Goal: Task Accomplishment & Management: Complete application form

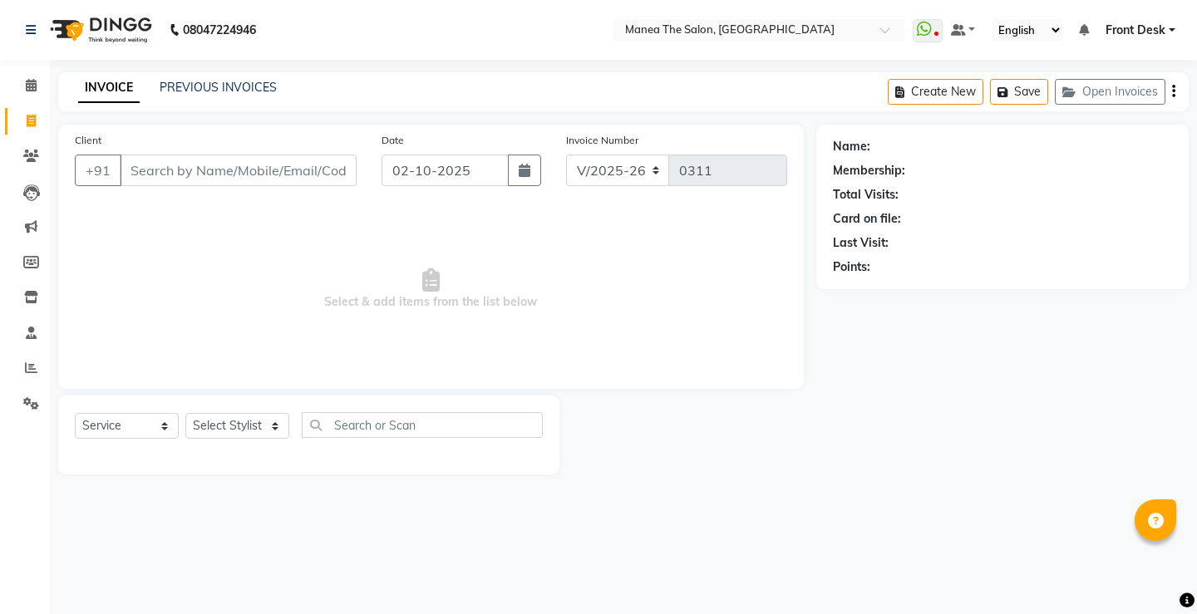
select select "8986"
select select "service"
click at [174, 86] on link "PREVIOUS INVOICES" at bounding box center [218, 87] width 117 height 15
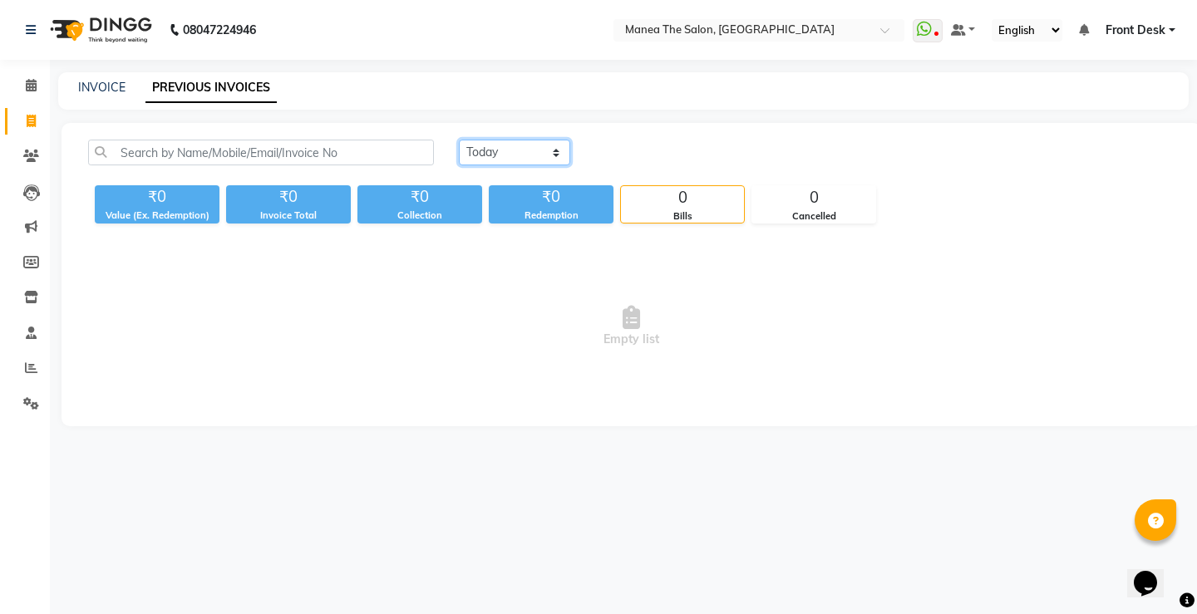
click at [510, 157] on select "[DATE] [DATE] Custom Range" at bounding box center [514, 153] width 111 height 26
select select "range"
click at [459, 140] on select "[DATE] [DATE] Custom Range" at bounding box center [514, 153] width 111 height 26
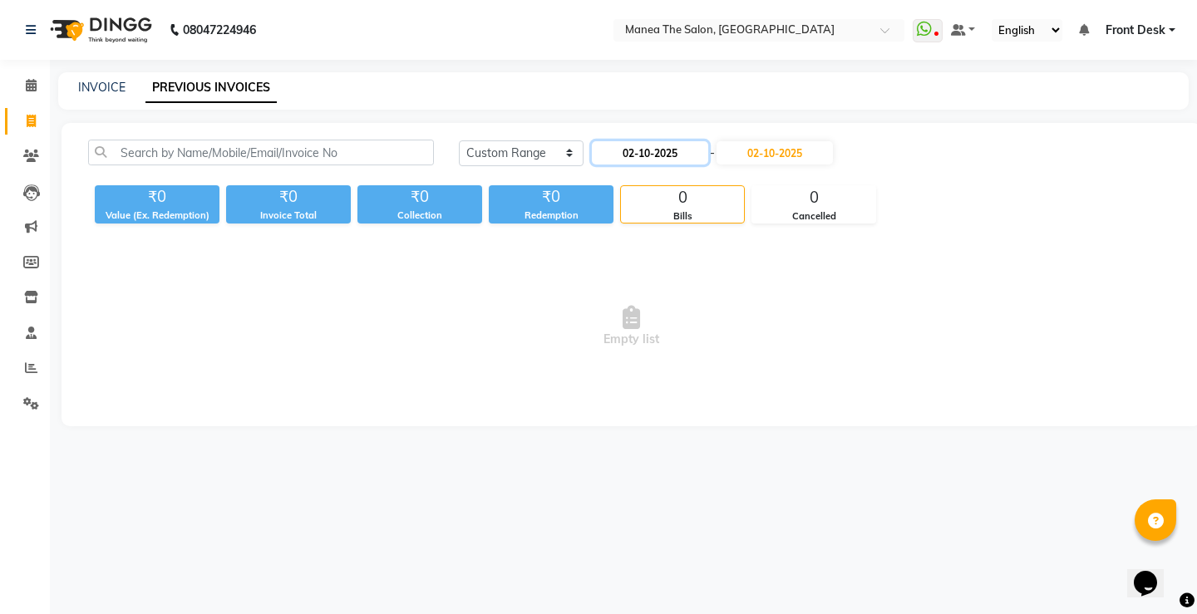
click at [689, 151] on input "02-10-2025" at bounding box center [650, 152] width 116 height 23
select select "10"
select select "2025"
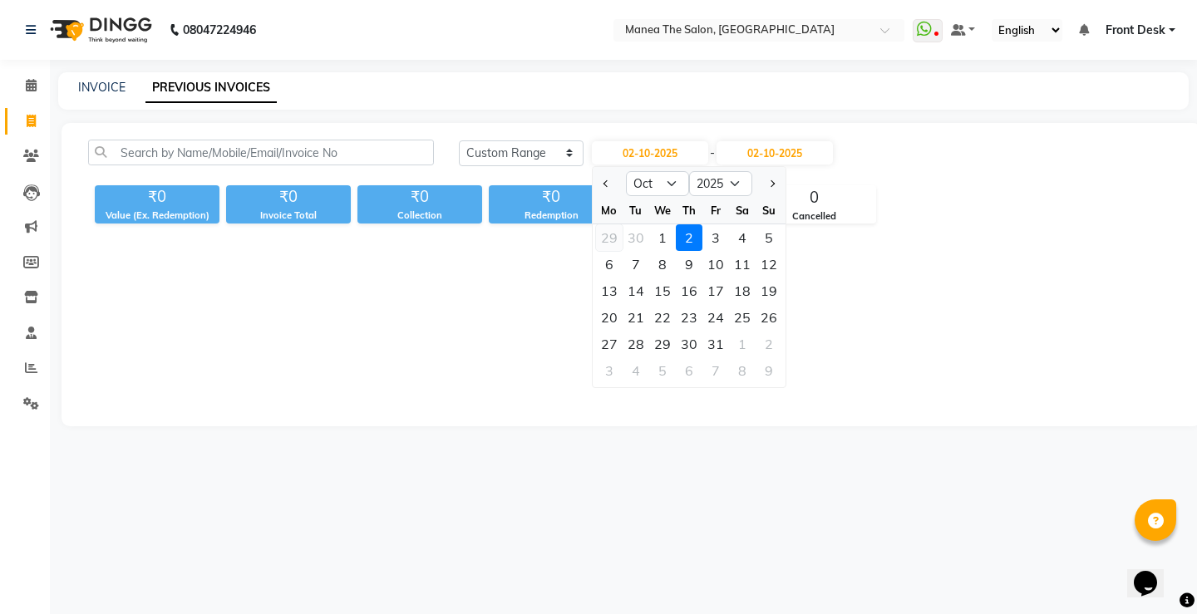
click at [613, 239] on div "29" at bounding box center [609, 237] width 27 height 27
type input "29-09-2025"
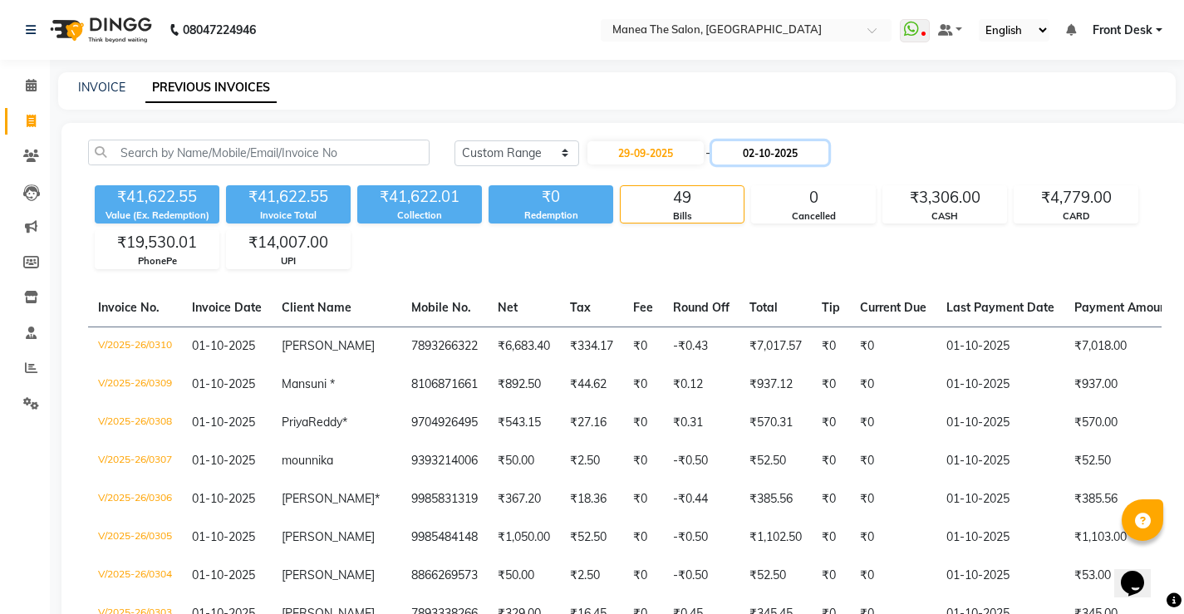
click at [777, 148] on input "02-10-2025" at bounding box center [770, 152] width 116 height 23
select select "10"
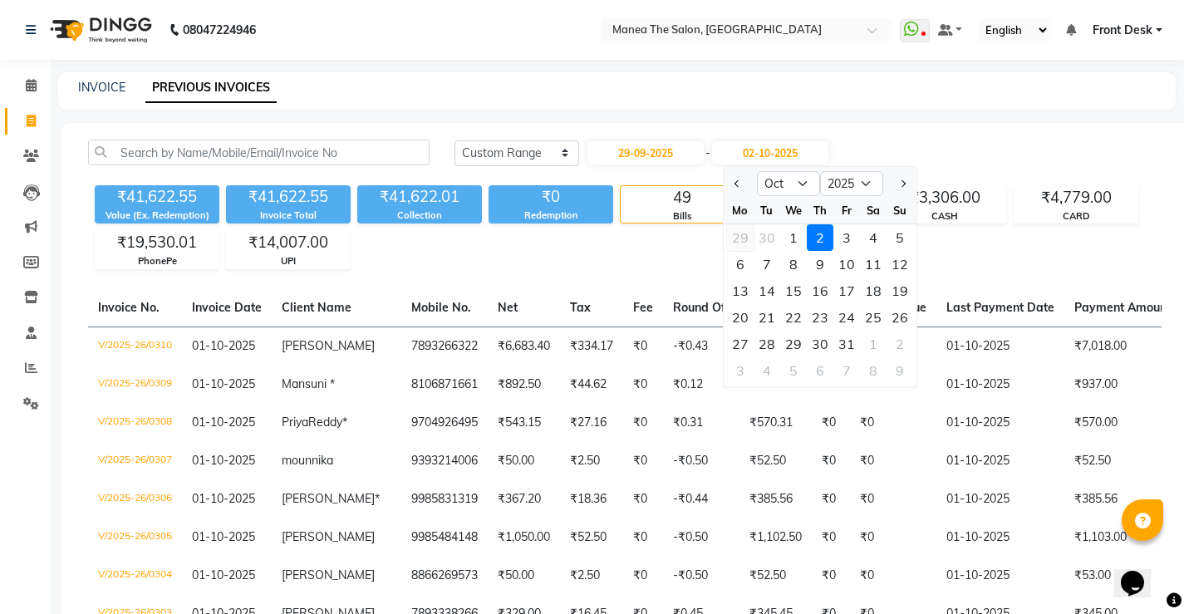
click at [744, 239] on div "29" at bounding box center [740, 237] width 27 height 27
type input "29-09-2025"
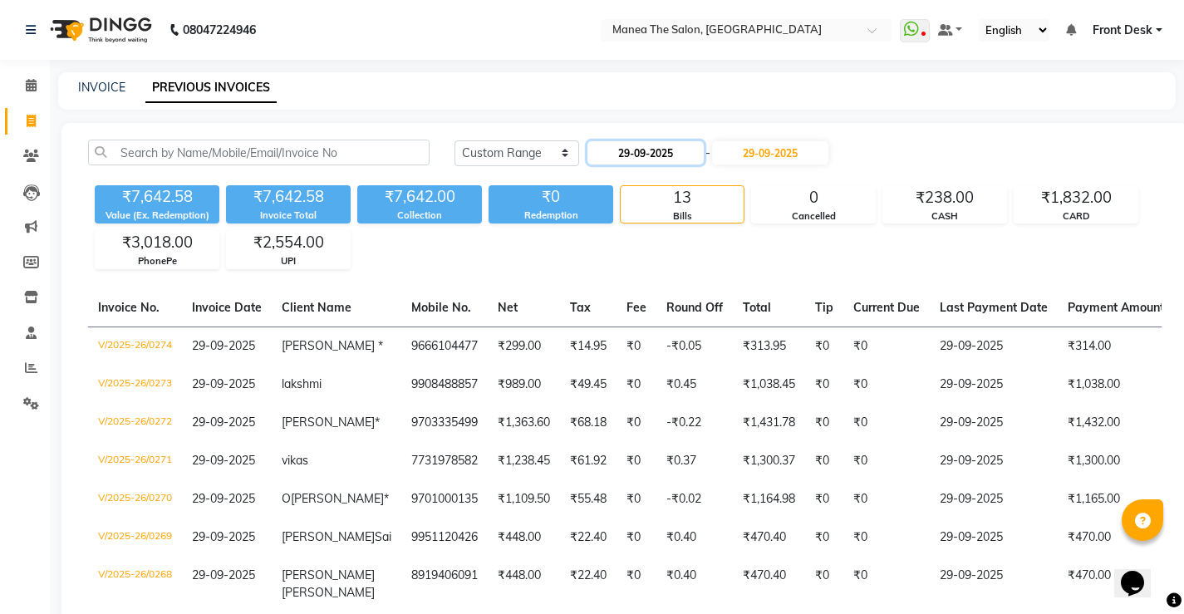
click at [658, 158] on input "29-09-2025" at bounding box center [646, 152] width 116 height 23
select select "9"
select select "2025"
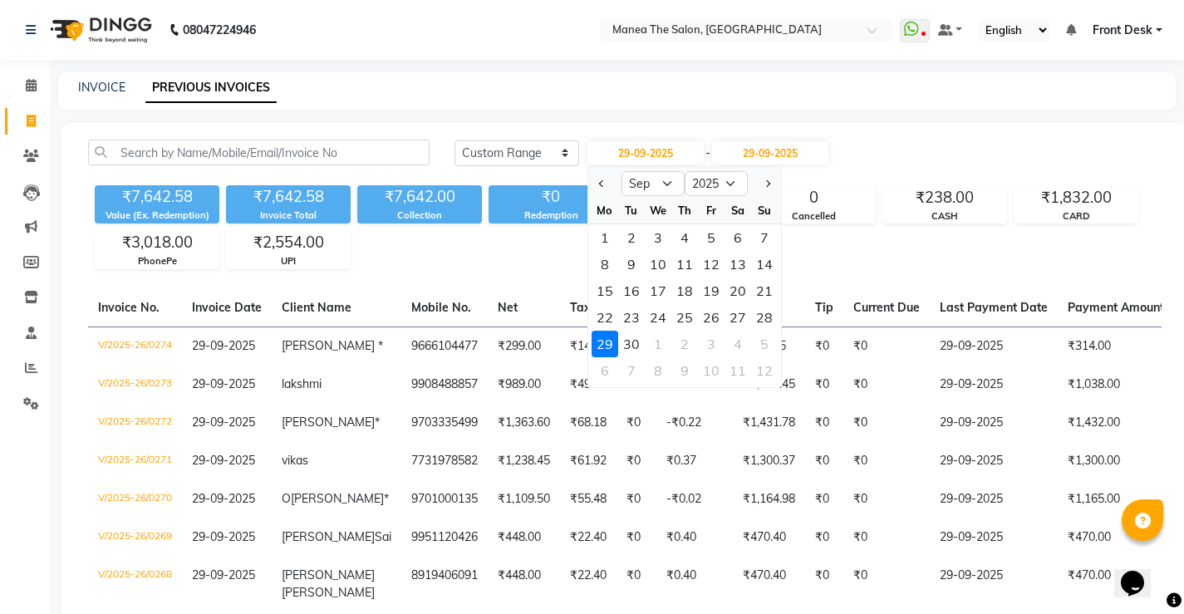
drag, startPoint x: 625, startPoint y: 342, endPoint x: 640, endPoint y: 323, distance: 24.3
click at [627, 342] on div "30" at bounding box center [631, 344] width 27 height 27
type input "30-09-2025"
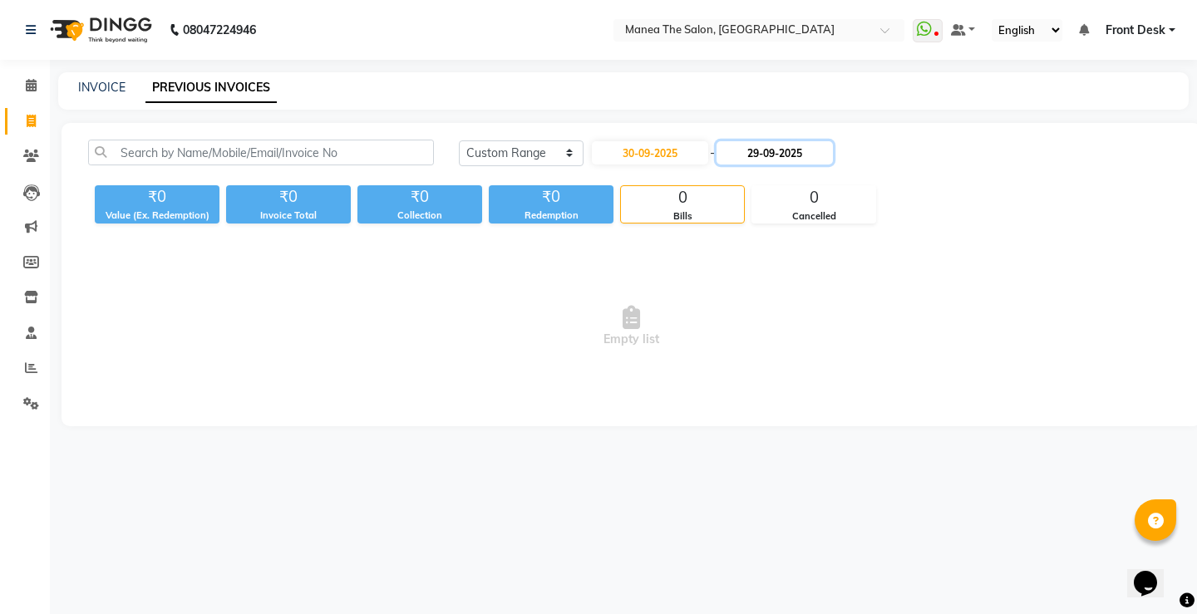
click at [770, 150] on input "29-09-2025" at bounding box center [774, 152] width 116 height 23
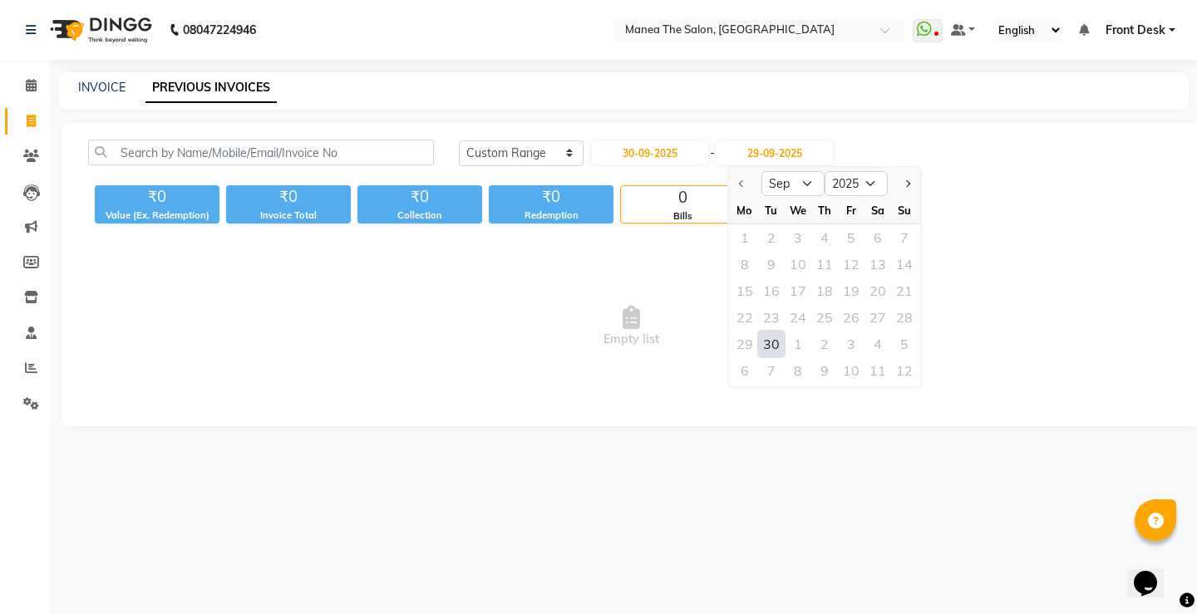
click at [762, 342] on div "30" at bounding box center [771, 344] width 27 height 27
type input "30-09-2025"
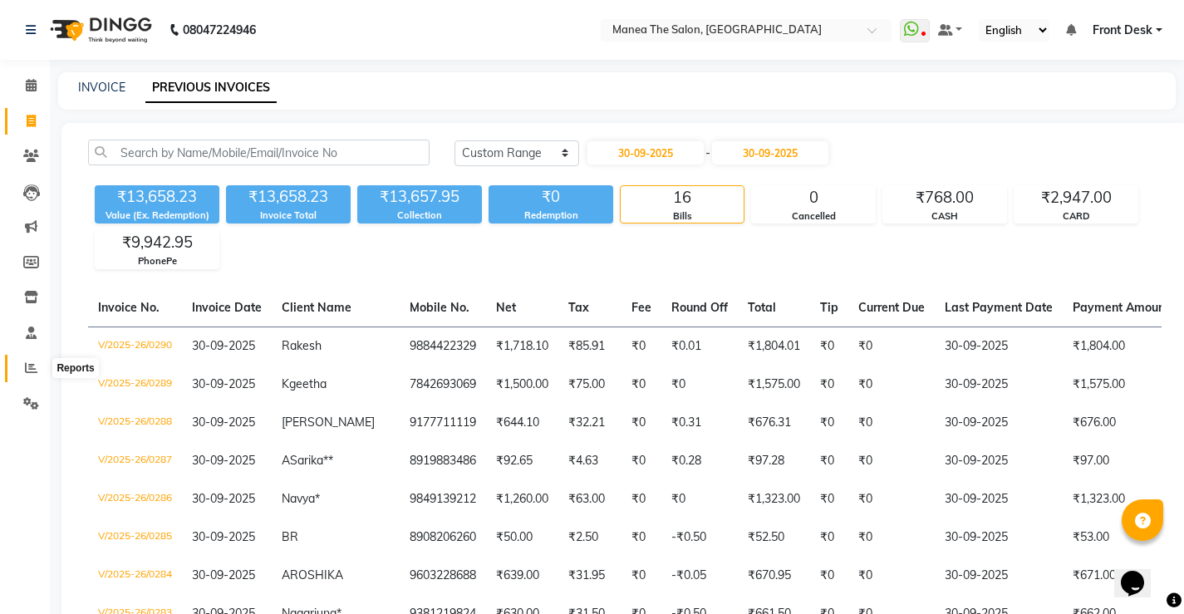
click at [30, 367] on icon at bounding box center [31, 368] width 12 height 12
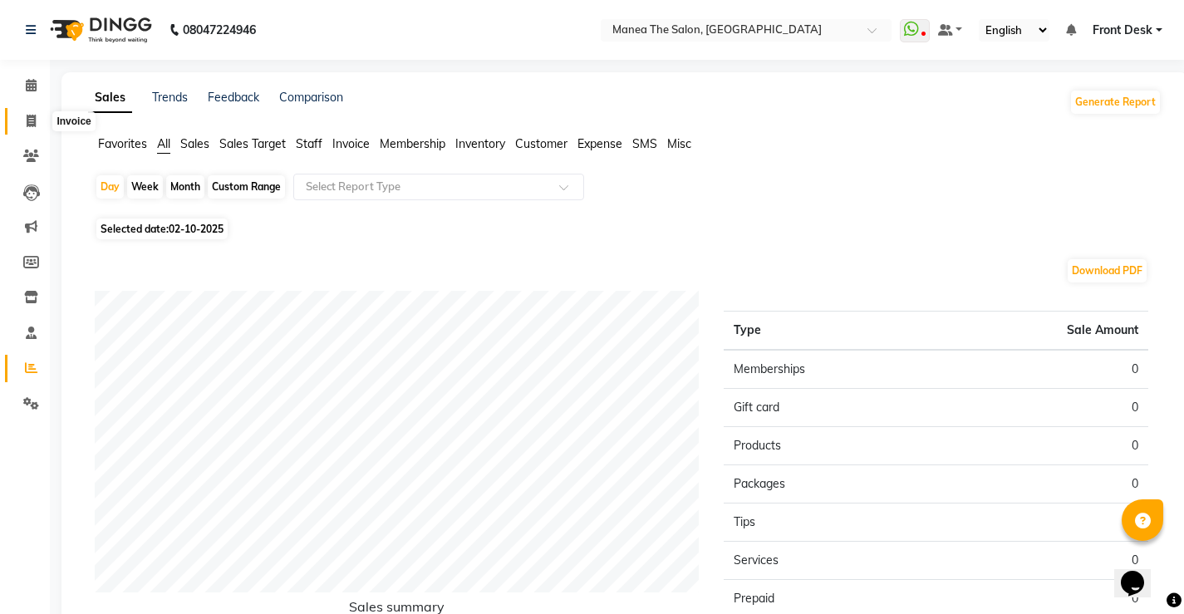
click at [24, 119] on span at bounding box center [31, 121] width 29 height 19
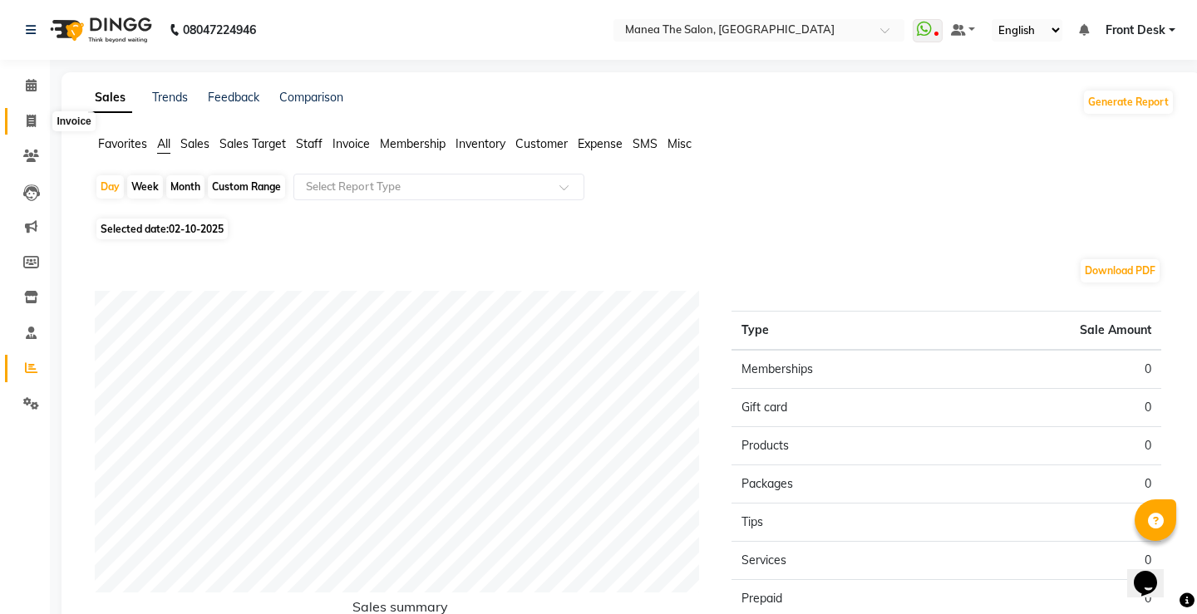
select select "8986"
select select "service"
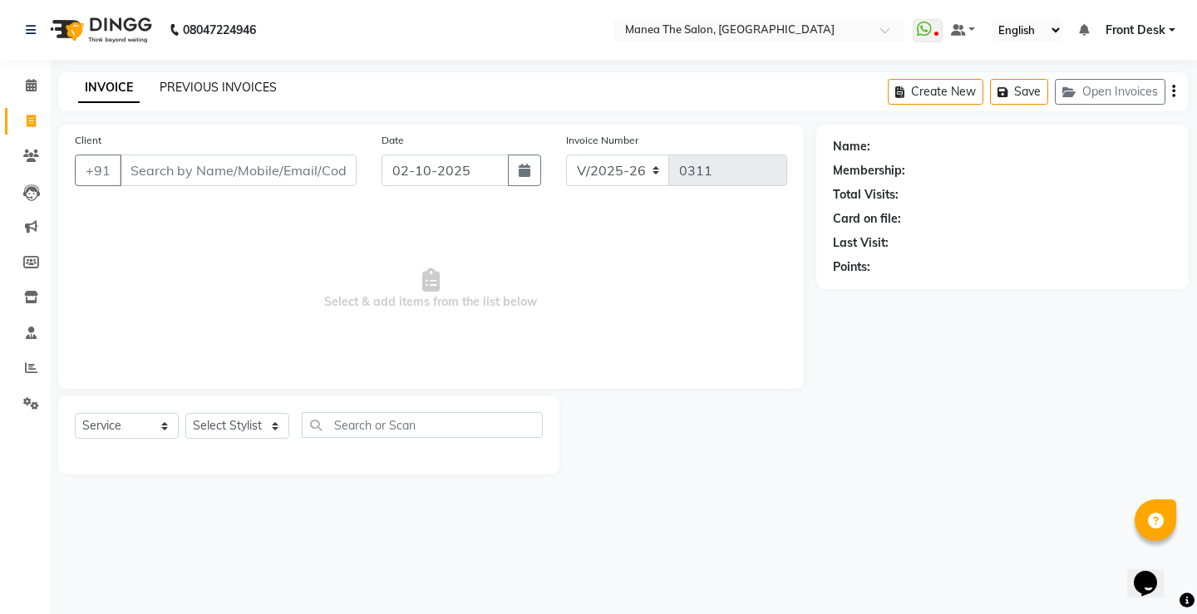
click at [254, 89] on link "PREVIOUS INVOICES" at bounding box center [218, 87] width 117 height 15
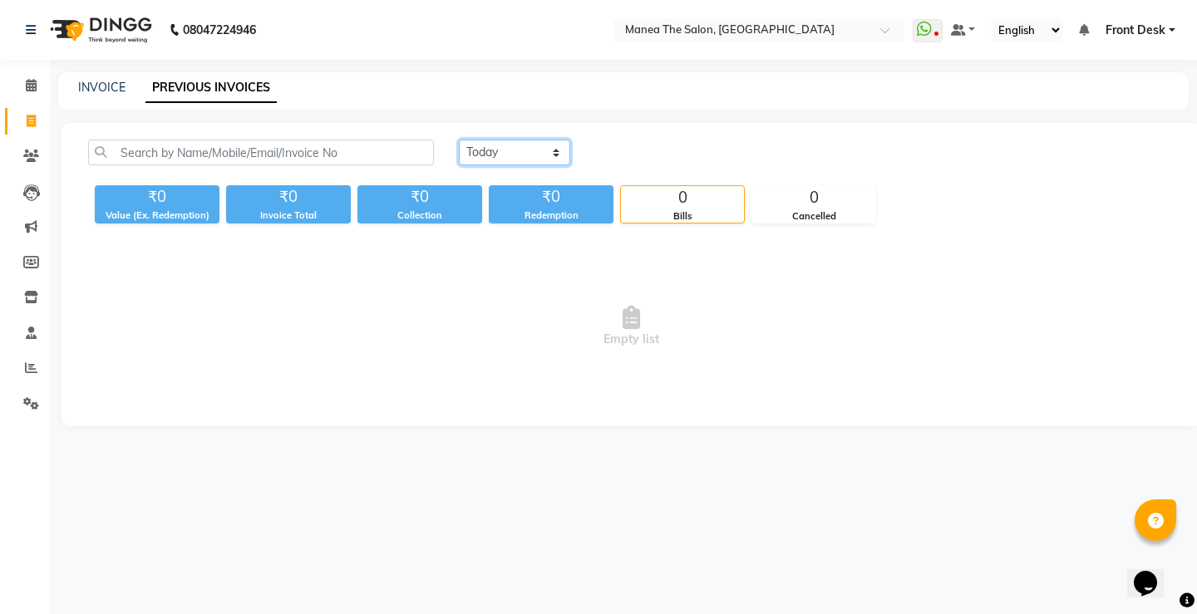
click at [507, 149] on select "[DATE] [DATE] Custom Range" at bounding box center [514, 153] width 111 height 26
select select "range"
click at [459, 140] on select "[DATE] [DATE] Custom Range" at bounding box center [514, 153] width 111 height 26
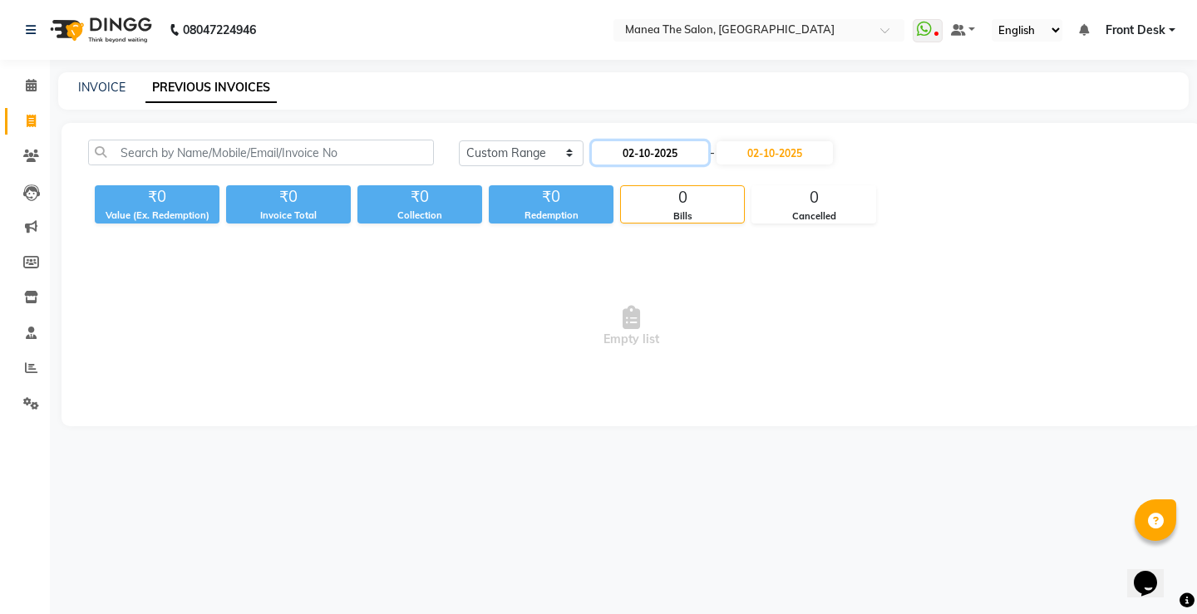
click at [613, 152] on input "02-10-2025" at bounding box center [650, 152] width 116 height 23
select select "10"
select select "2025"
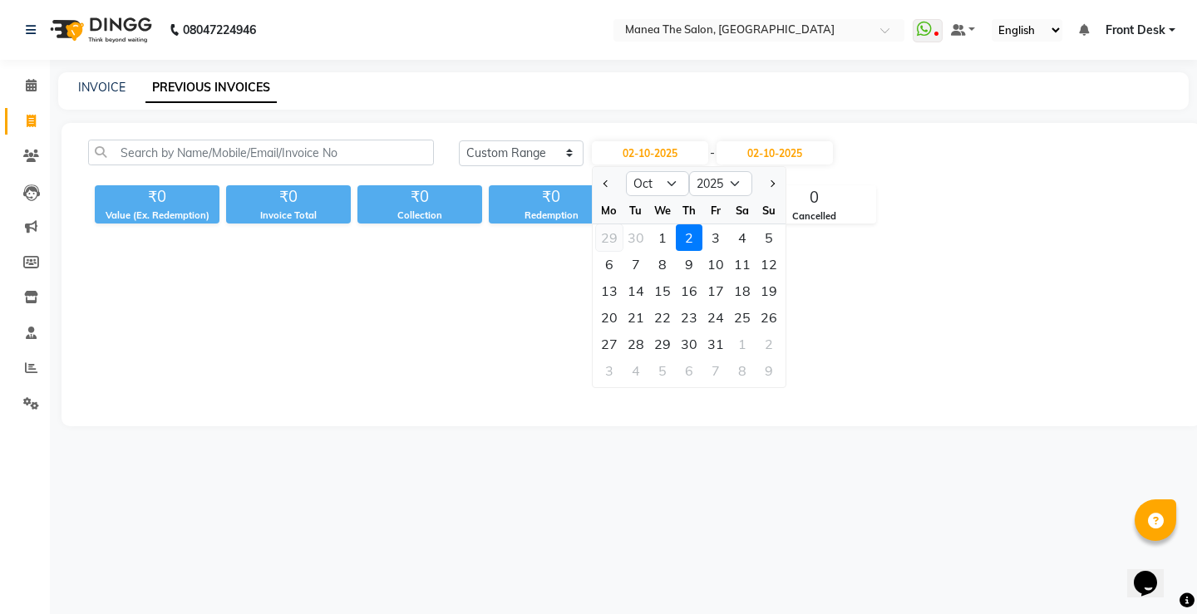
drag, startPoint x: 607, startPoint y: 234, endPoint x: 628, endPoint y: 228, distance: 21.6
click at [608, 234] on div "29" at bounding box center [609, 237] width 27 height 27
type input "29-09-2025"
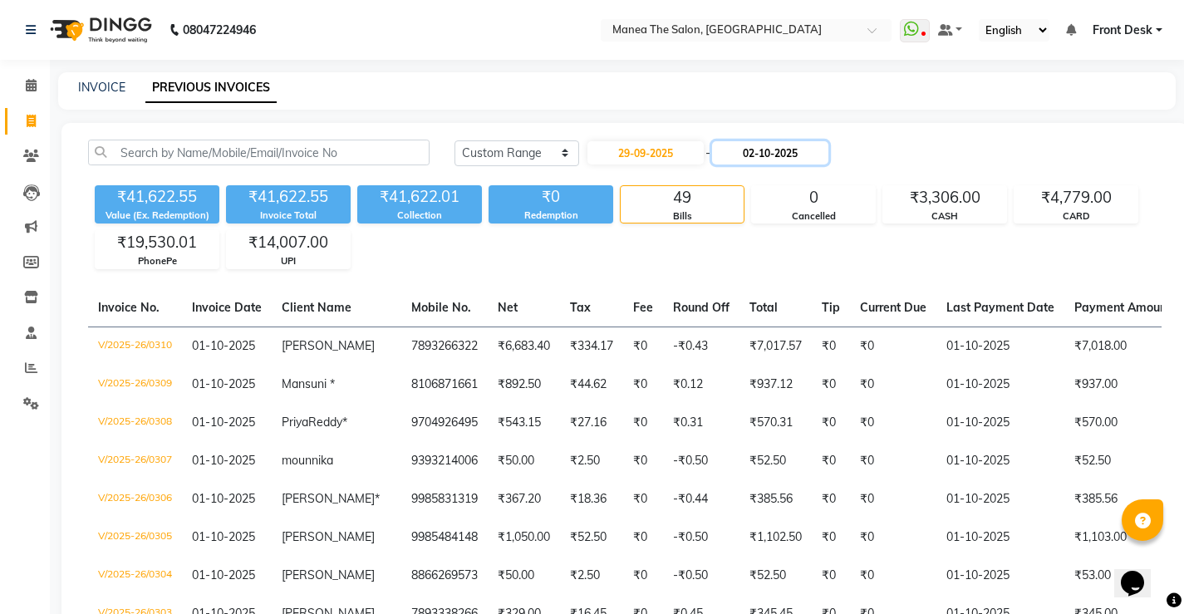
click at [746, 155] on input "02-10-2025" at bounding box center [770, 152] width 116 height 23
select select "10"
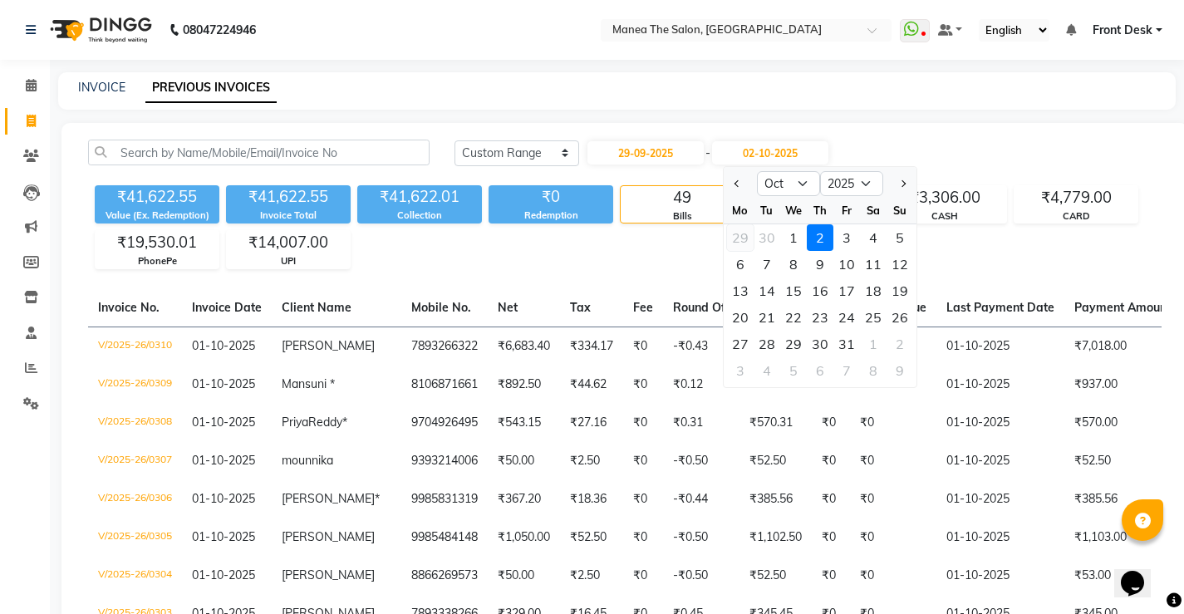
click at [744, 237] on div "29" at bounding box center [740, 237] width 27 height 27
type input "29-09-2025"
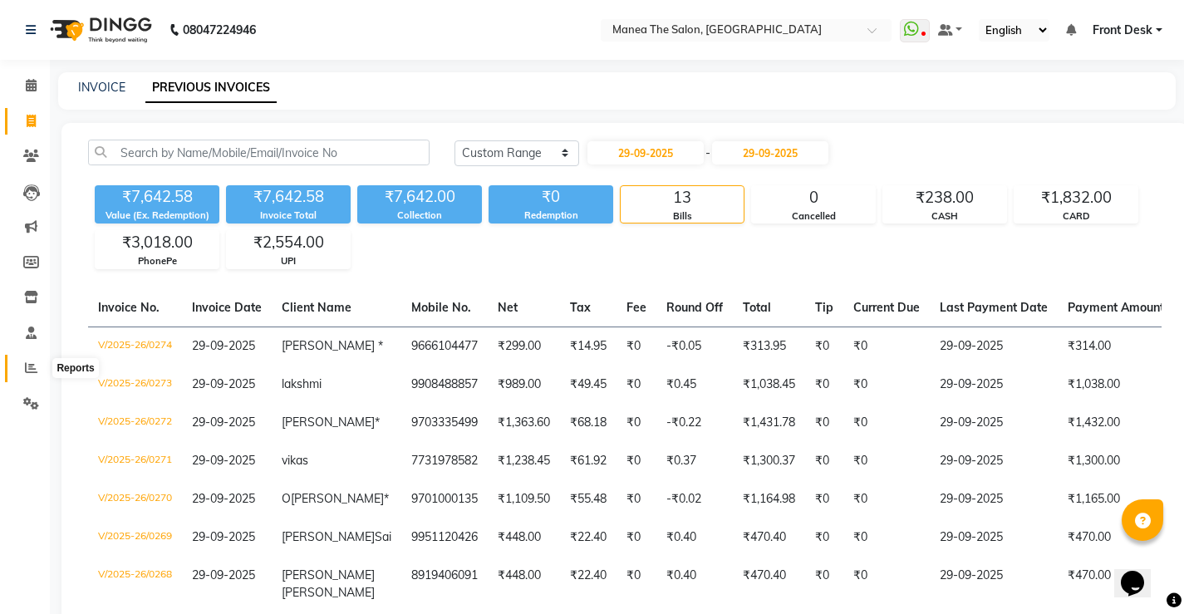
click at [29, 360] on span at bounding box center [31, 368] width 29 height 19
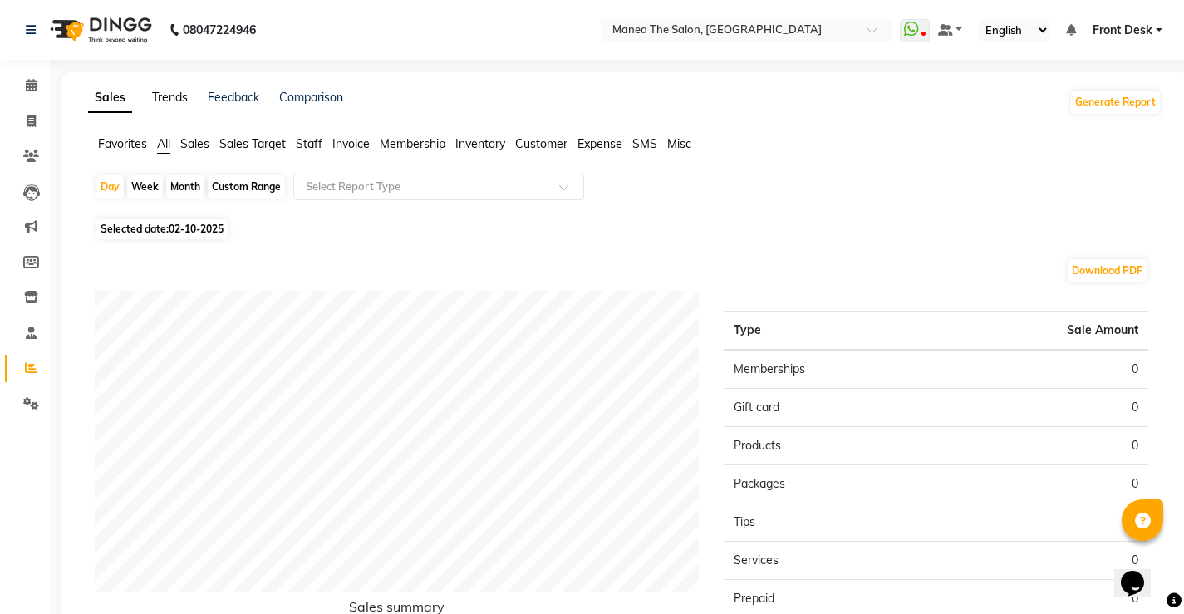
click at [168, 97] on link "Trends" at bounding box center [170, 97] width 36 height 15
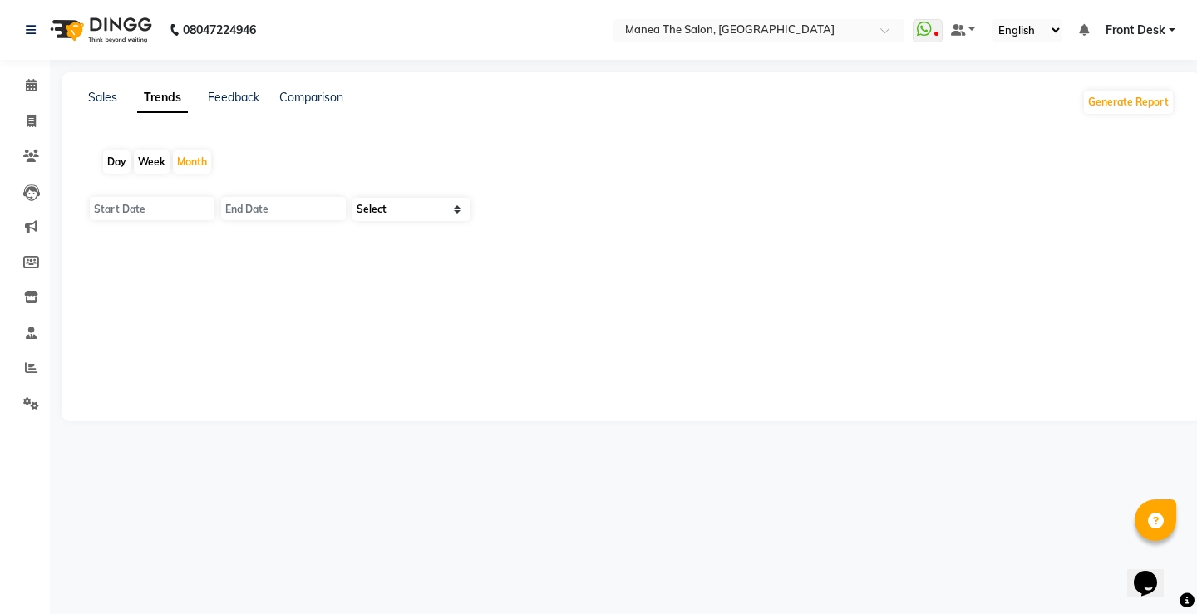
type input "01-10-2025"
type input "[DATE]"
select select "by_client"
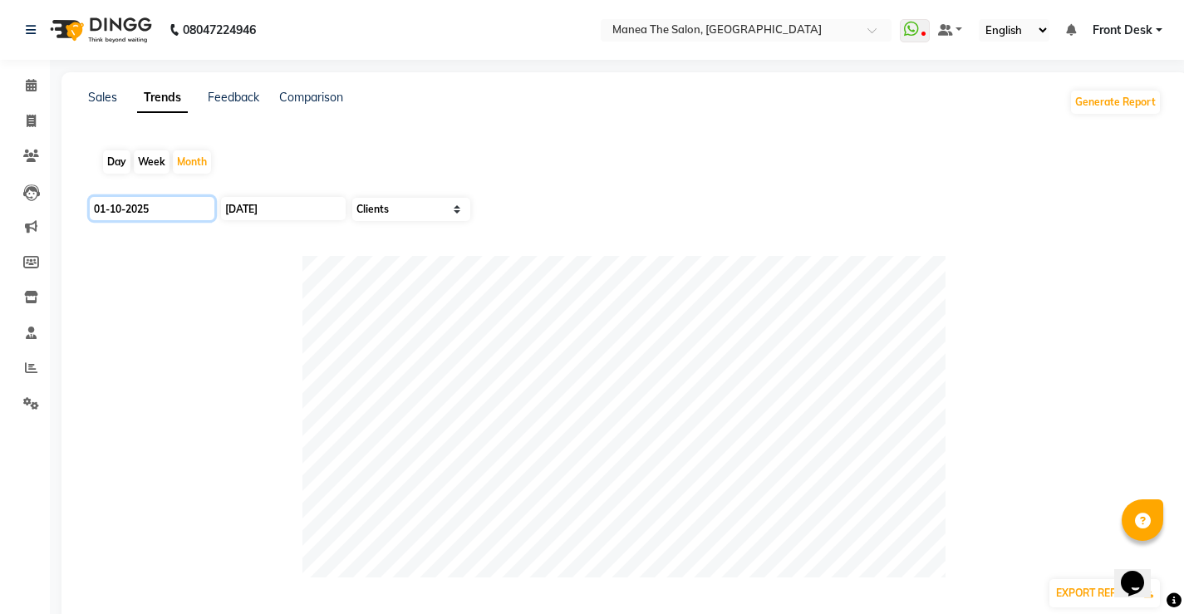
click at [154, 210] on input "01-10-2025" at bounding box center [152, 208] width 125 height 23
select select "10"
select select "2025"
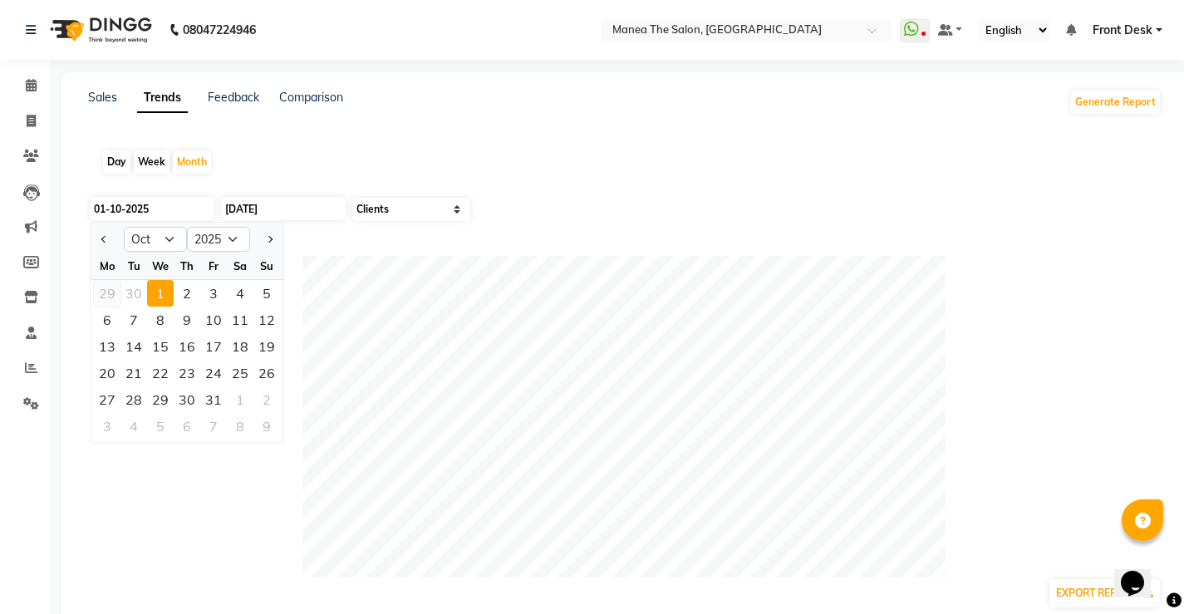
click at [113, 293] on div "29" at bounding box center [107, 293] width 27 height 27
type input "01-09-2025"
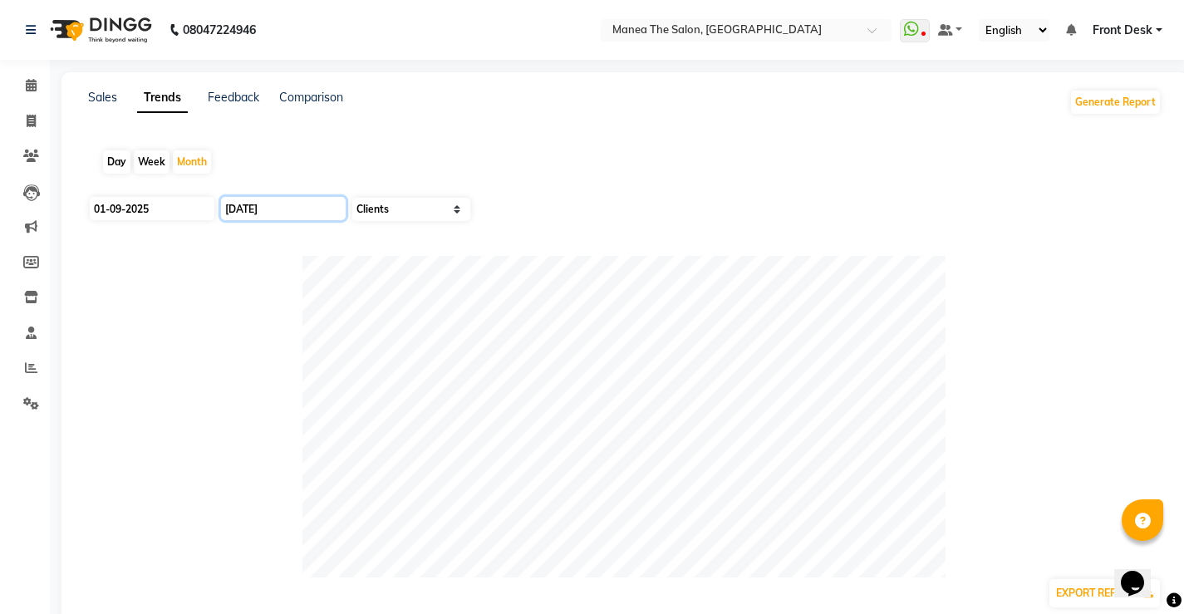
click at [273, 209] on input "[DATE]" at bounding box center [283, 208] width 125 height 23
select select "10"
select select "2025"
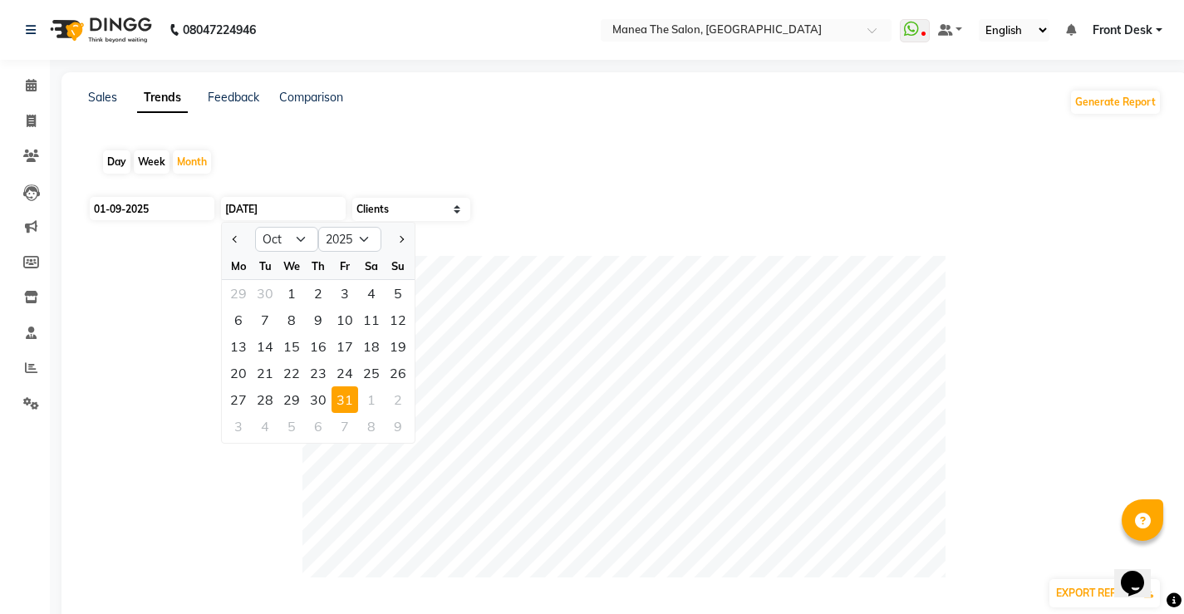
drag, startPoint x: 238, startPoint y: 293, endPoint x: 300, endPoint y: 308, distance: 63.9
click at [239, 292] on div "29" at bounding box center [238, 293] width 27 height 27
type input "30-09-2025"
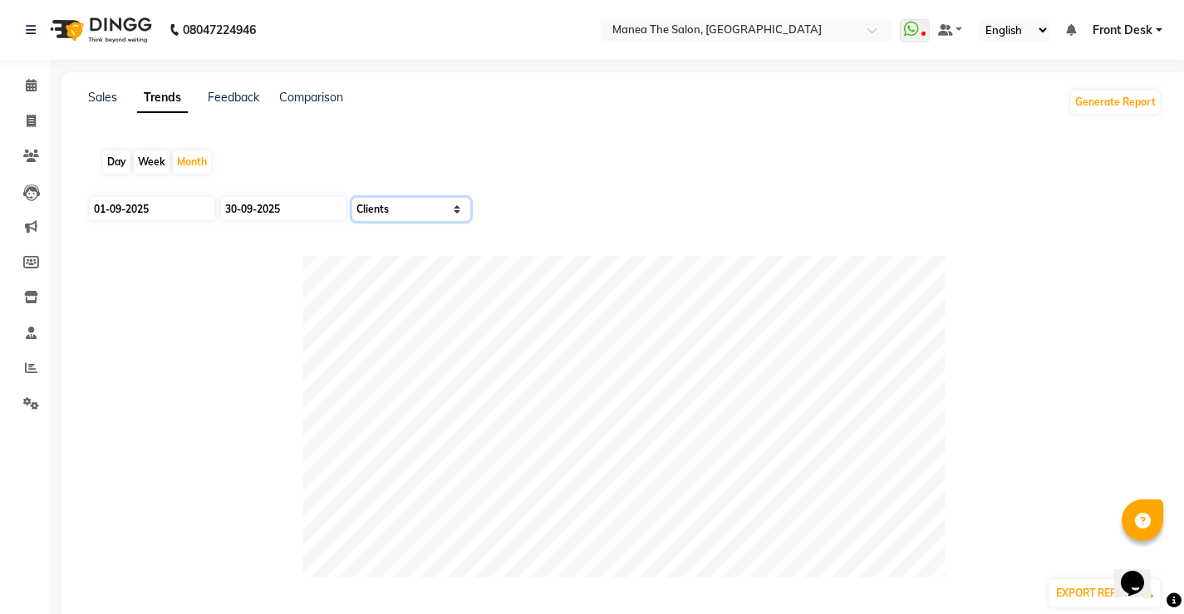
click at [405, 204] on select "Select Sales Clients" at bounding box center [411, 209] width 118 height 23
select select "by_all"
click at [352, 198] on select "Select Sales Clients" at bounding box center [411, 209] width 118 height 23
click at [112, 100] on link "Sales" at bounding box center [102, 97] width 29 height 15
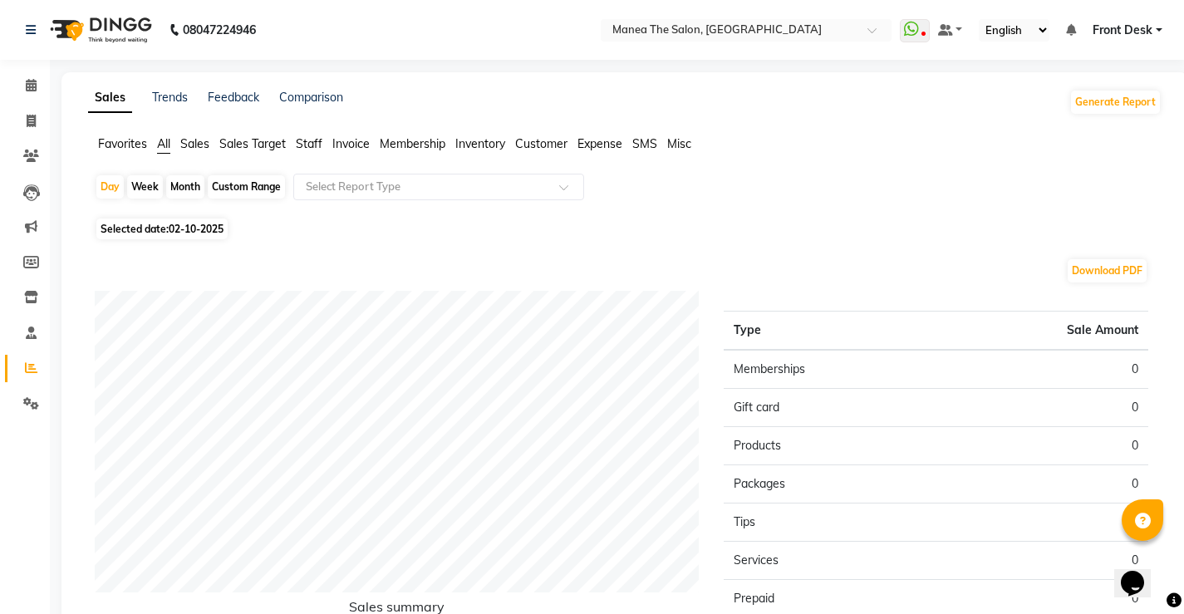
click at [166, 233] on span "Selected date: [DATE]" at bounding box center [161, 229] width 131 height 21
select select "10"
select select "2025"
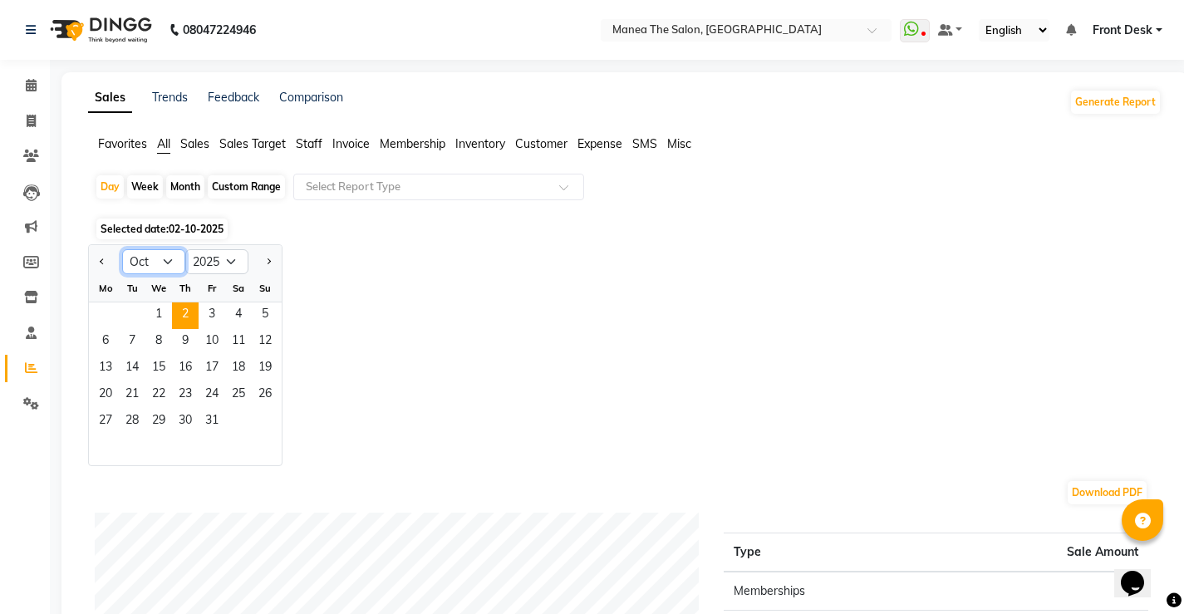
click at [167, 266] on select "Jan Feb Mar Apr May Jun [DATE] Aug Sep Oct Nov Dec" at bounding box center [153, 261] width 63 height 25
select select "9"
click at [122, 249] on select "Jan Feb Mar Apr May Jun [DATE] Aug Sep Oct Nov Dec" at bounding box center [153, 261] width 63 height 25
click at [118, 415] on span "29" at bounding box center [105, 422] width 27 height 27
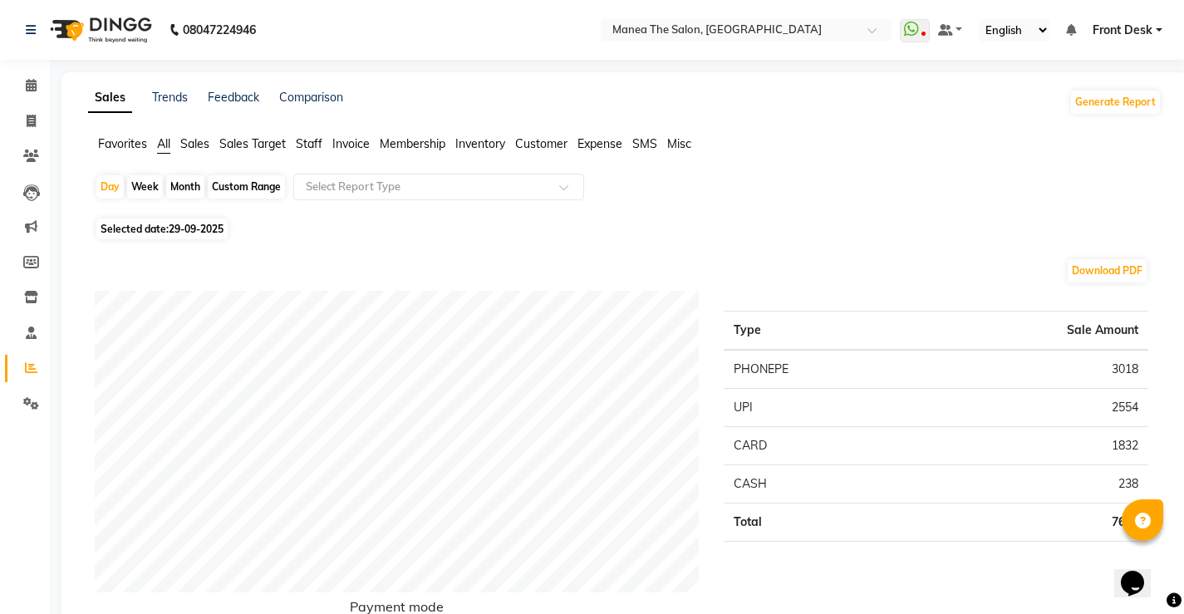
click at [194, 221] on span "Selected date: [DATE]" at bounding box center [161, 229] width 131 height 21
select select "9"
select select "2025"
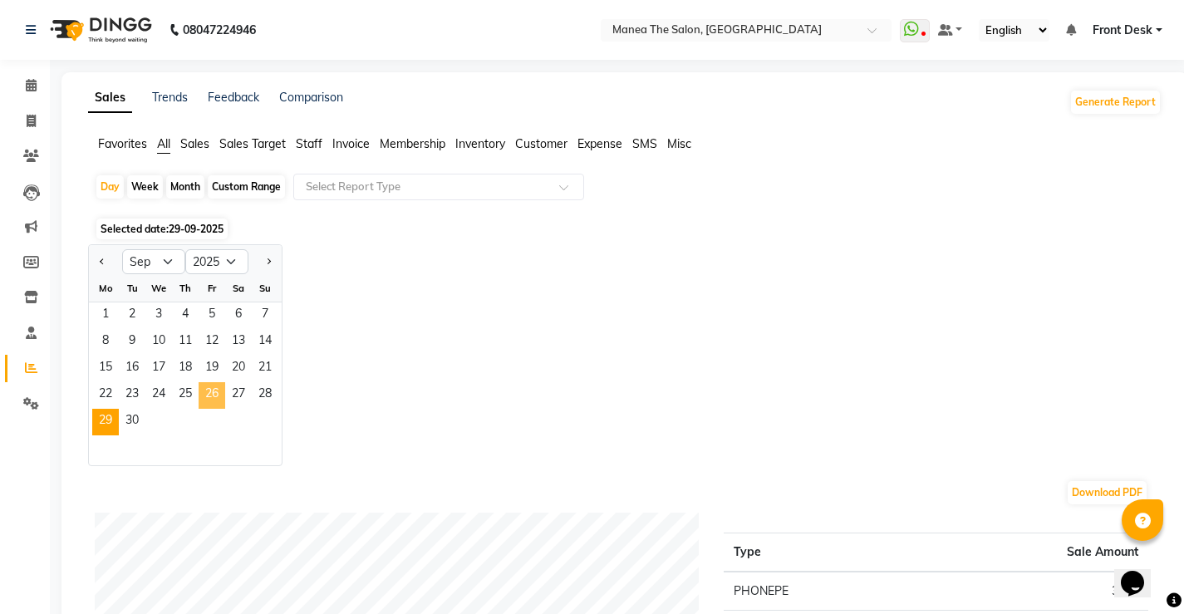
click at [220, 395] on span "26" at bounding box center [212, 395] width 27 height 27
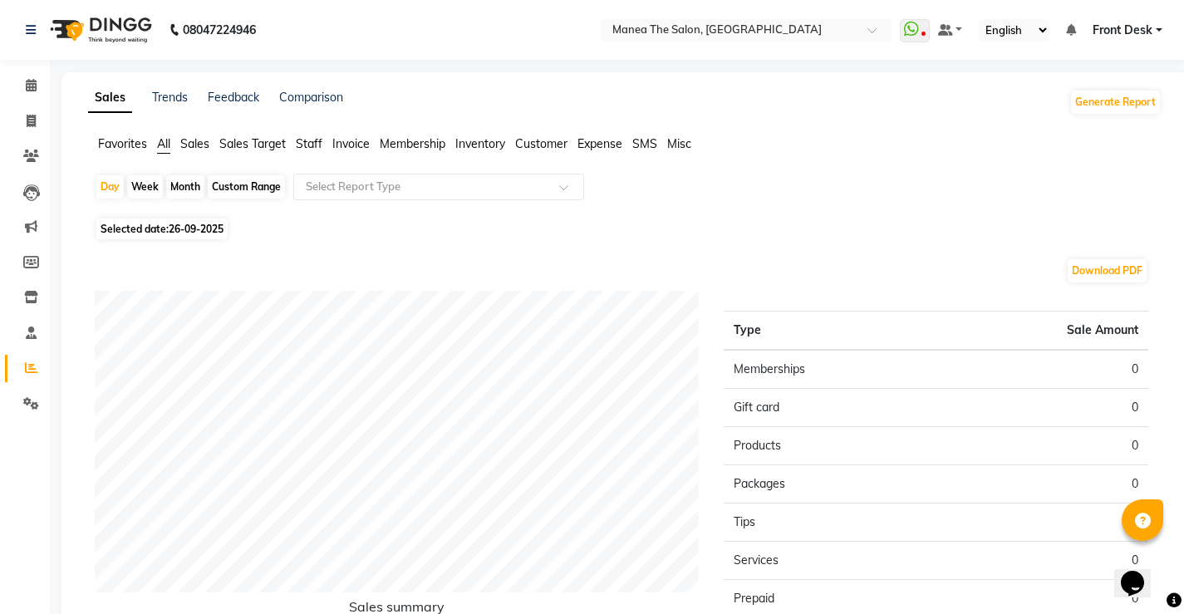
click at [184, 225] on span "26-09-2025" at bounding box center [196, 229] width 55 height 12
select select "9"
select select "2025"
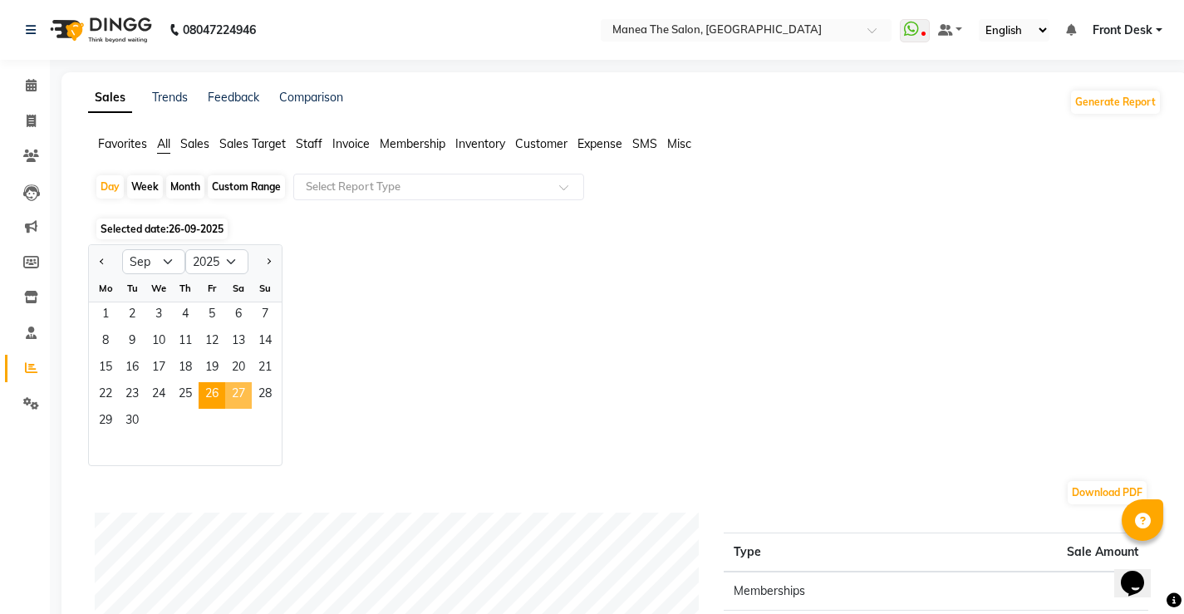
click at [236, 388] on span "27" at bounding box center [238, 395] width 27 height 27
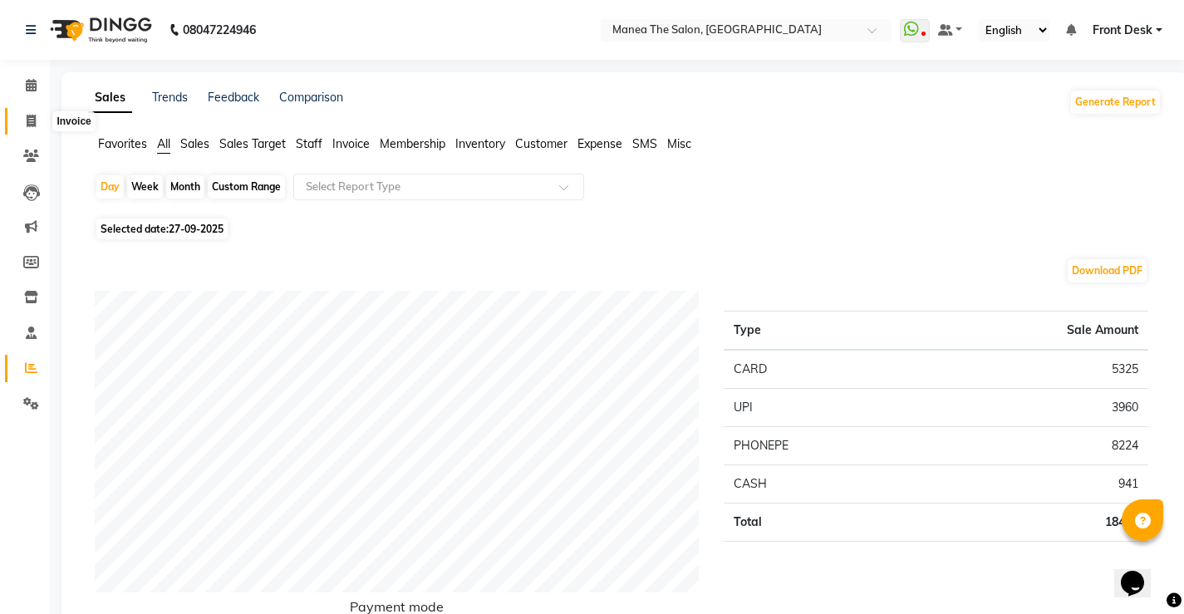
drag, startPoint x: 25, startPoint y: 125, endPoint x: 35, endPoint y: 123, distance: 10.1
click at [25, 124] on span at bounding box center [31, 121] width 29 height 19
select select "service"
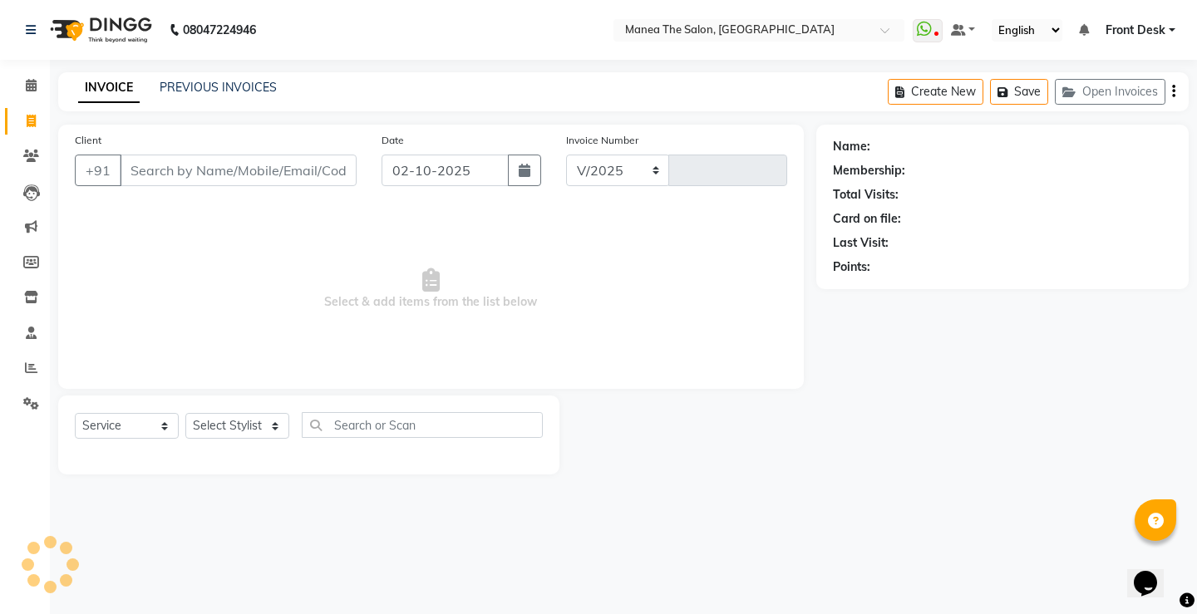
select select "8986"
type input "0311"
click at [217, 173] on input "Client" at bounding box center [238, 171] width 237 height 32
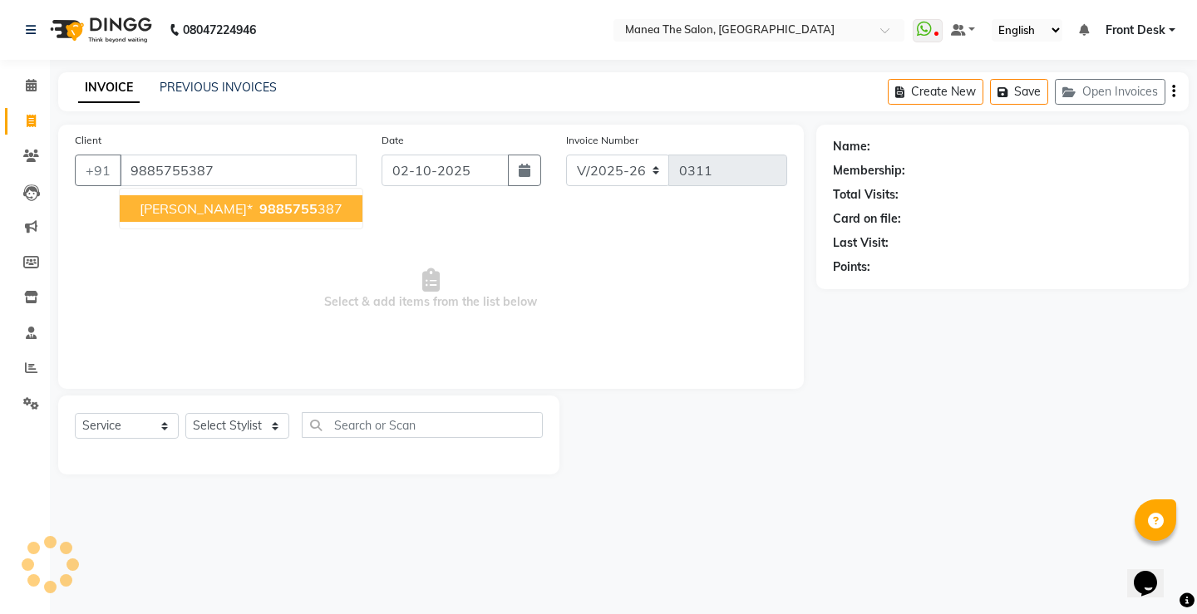
type input "9885755387"
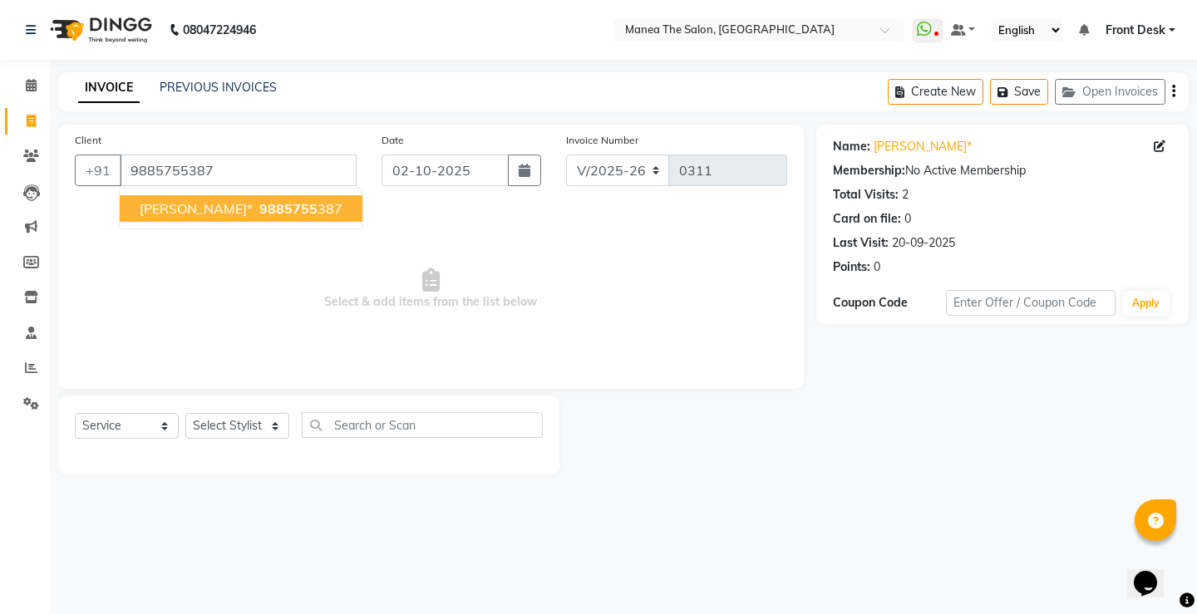
click at [265, 209] on ngb-highlight "9885755 387" at bounding box center [299, 208] width 86 height 17
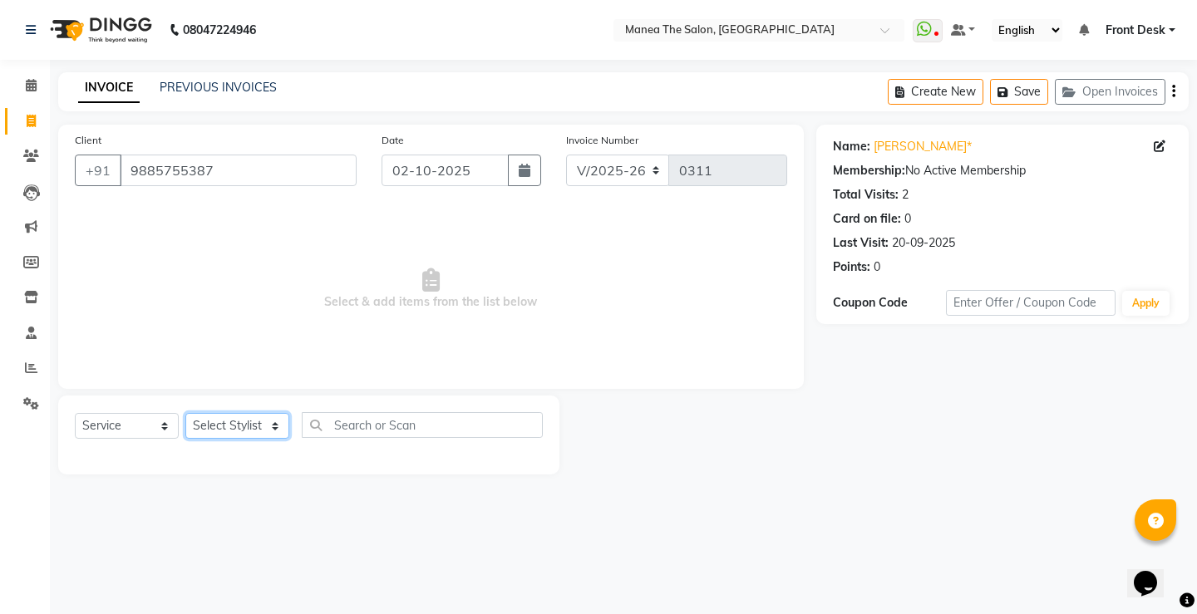
click at [200, 423] on select "Select Stylist Front Desk Harish [PERSON_NAME] Sachin [PERSON_NAME] [PERSON_NAM…" at bounding box center [237, 426] width 104 height 26
select select "91019"
click at [185, 413] on select "Select Stylist Front Desk Harish [PERSON_NAME] Sachin [PERSON_NAME] [PERSON_NAM…" at bounding box center [237, 426] width 104 height 26
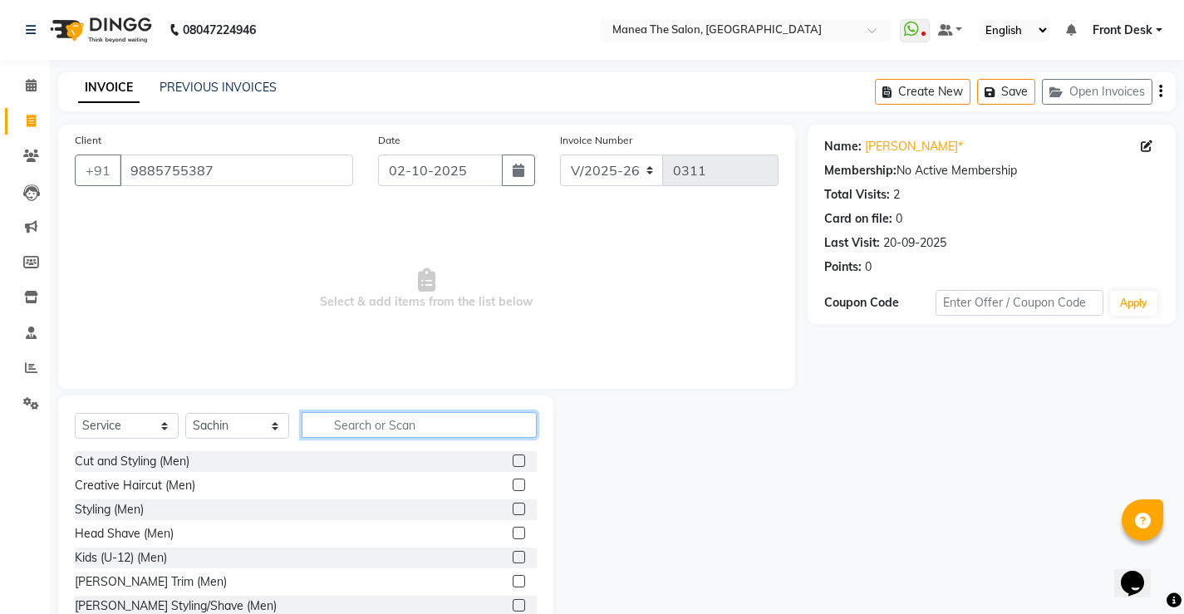
click at [406, 430] on input "text" at bounding box center [419, 425] width 235 height 26
type input "hair"
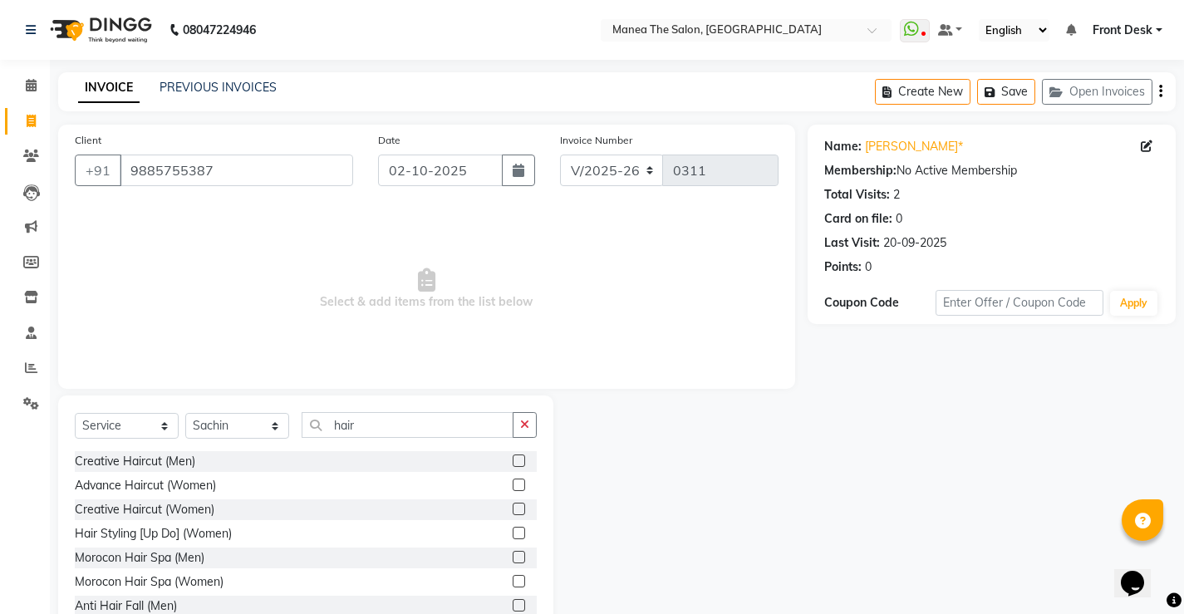
click at [513, 505] on label at bounding box center [519, 509] width 12 height 12
click at [513, 505] on input "checkbox" at bounding box center [518, 510] width 11 height 11
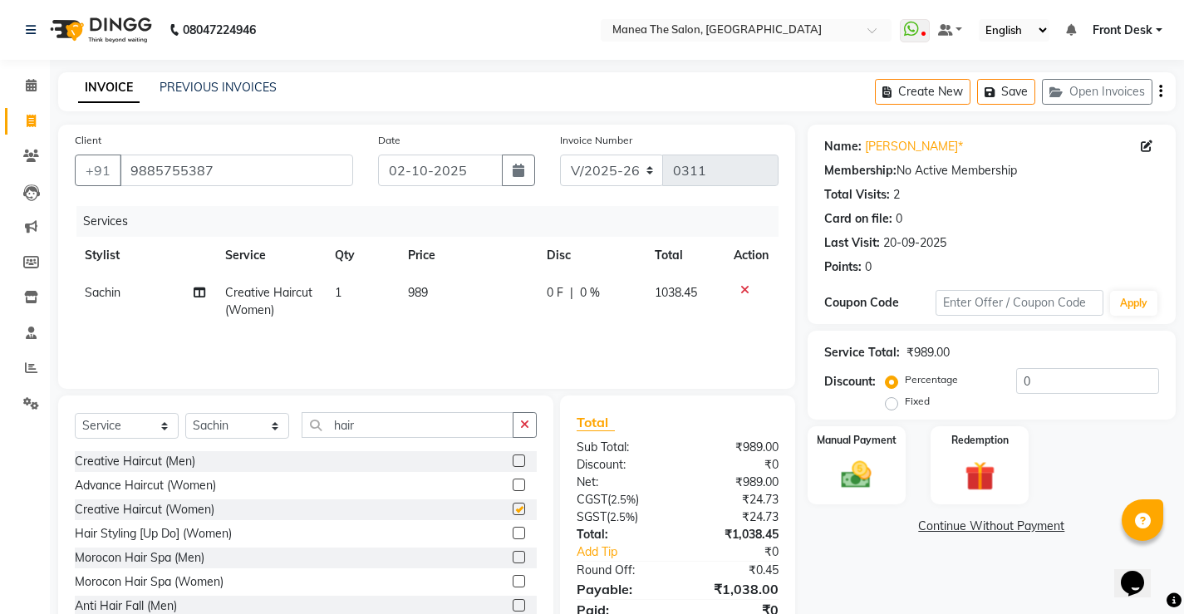
checkbox input "false"
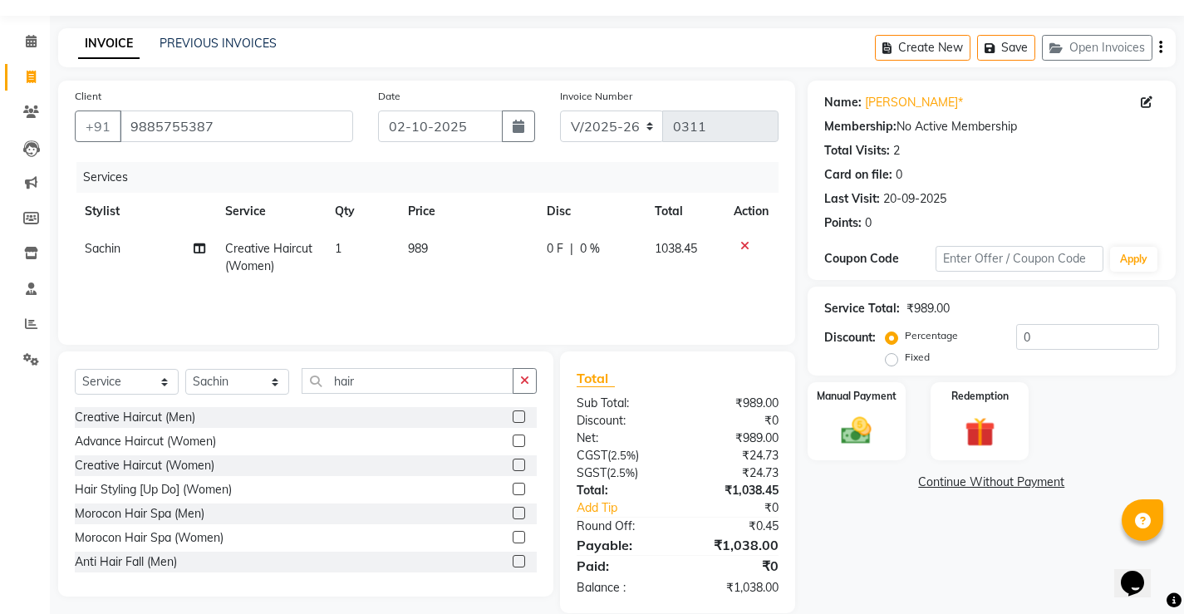
scroll to position [68, 0]
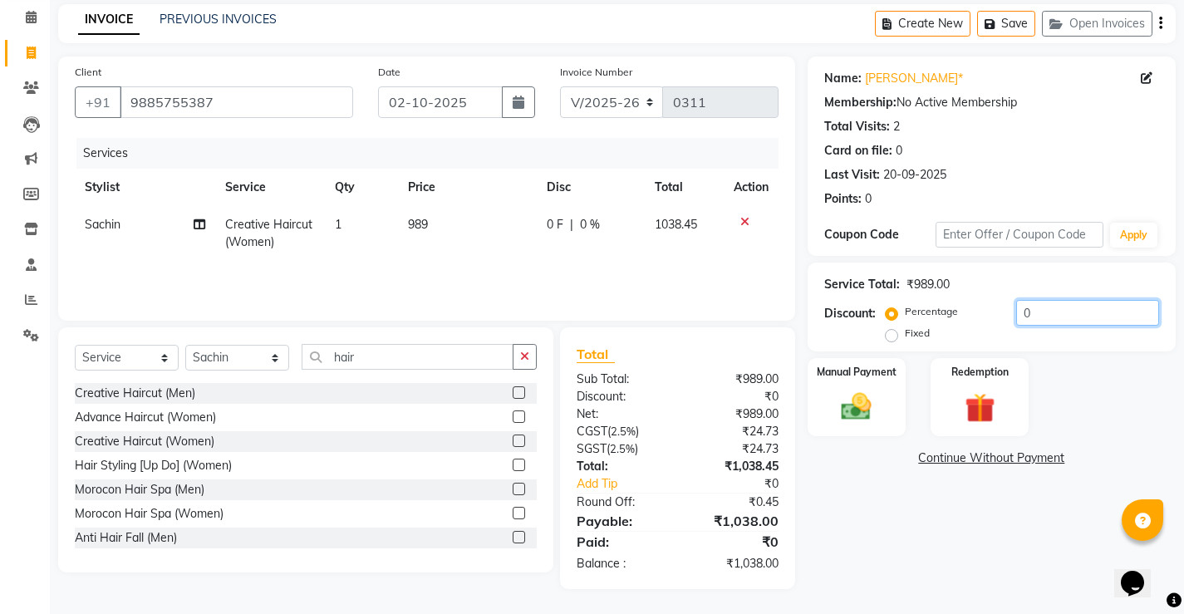
click at [1039, 307] on input "0" at bounding box center [1088, 313] width 143 height 26
drag, startPoint x: 1032, startPoint y: 311, endPoint x: 1009, endPoint y: 311, distance: 23.3
click at [1009, 311] on div "Percentage Fixed 0" at bounding box center [1024, 322] width 270 height 45
type input "15"
click at [879, 391] on img at bounding box center [856, 407] width 51 height 36
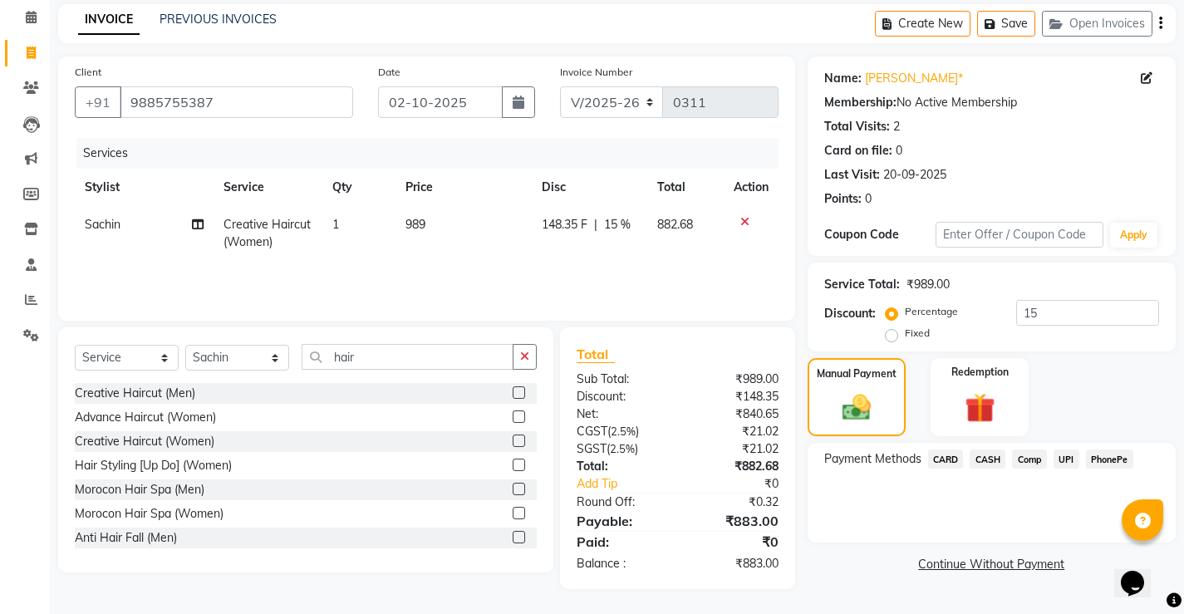
click at [1110, 461] on span "PhonePe" at bounding box center [1109, 459] width 47 height 19
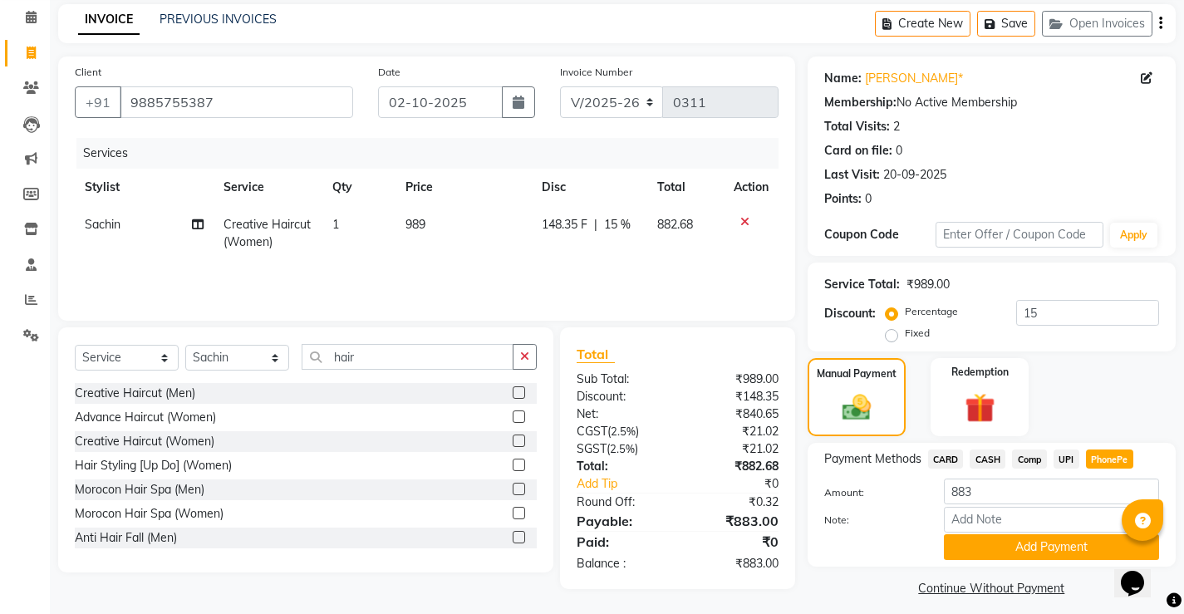
scroll to position [80, 0]
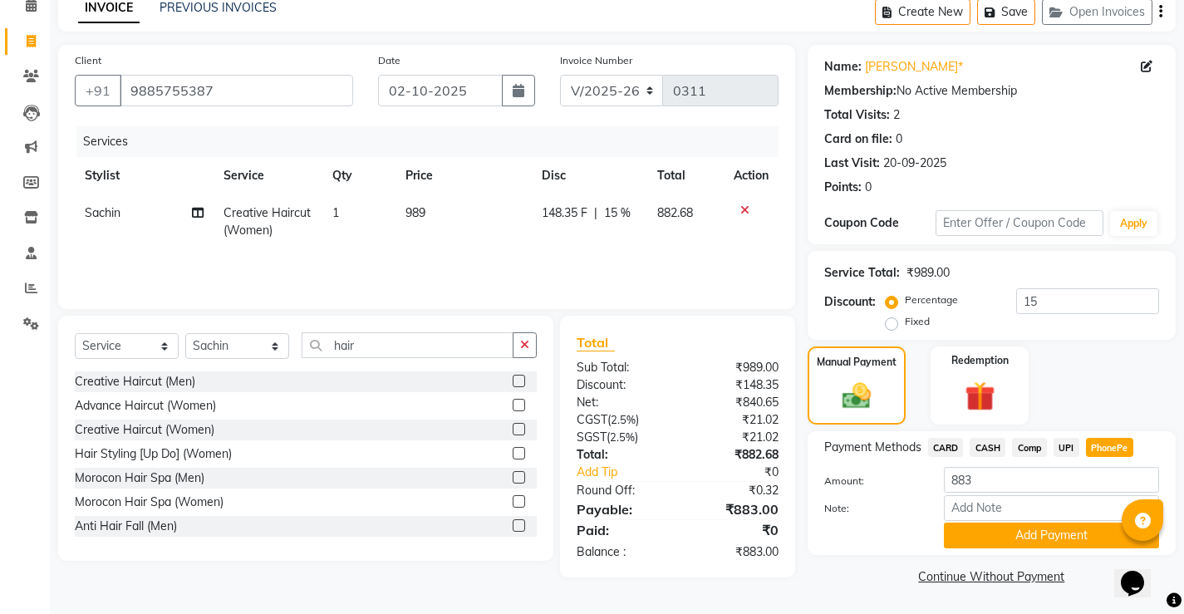
click at [993, 447] on span "CASH" at bounding box center [988, 447] width 36 height 19
click at [947, 446] on span "CARD" at bounding box center [946, 447] width 36 height 19
click at [1012, 536] on button "Add Payment" at bounding box center [1051, 536] width 215 height 26
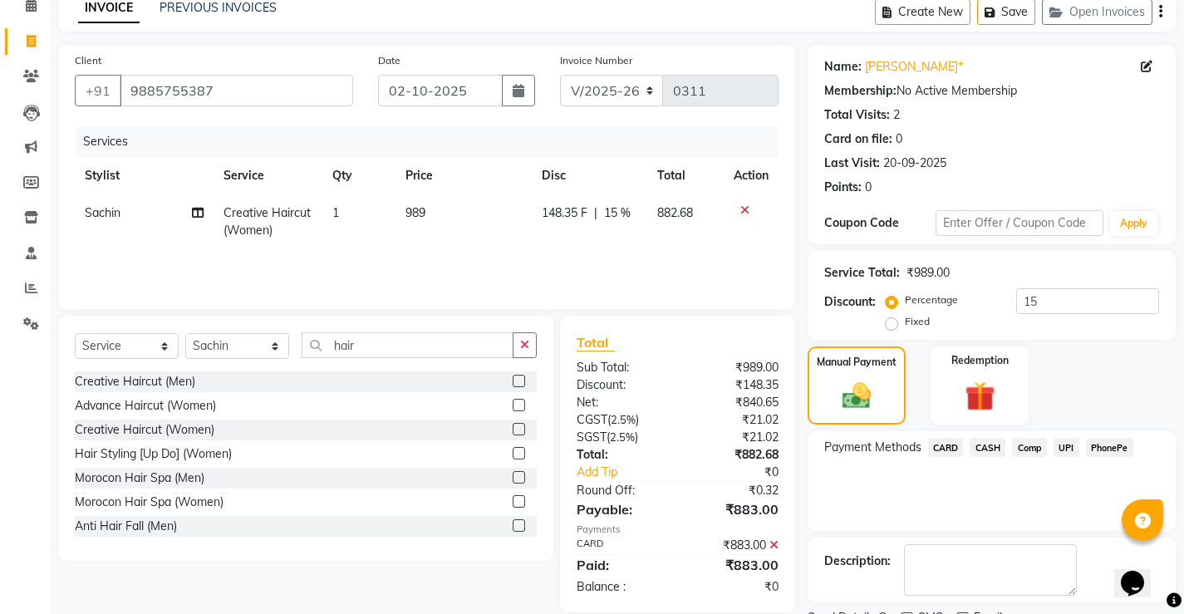
click at [771, 539] on icon at bounding box center [774, 545] width 9 height 12
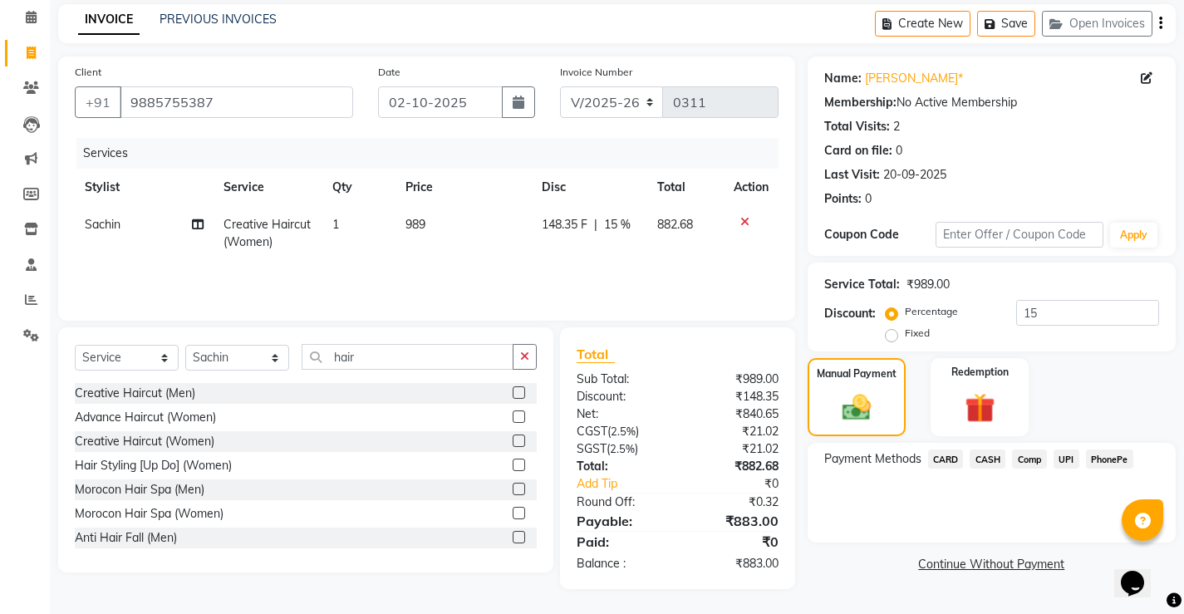
click at [951, 462] on span "CARD" at bounding box center [946, 459] width 36 height 19
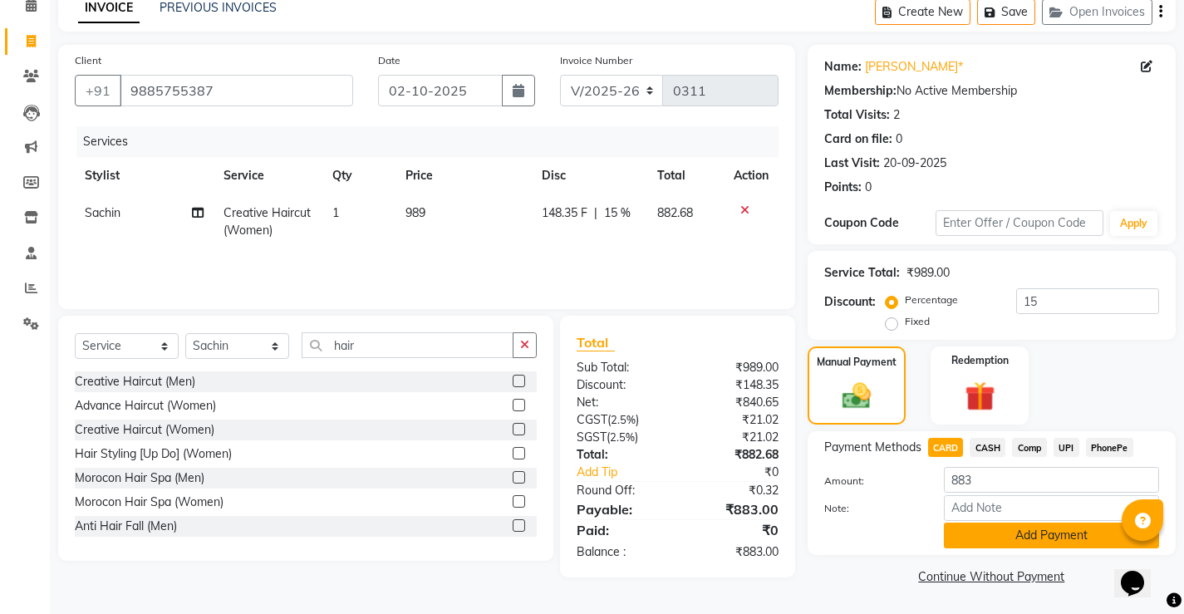
click at [1017, 543] on button "Add Payment" at bounding box center [1051, 536] width 215 height 26
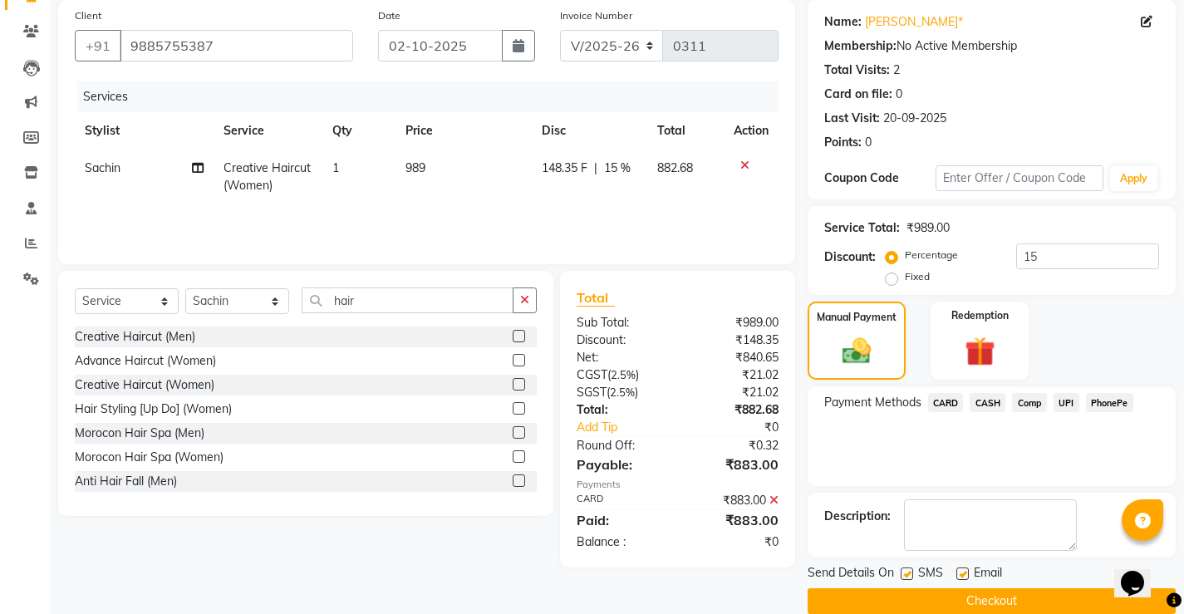
scroll to position [150, 0]
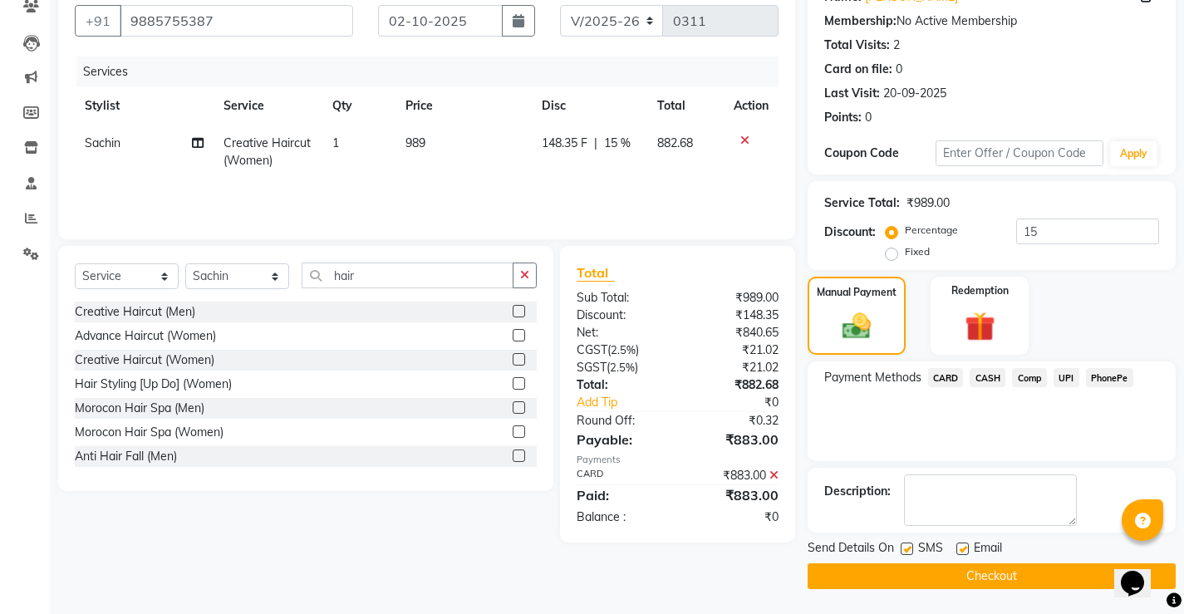
click at [985, 578] on button "Checkout" at bounding box center [992, 577] width 368 height 26
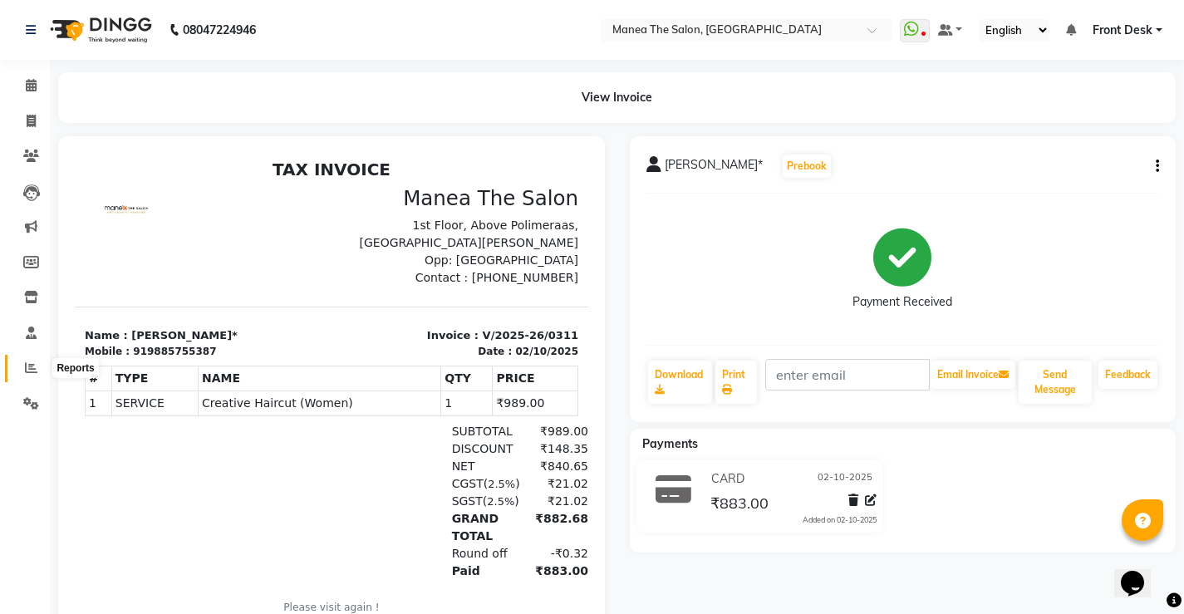
click at [27, 369] on icon at bounding box center [31, 368] width 12 height 12
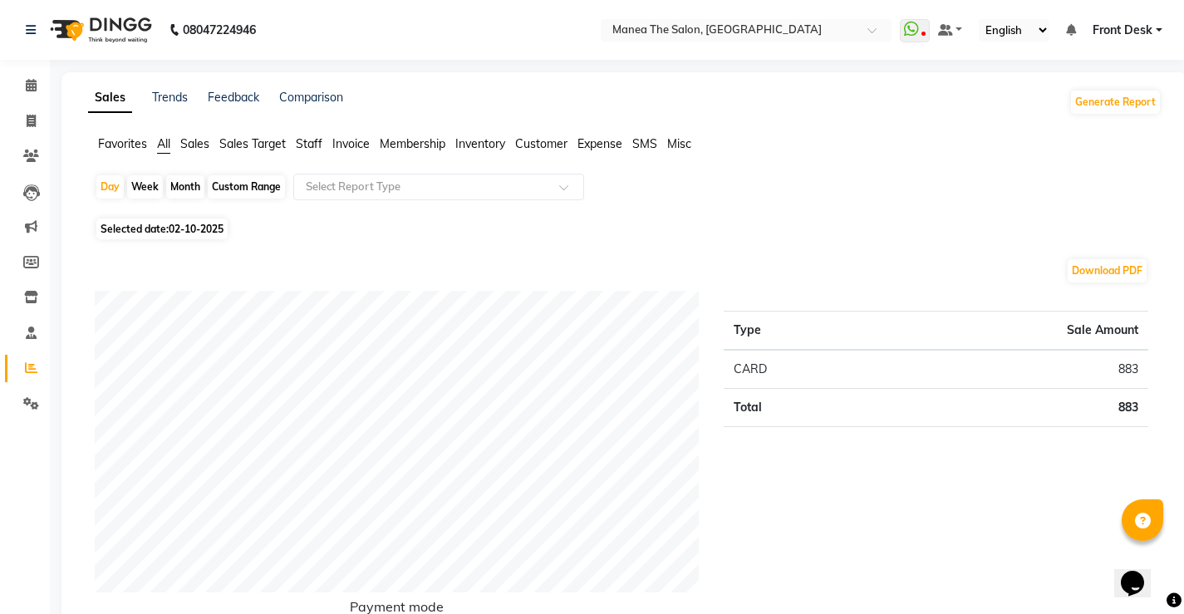
scroll to position [83, 0]
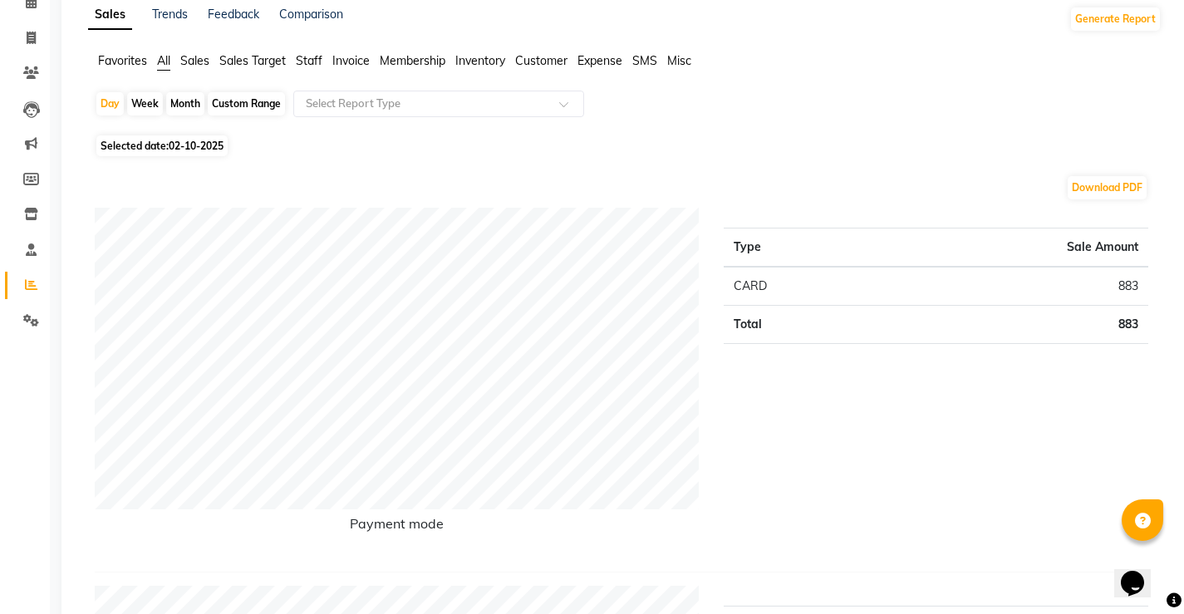
click at [157, 140] on span "Selected date: [DATE]" at bounding box center [161, 145] width 131 height 21
select select "10"
select select "2025"
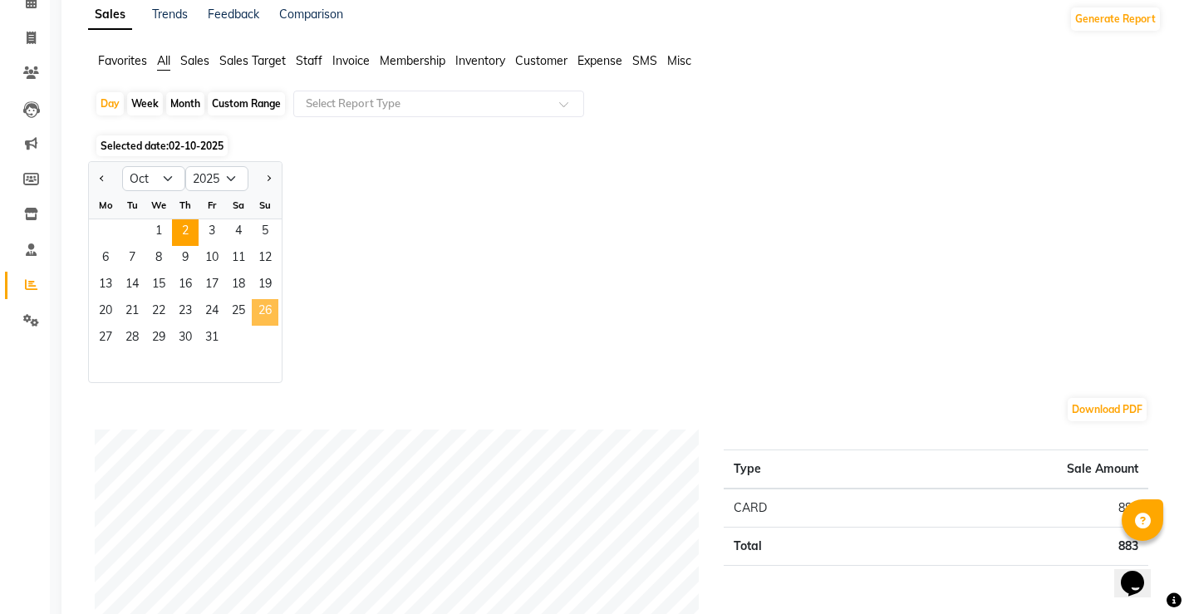
click at [256, 313] on span "26" at bounding box center [265, 312] width 27 height 27
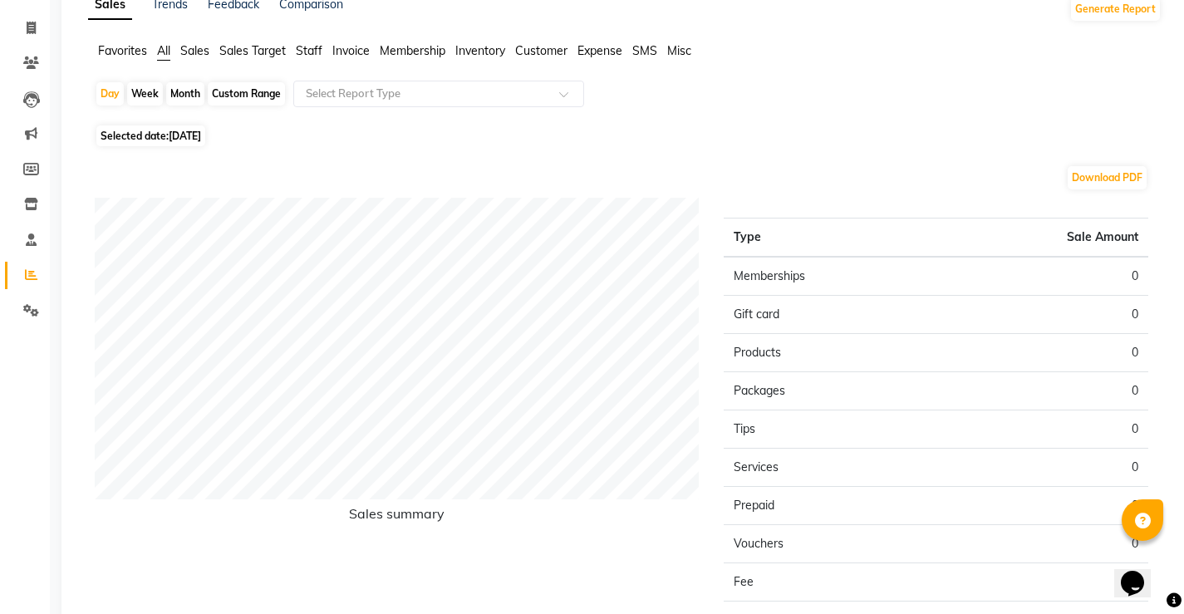
scroll to position [0, 0]
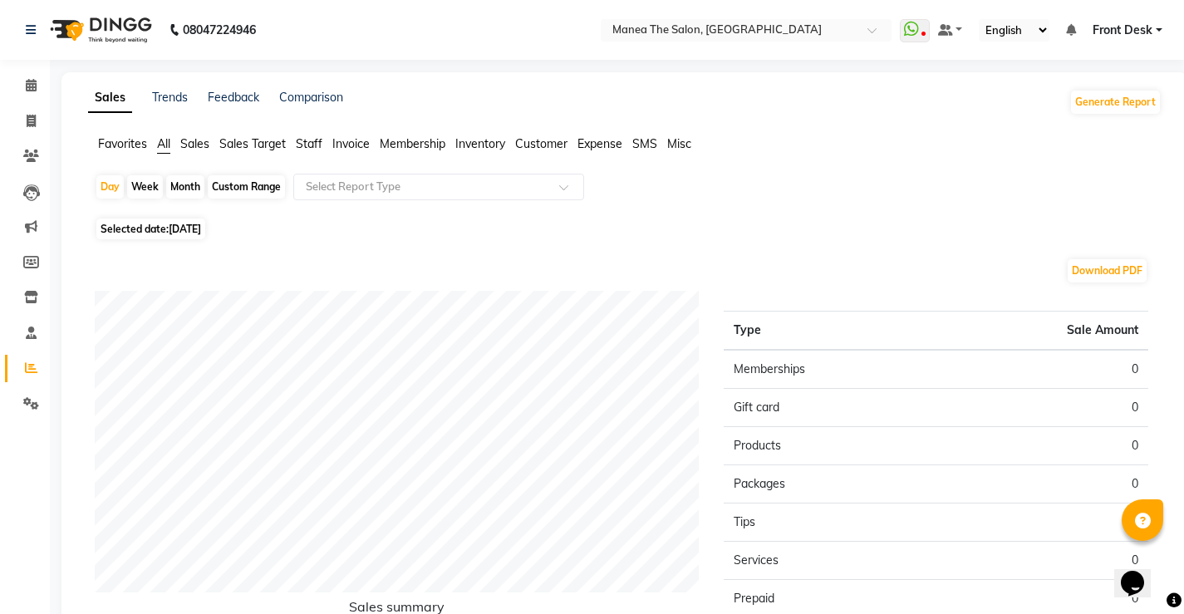
click at [185, 229] on span "[DATE]" at bounding box center [185, 229] width 32 height 12
select select "10"
select select "2025"
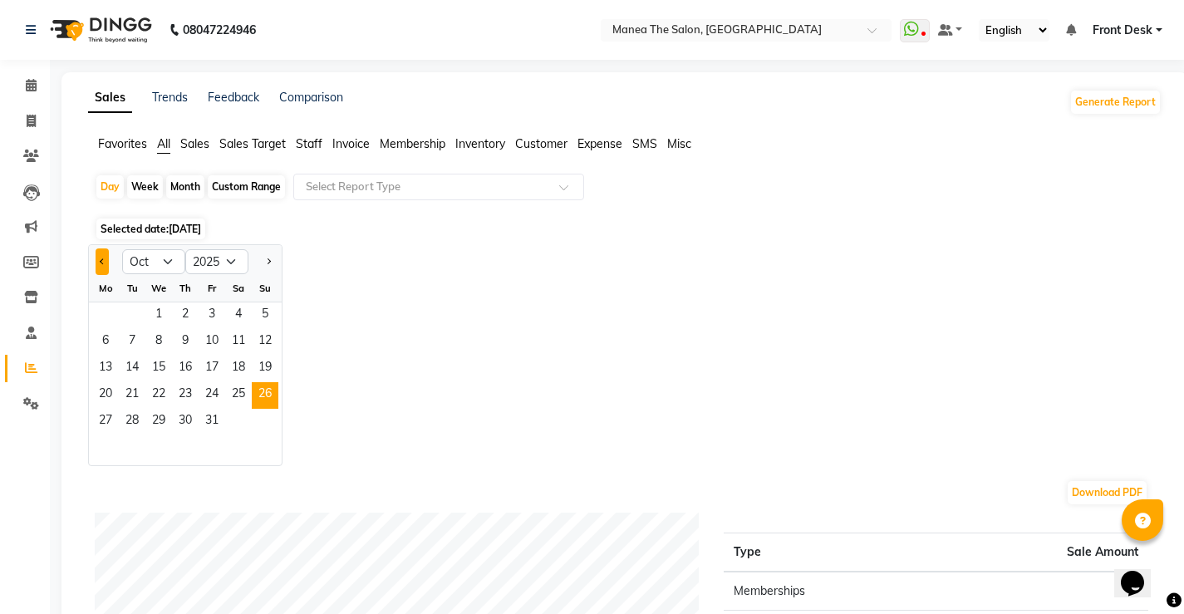
click at [105, 259] on button "Previous month" at bounding box center [102, 262] width 13 height 27
select select "9"
click at [217, 398] on span "26" at bounding box center [212, 395] width 27 height 27
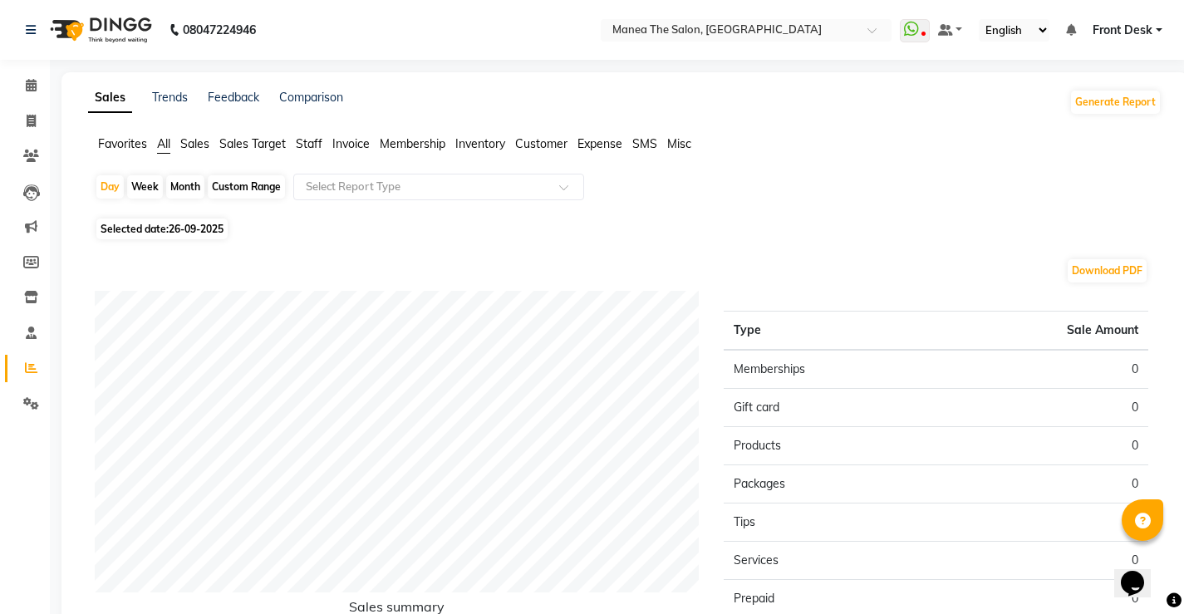
click at [201, 232] on span "26-09-2025" at bounding box center [196, 229] width 55 height 12
select select "9"
select select "2025"
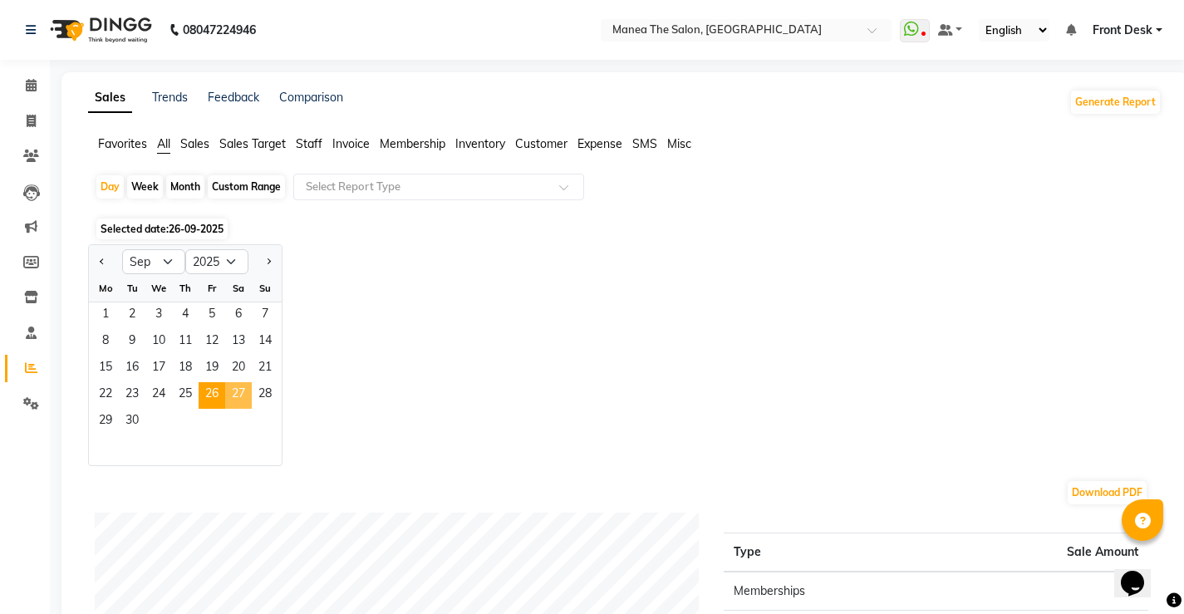
click at [248, 396] on span "27" at bounding box center [238, 395] width 27 height 27
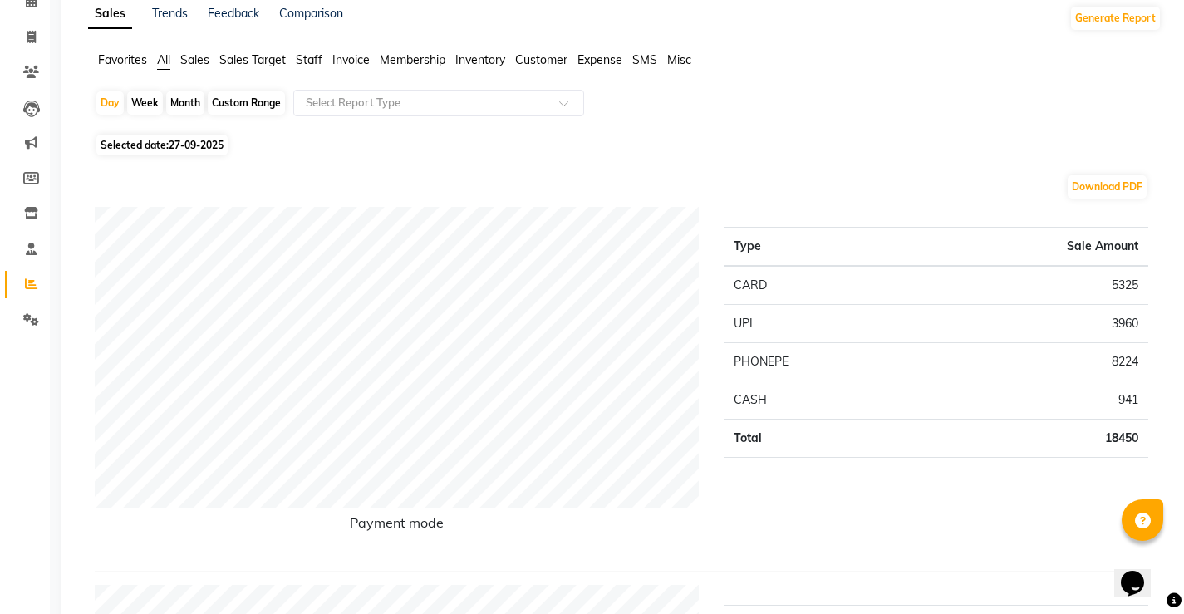
scroll to position [83, 0]
click at [182, 151] on span "27-09-2025" at bounding box center [196, 146] width 55 height 12
select select "9"
select select "2025"
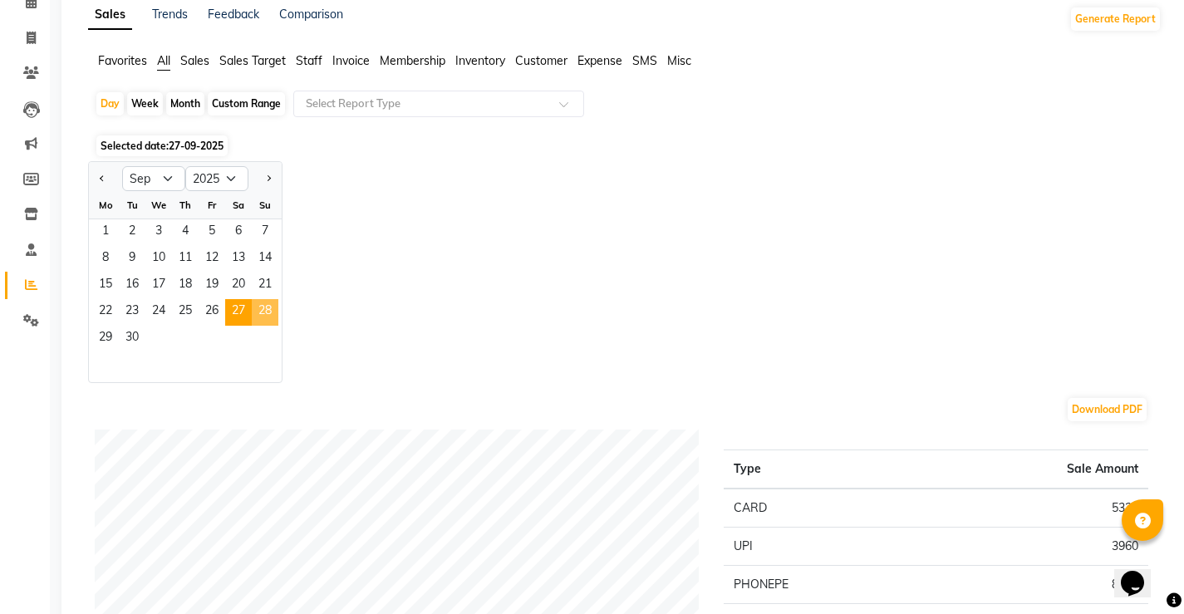
click at [267, 311] on span "28" at bounding box center [265, 312] width 27 height 27
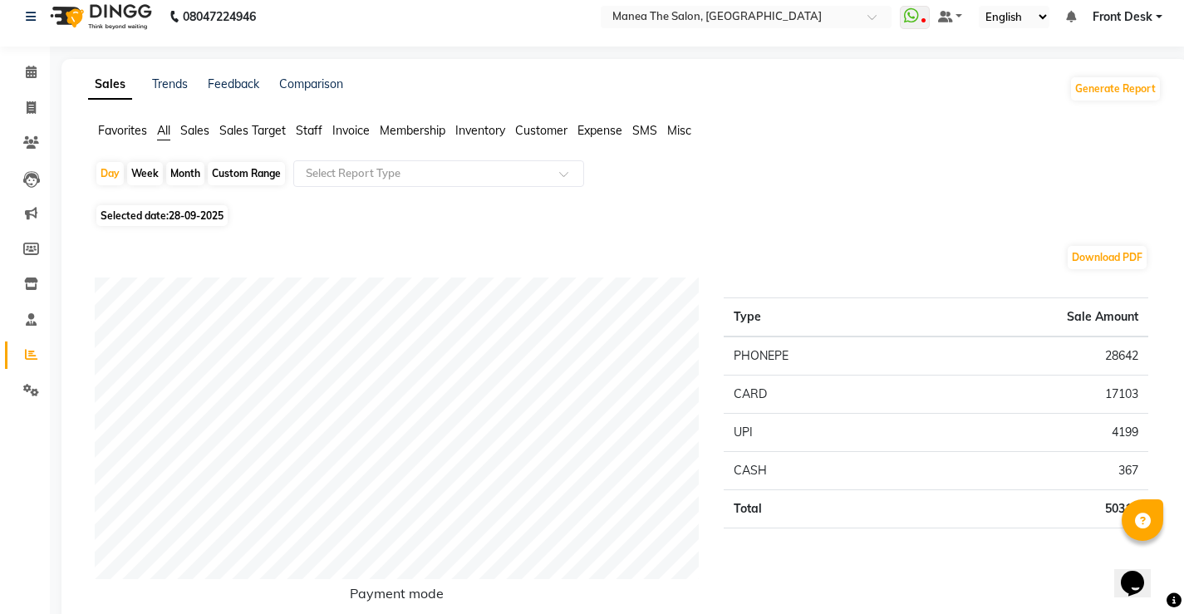
scroll to position [0, 0]
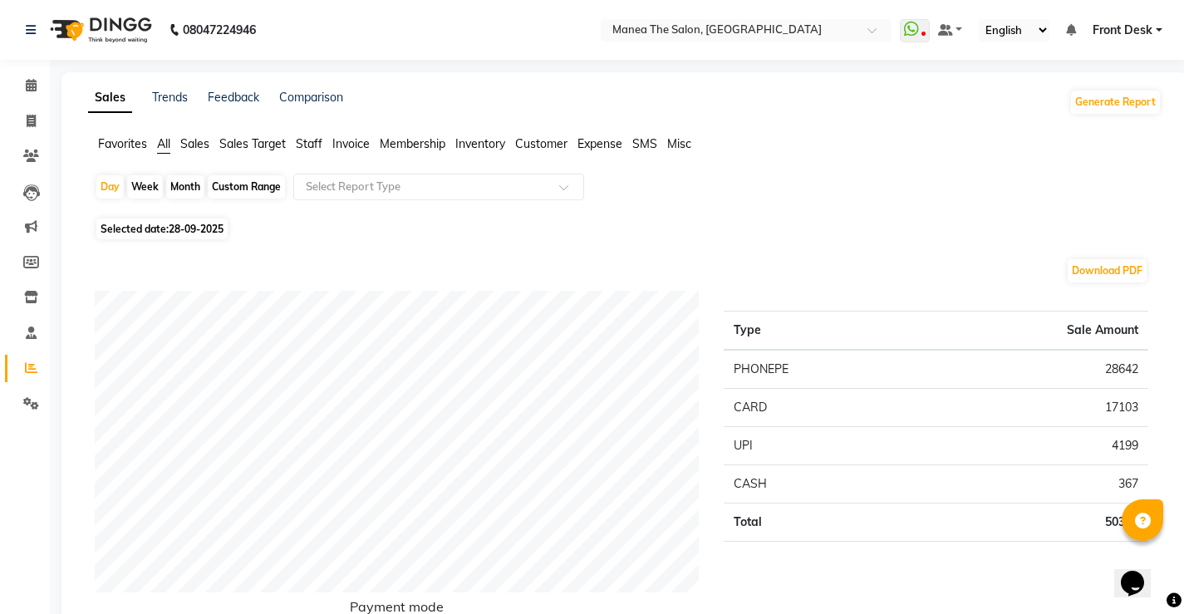
click at [245, 191] on div "Custom Range" at bounding box center [246, 186] width 77 height 23
select select "9"
select select "2025"
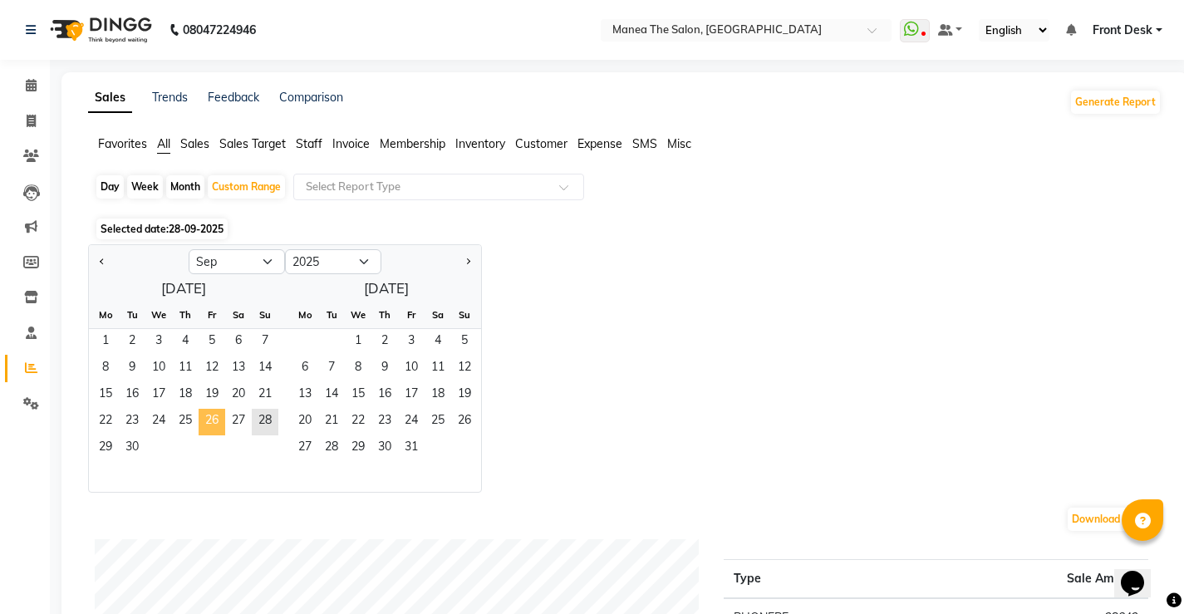
click at [218, 421] on span "26" at bounding box center [212, 422] width 27 height 27
click at [239, 421] on span "27" at bounding box center [238, 422] width 27 height 27
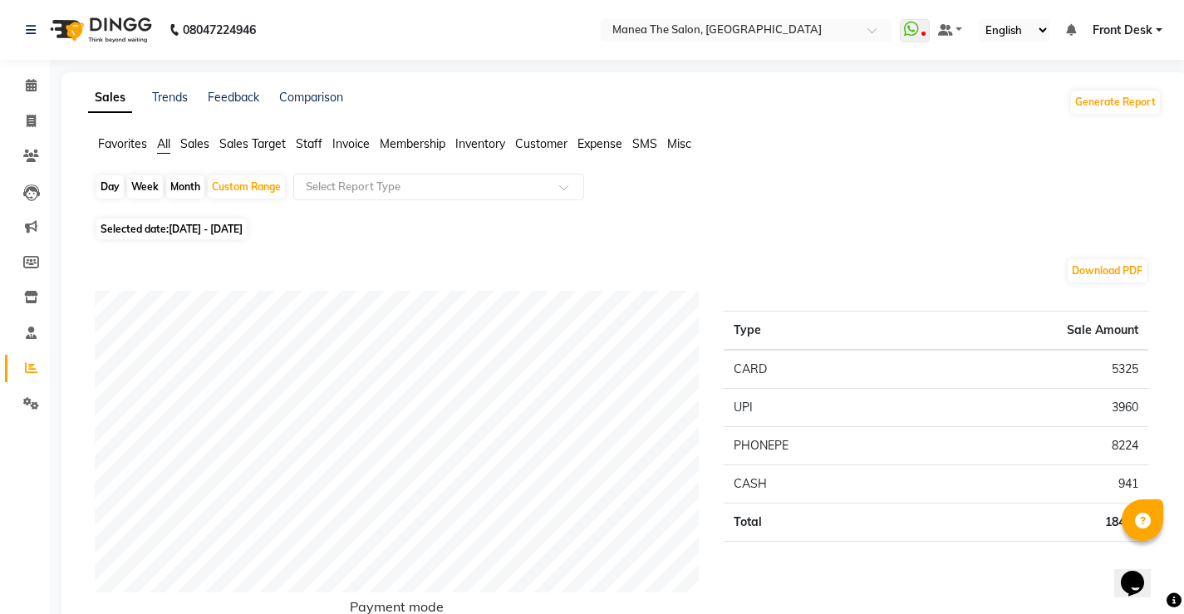
click at [239, 229] on span "[DATE] - [DATE]" at bounding box center [206, 229] width 74 height 12
select select "9"
select select "2025"
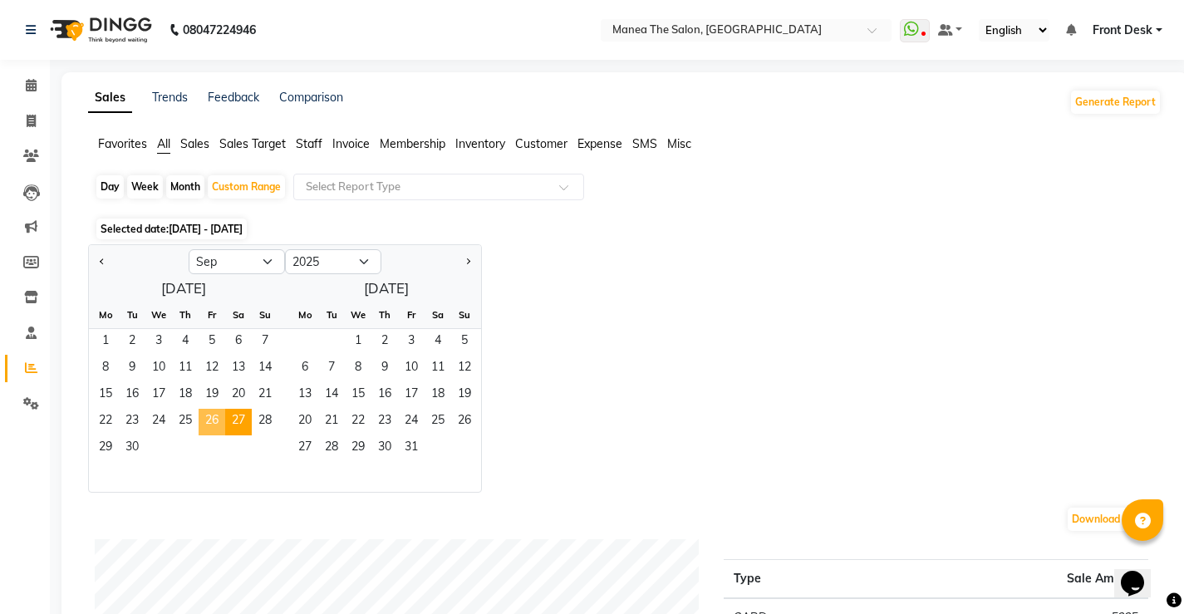
click at [214, 419] on span "26" at bounding box center [212, 422] width 27 height 27
click at [208, 419] on span "26" at bounding box center [212, 422] width 27 height 27
click at [111, 183] on div "Day" at bounding box center [109, 186] width 27 height 23
select select "9"
select select "2025"
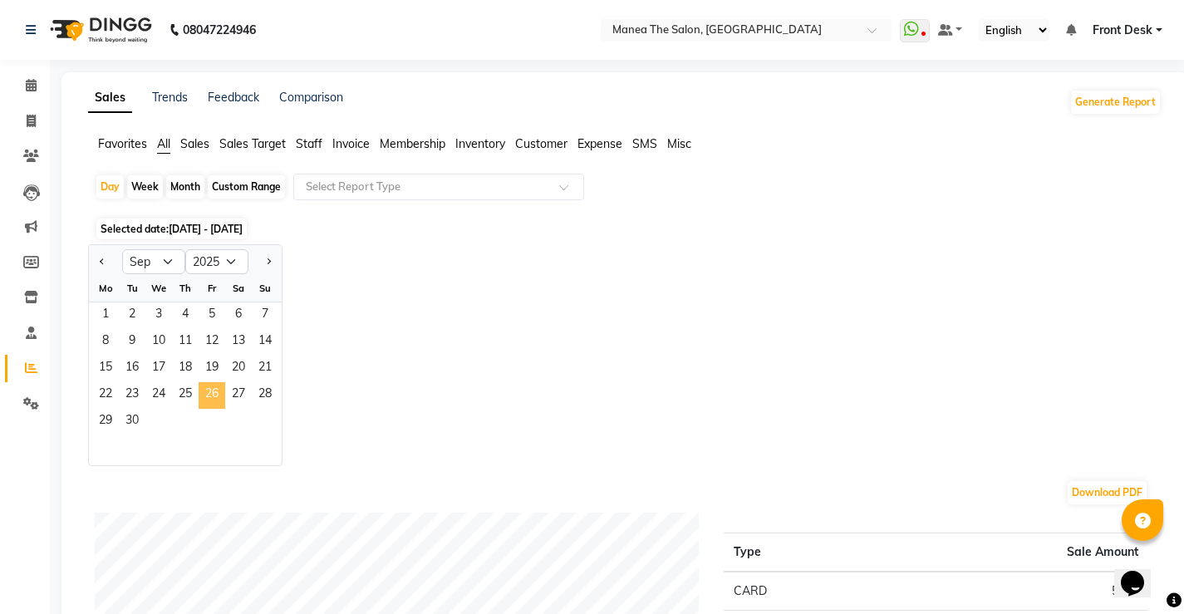
click at [200, 392] on span "26" at bounding box center [212, 395] width 27 height 27
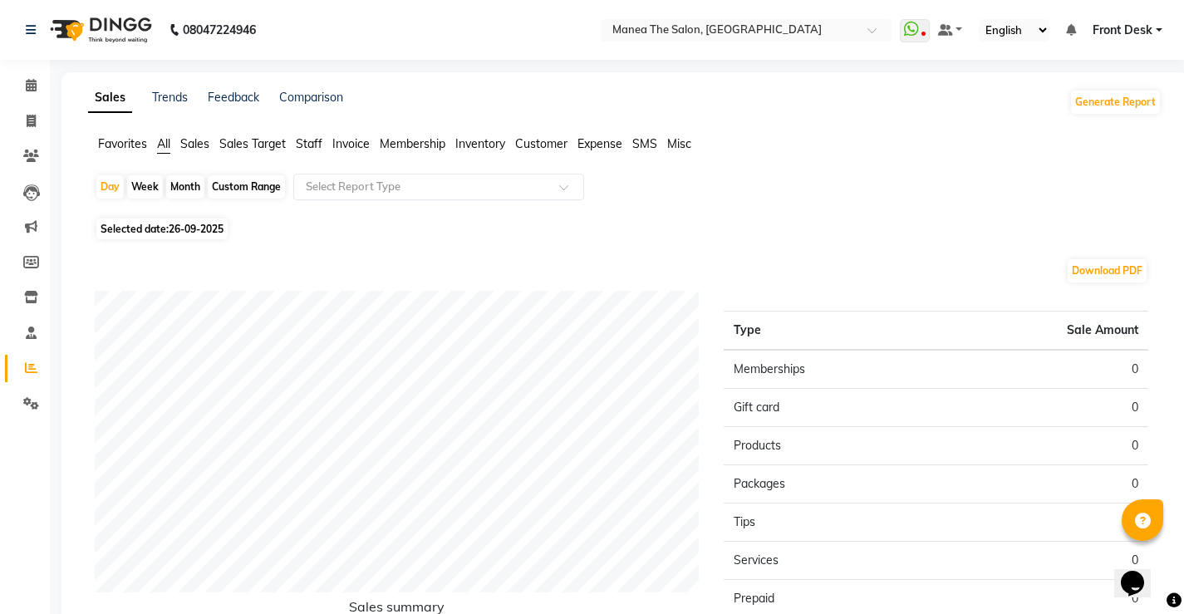
click at [270, 185] on div "Custom Range" at bounding box center [246, 186] width 77 height 23
select select "9"
select select "2025"
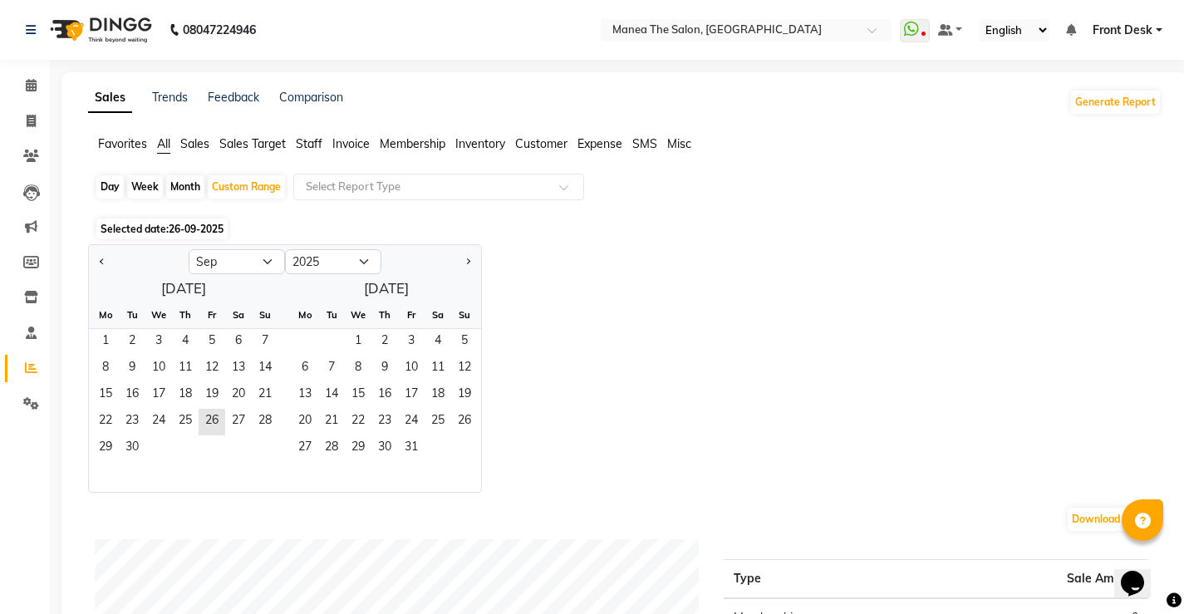
click at [201, 232] on span "26-09-2025" at bounding box center [196, 229] width 55 height 12
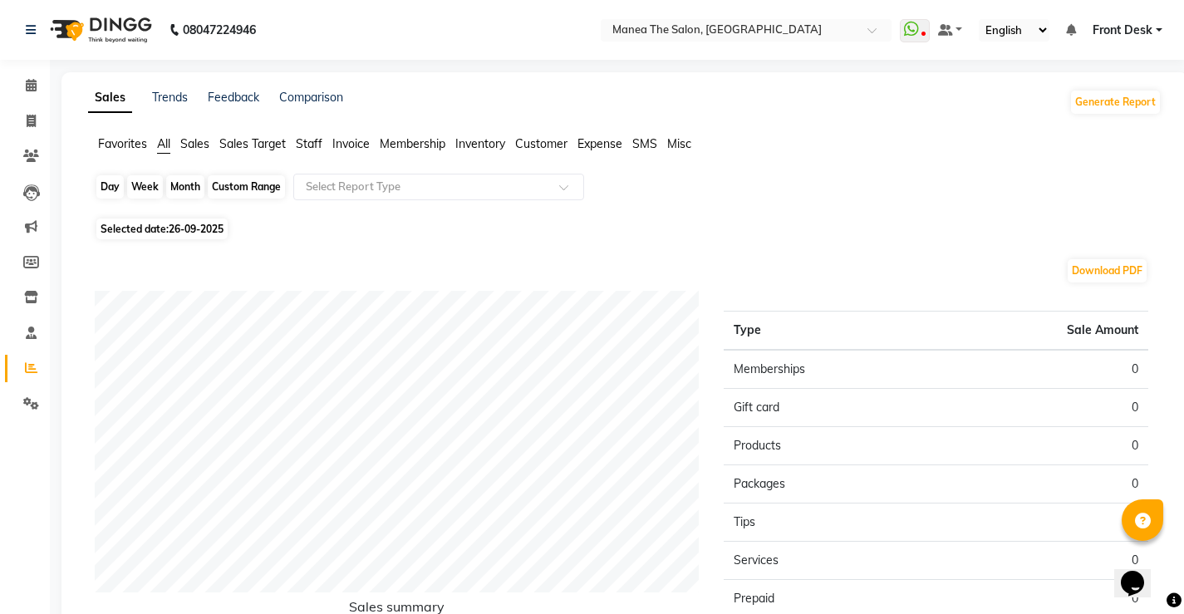
click at [244, 190] on div "Custom Range" at bounding box center [246, 186] width 77 height 23
select select "9"
select select "2025"
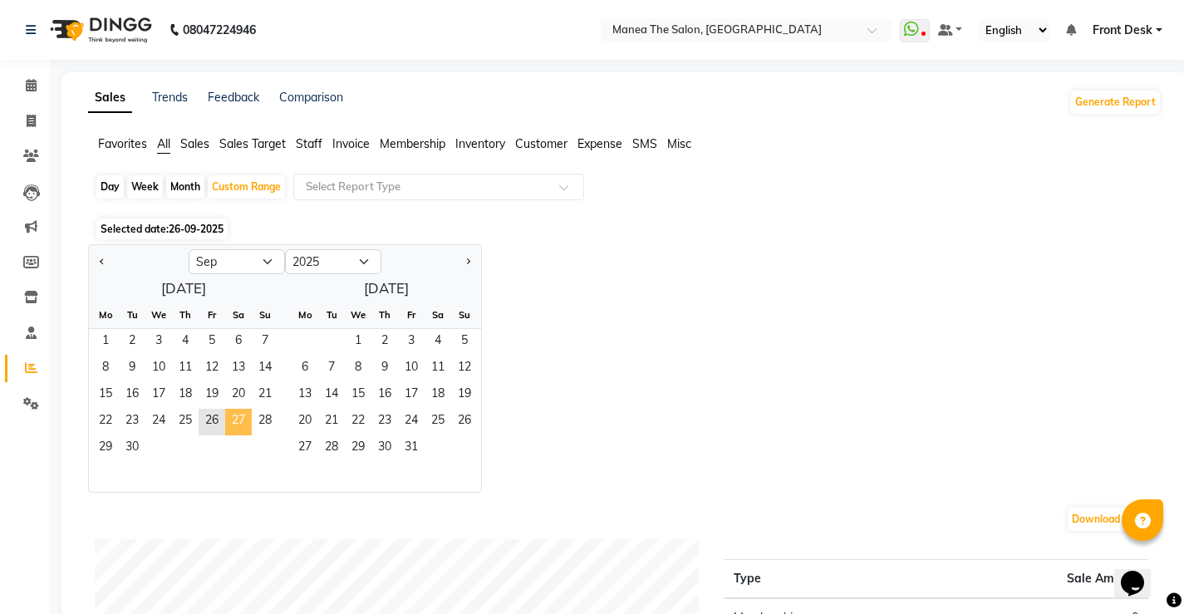
drag, startPoint x: 230, startPoint y: 422, endPoint x: 249, endPoint y: 329, distance: 95.0
click at [231, 421] on span "27" at bounding box center [238, 422] width 27 height 27
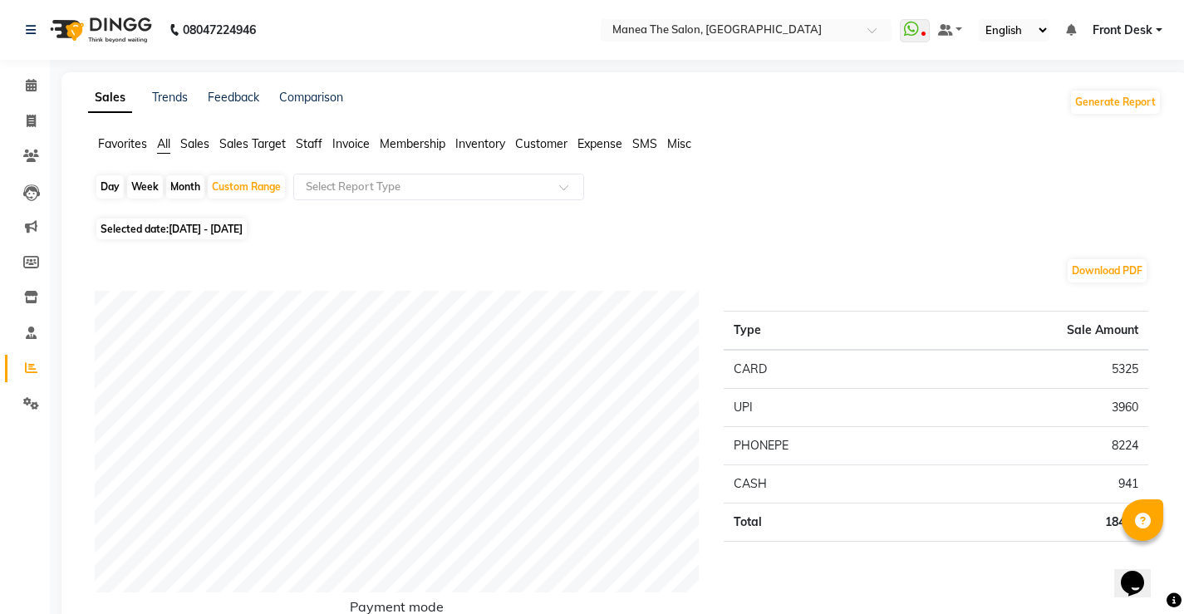
click at [234, 227] on span "[DATE] - [DATE]" at bounding box center [206, 229] width 74 height 12
select select "9"
select select "2025"
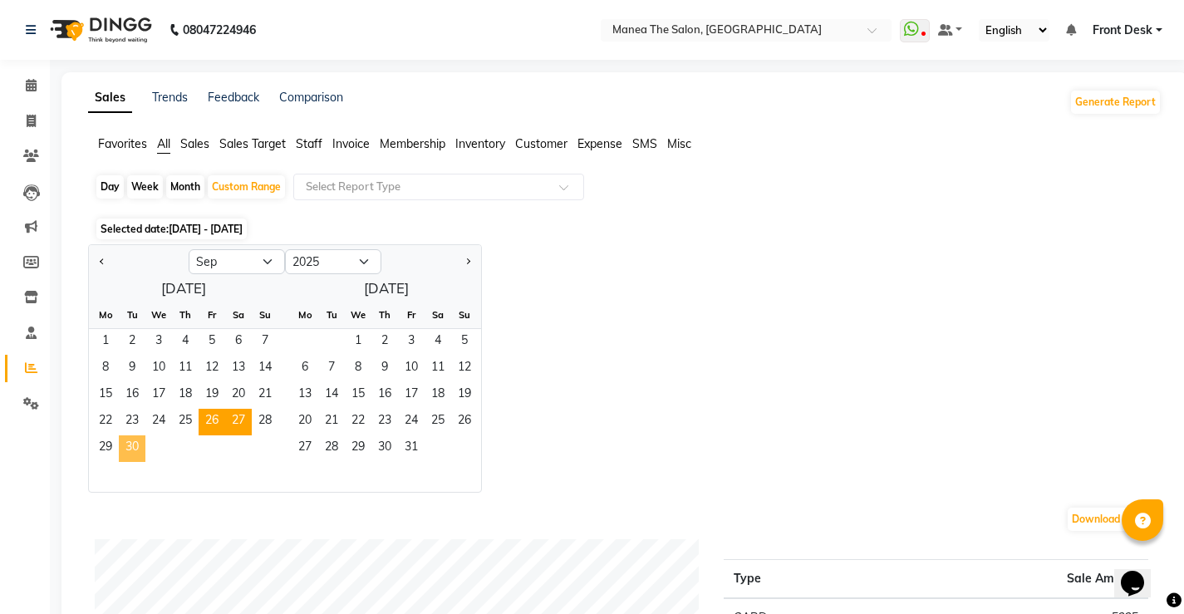
click at [133, 436] on span "30" at bounding box center [132, 449] width 27 height 27
click at [229, 426] on span "27" at bounding box center [238, 422] width 27 height 27
click at [135, 436] on span "30" at bounding box center [132, 449] width 27 height 27
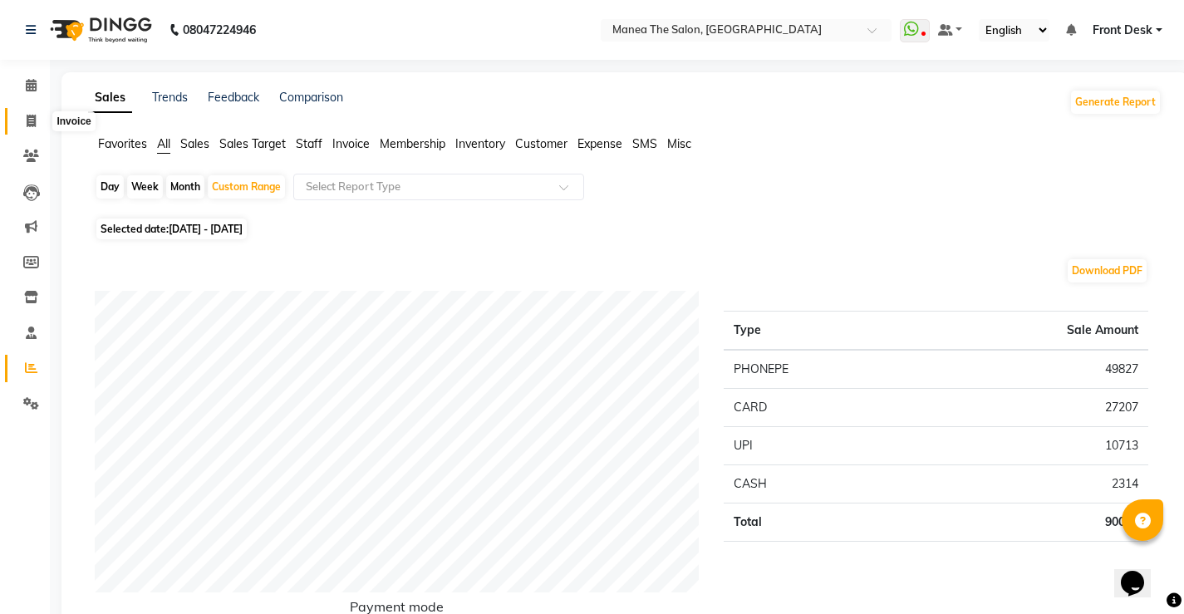
click at [27, 120] on icon at bounding box center [31, 121] width 9 height 12
select select "service"
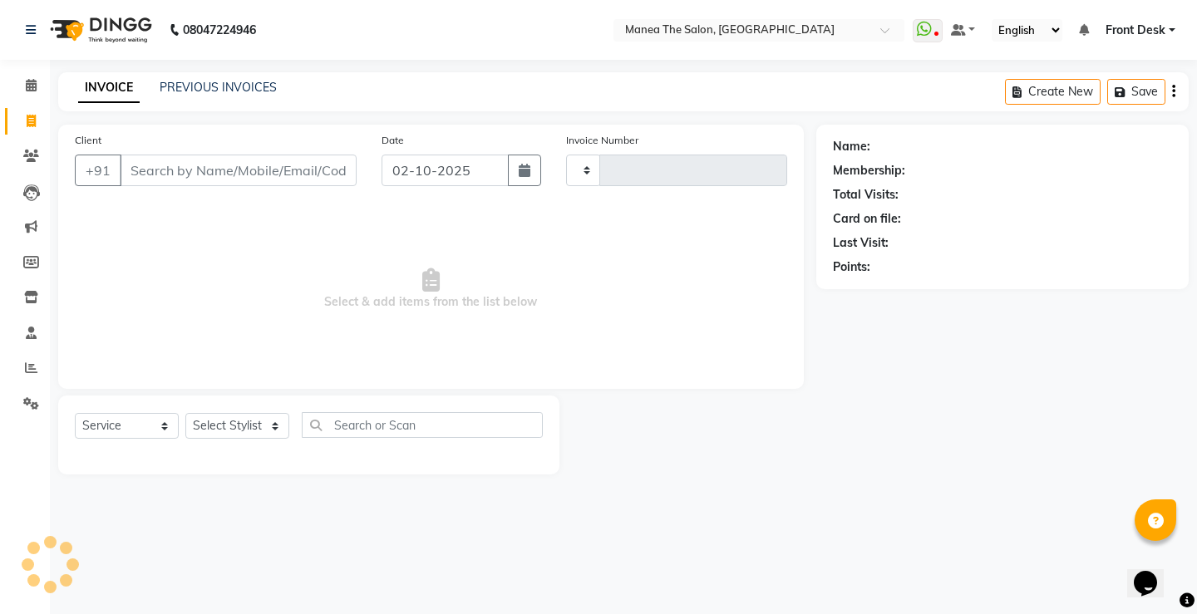
type input "0312"
select select "8986"
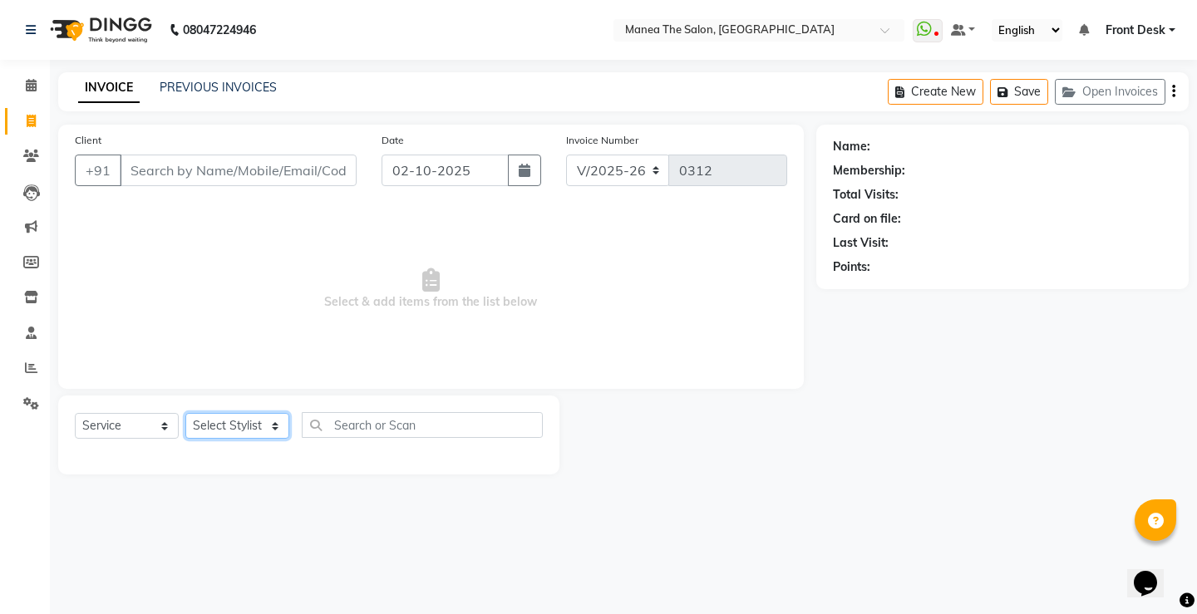
click at [238, 429] on select "Select Stylist Front Desk Harish [PERSON_NAME] Sachin [PERSON_NAME] [PERSON_NAM…" at bounding box center [237, 426] width 104 height 26
select select "91018"
click at [185, 413] on select "Select Stylist Front Desk Harish [PERSON_NAME] Sachin [PERSON_NAME] [PERSON_NAM…" at bounding box center [237, 426] width 104 height 26
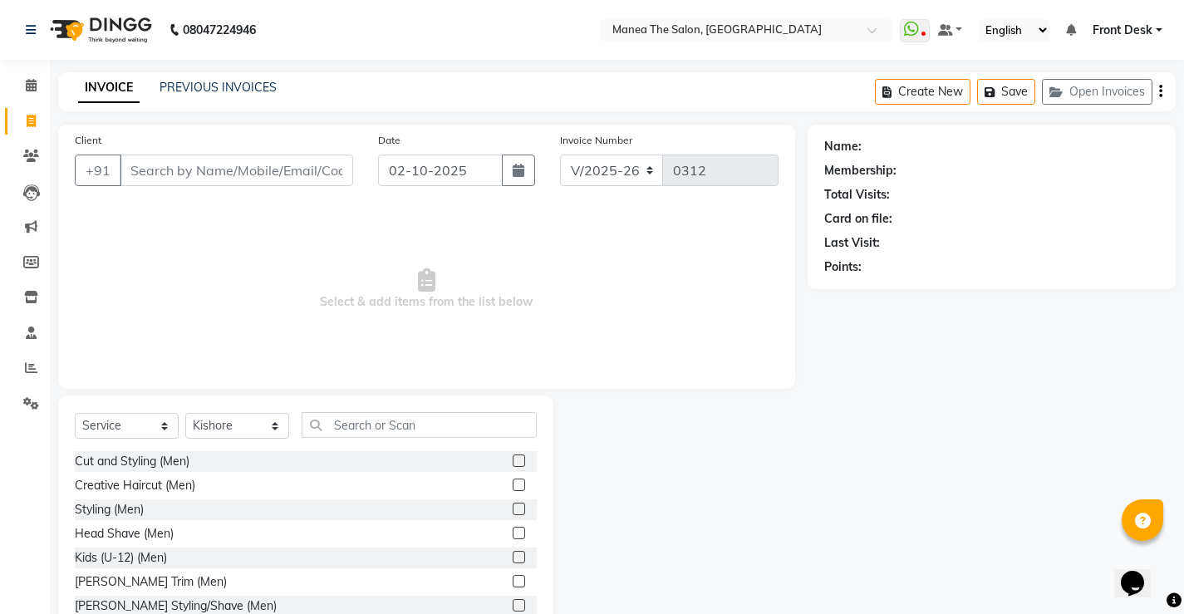
drag, startPoint x: 504, startPoint y: 580, endPoint x: 484, endPoint y: 533, distance: 51.4
click at [513, 579] on label at bounding box center [519, 581] width 12 height 12
click at [513, 579] on input "checkbox" at bounding box center [518, 582] width 11 height 11
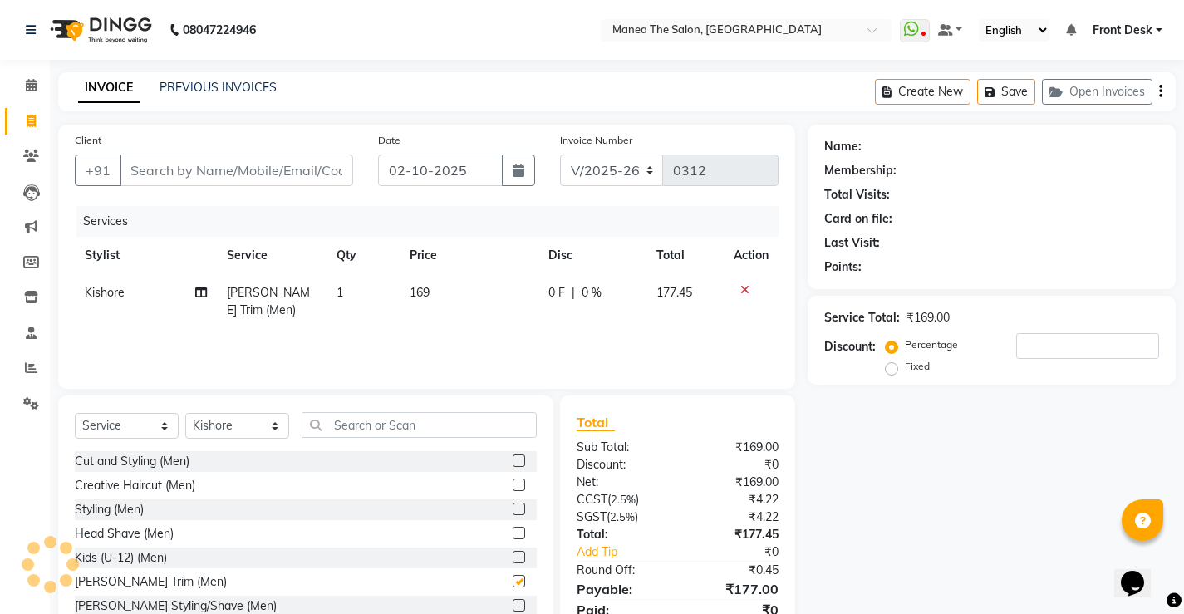
checkbox input "false"
click at [259, 172] on input "Client" at bounding box center [237, 171] width 234 height 32
click at [246, 175] on input "Client" at bounding box center [237, 171] width 234 height 32
type input "7"
type input "0"
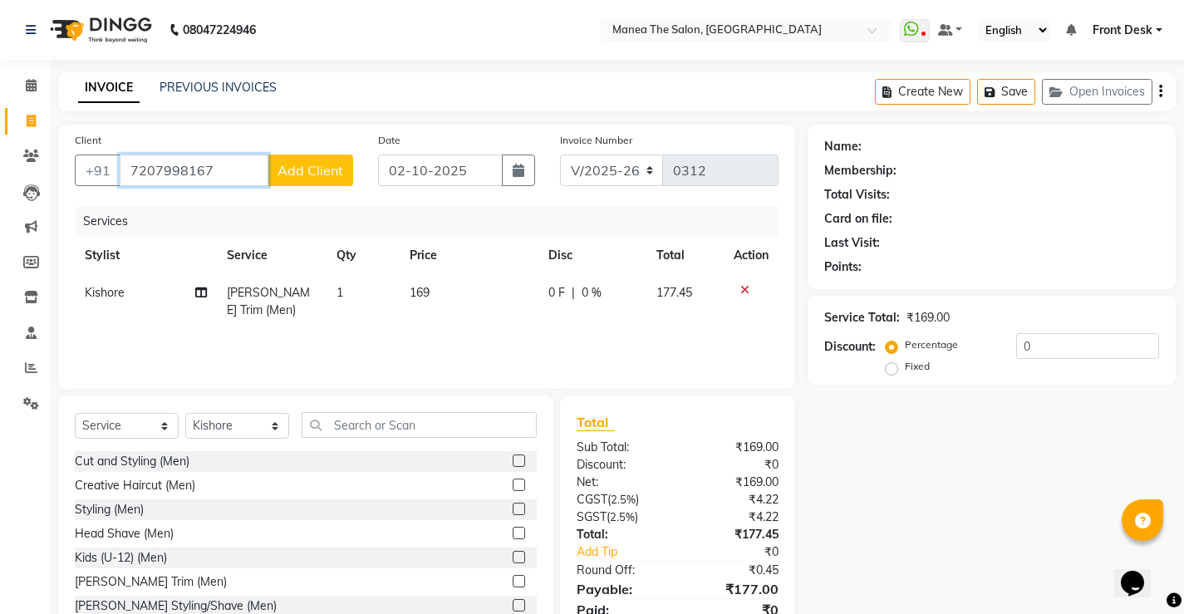
type input "7207998167"
click at [303, 160] on button "Add Client" at bounding box center [311, 171] width 86 height 32
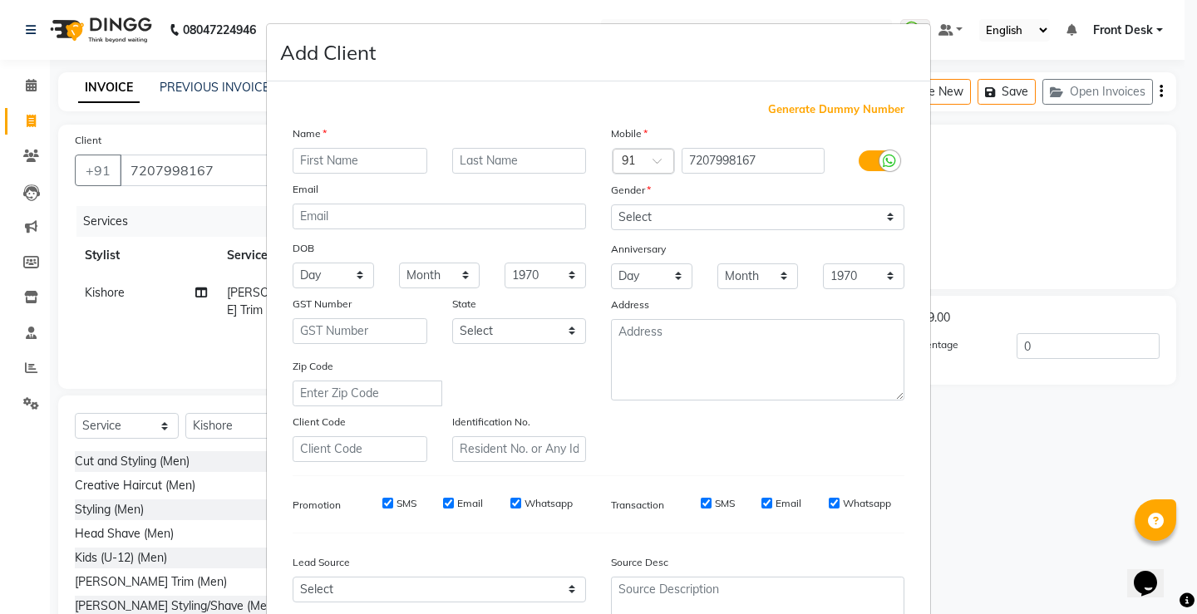
click at [374, 165] on input "text" at bounding box center [360, 161] width 135 height 26
type input "[PERSON_NAME]"
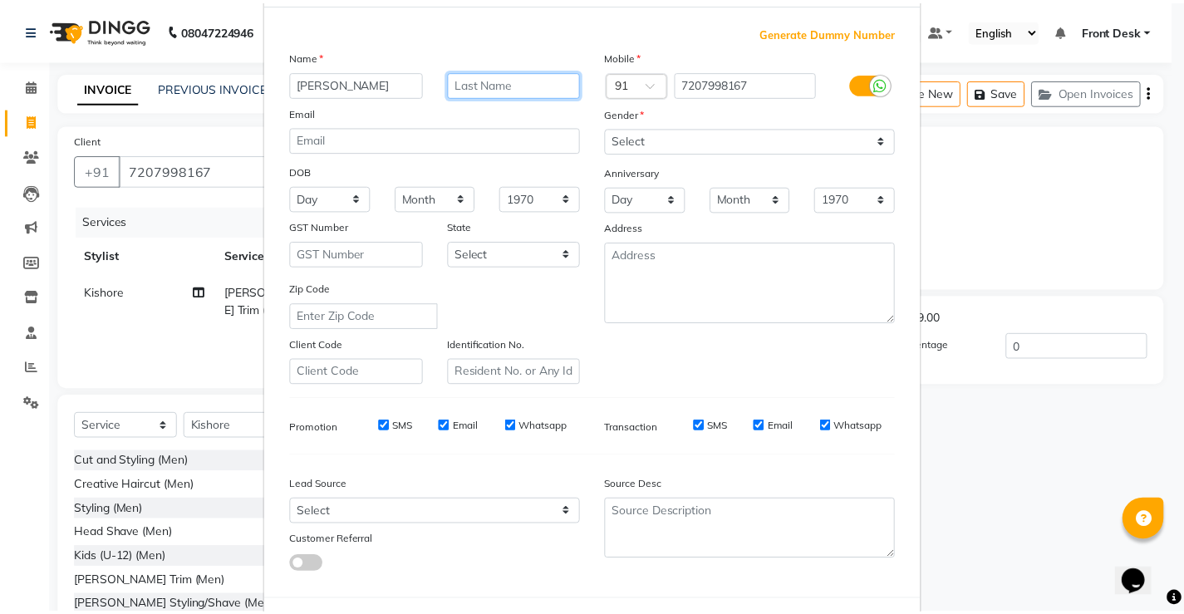
scroll to position [153, 0]
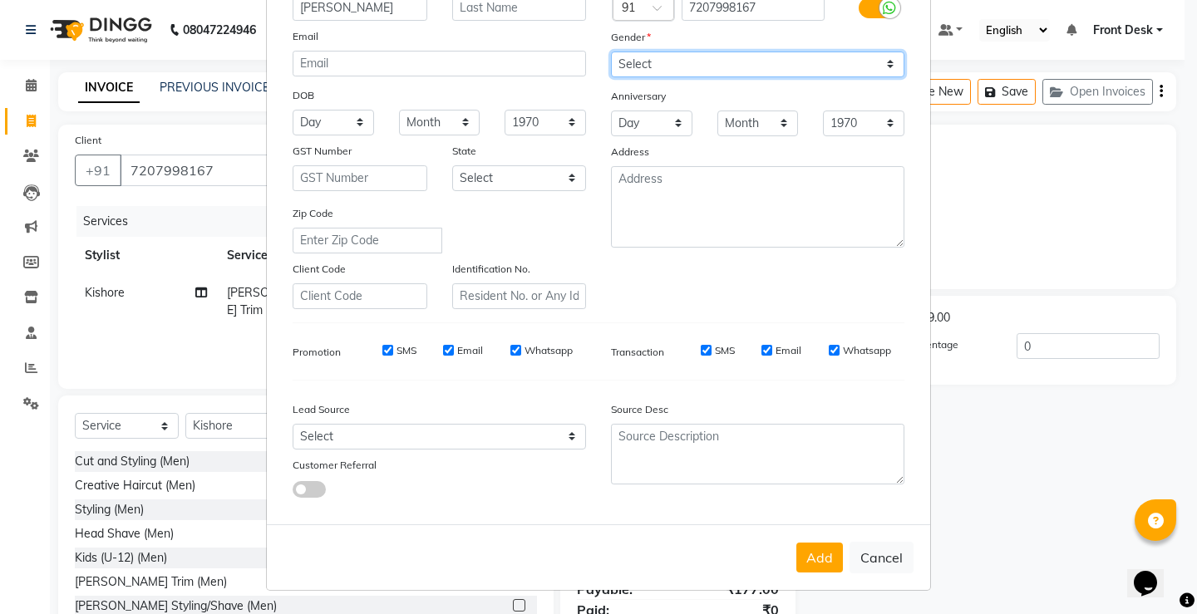
click at [682, 66] on select "Select [DEMOGRAPHIC_DATA] [DEMOGRAPHIC_DATA] Other Prefer Not To Say" at bounding box center [757, 65] width 293 height 26
select select "[DEMOGRAPHIC_DATA]"
click at [611, 52] on select "Select [DEMOGRAPHIC_DATA] [DEMOGRAPHIC_DATA] Other Prefer Not To Say" at bounding box center [757, 65] width 293 height 26
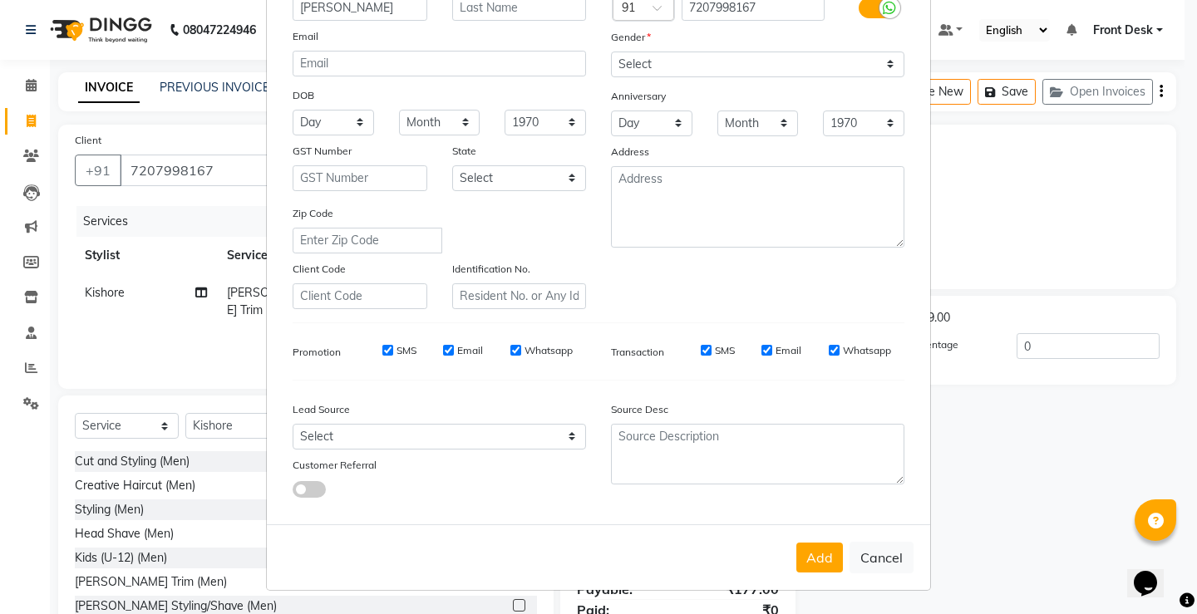
click at [810, 546] on button "Add" at bounding box center [819, 558] width 47 height 30
select select
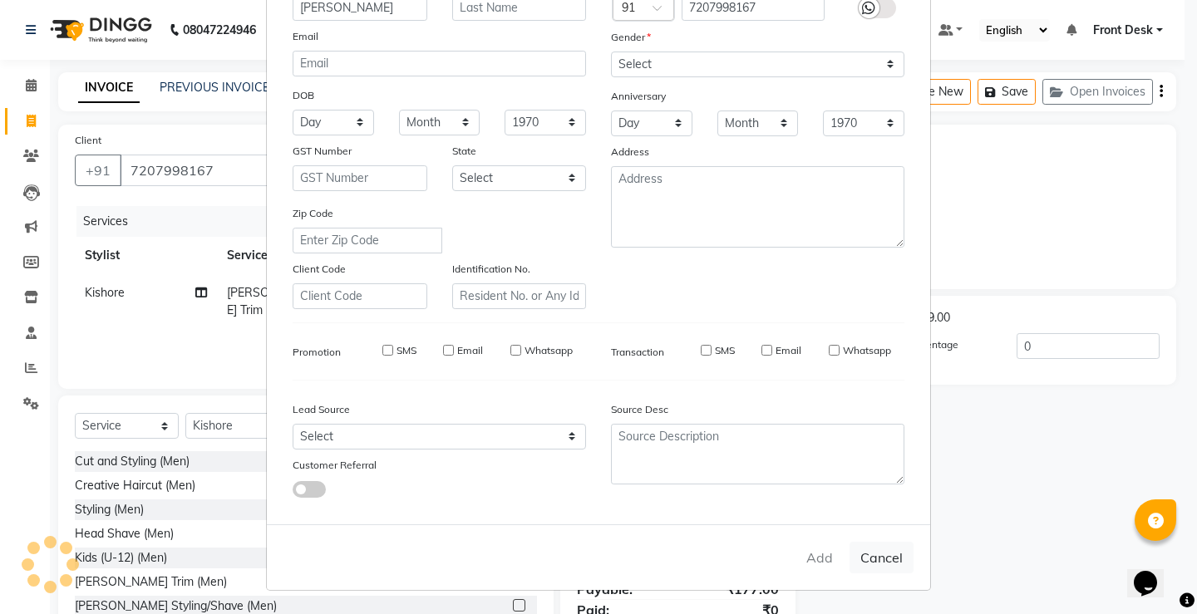
select select
checkbox input "false"
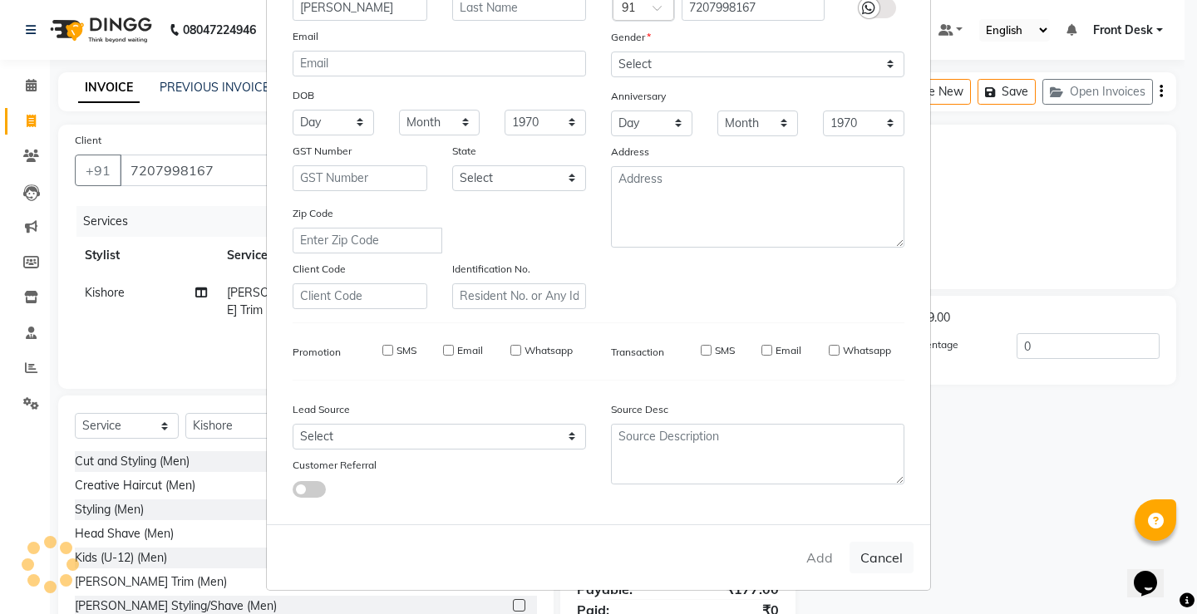
checkbox input "false"
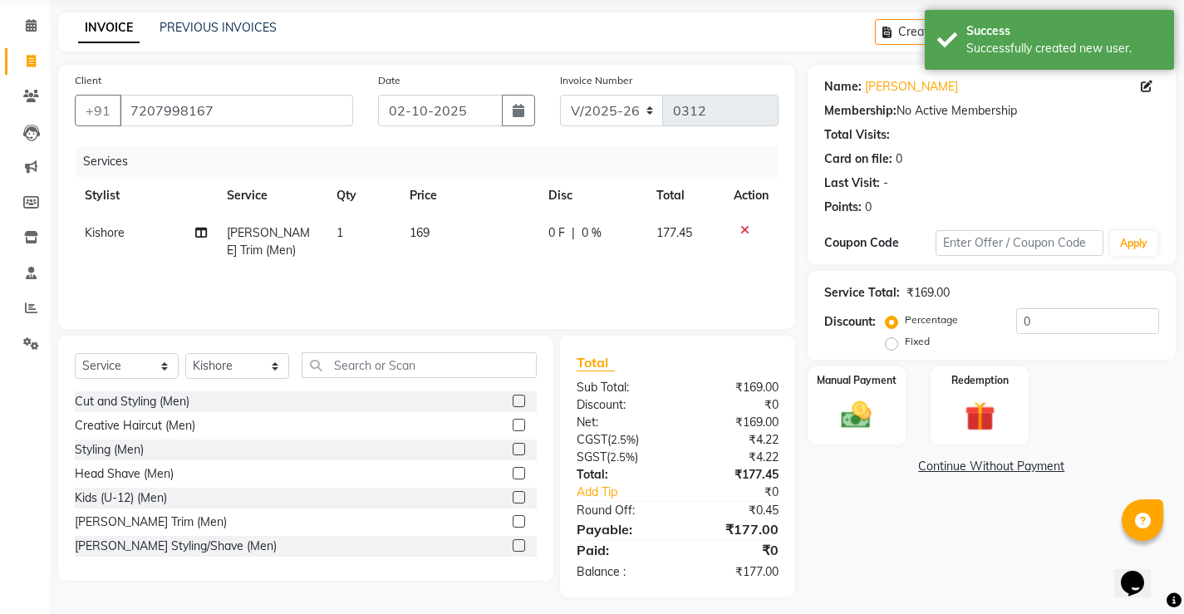
scroll to position [68, 0]
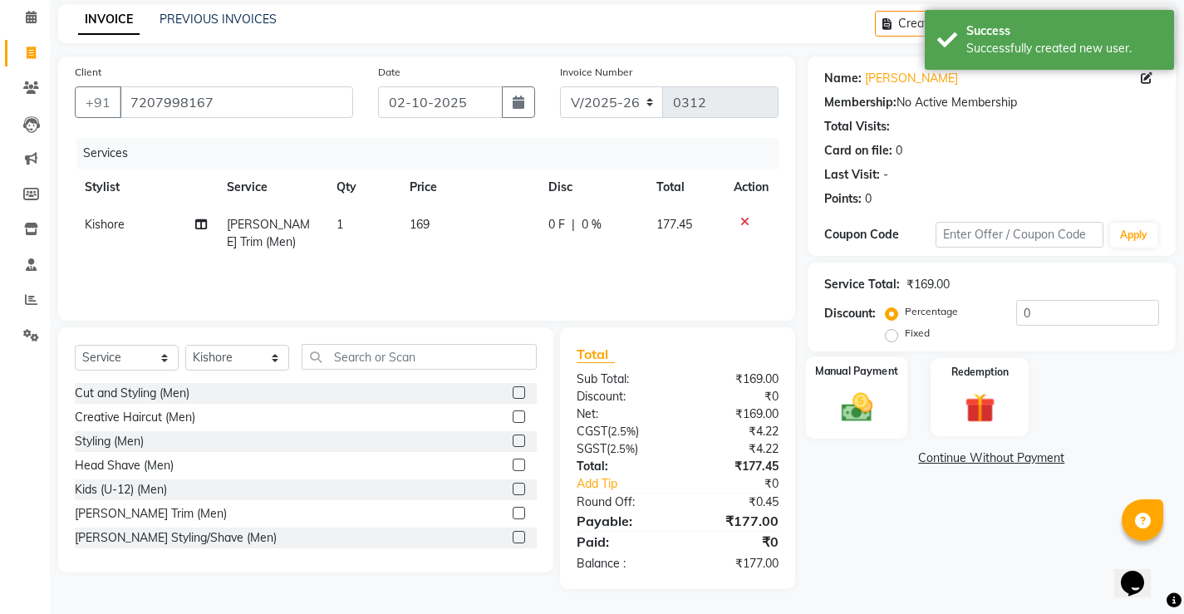
click at [875, 382] on div "Manual Payment" at bounding box center [856, 398] width 102 height 82
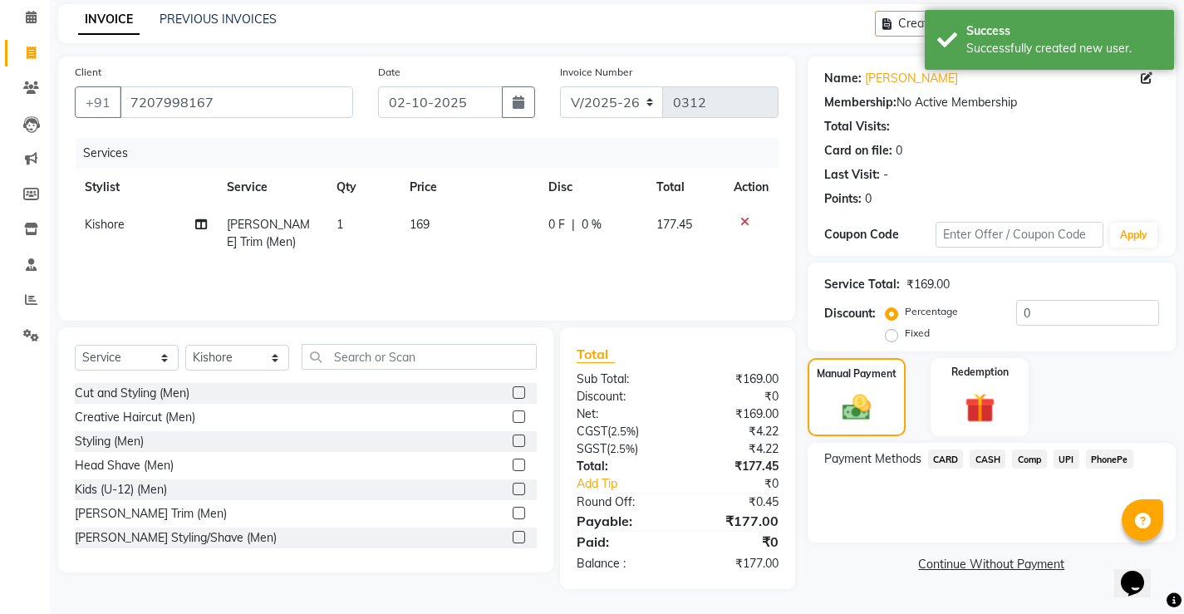
click at [1107, 455] on span "PhonePe" at bounding box center [1109, 459] width 47 height 19
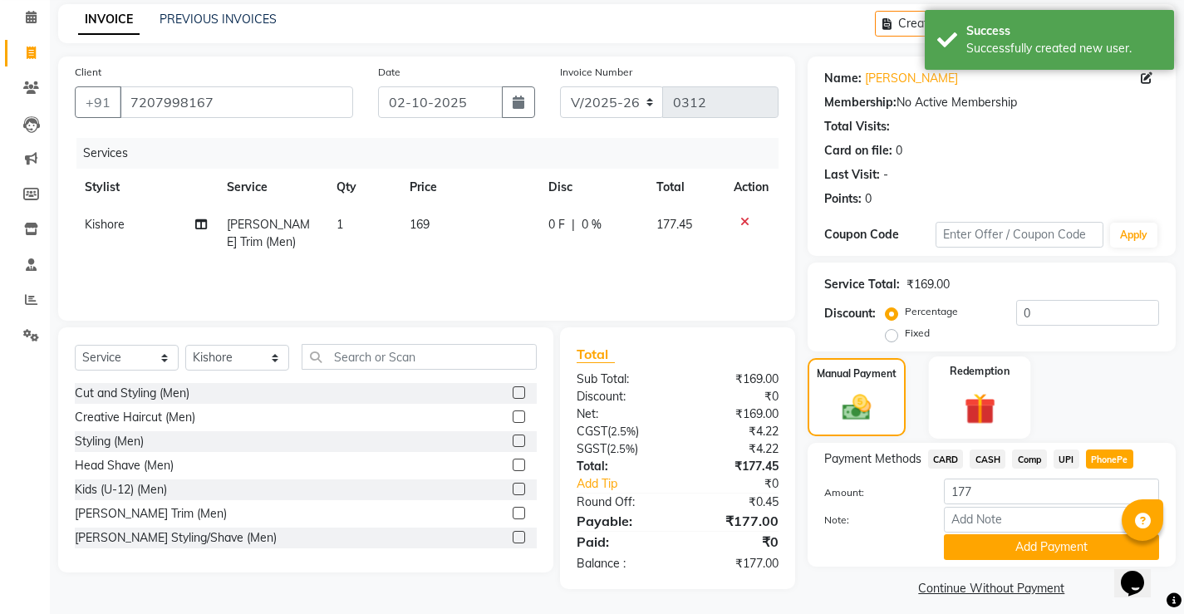
scroll to position [80, 0]
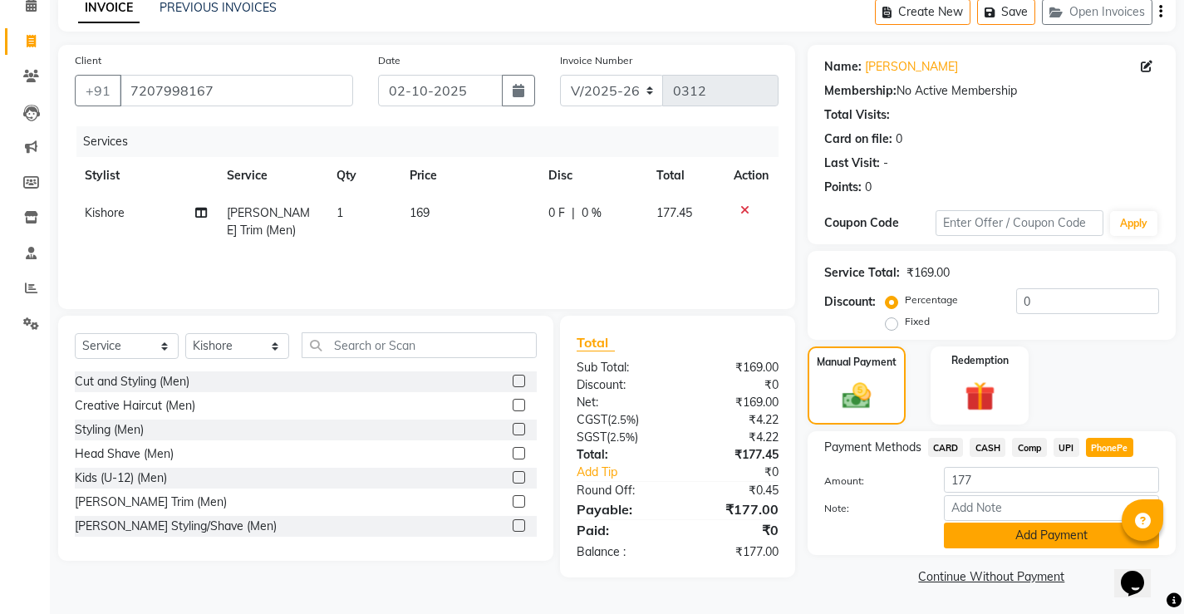
click at [1026, 534] on button "Add Payment" at bounding box center [1051, 536] width 215 height 26
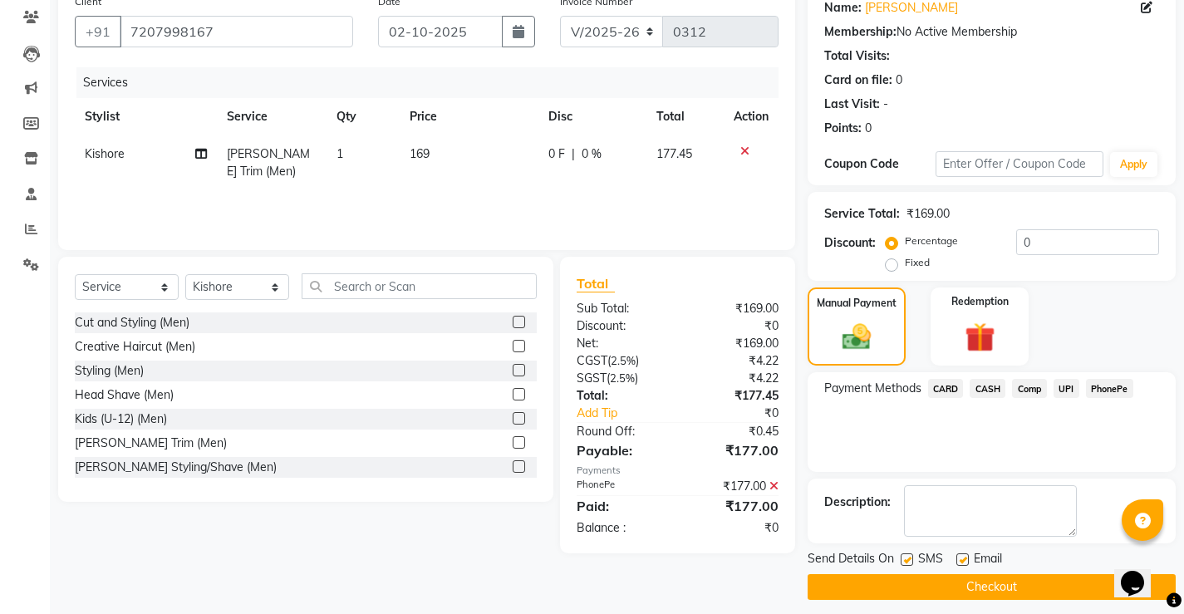
scroll to position [150, 0]
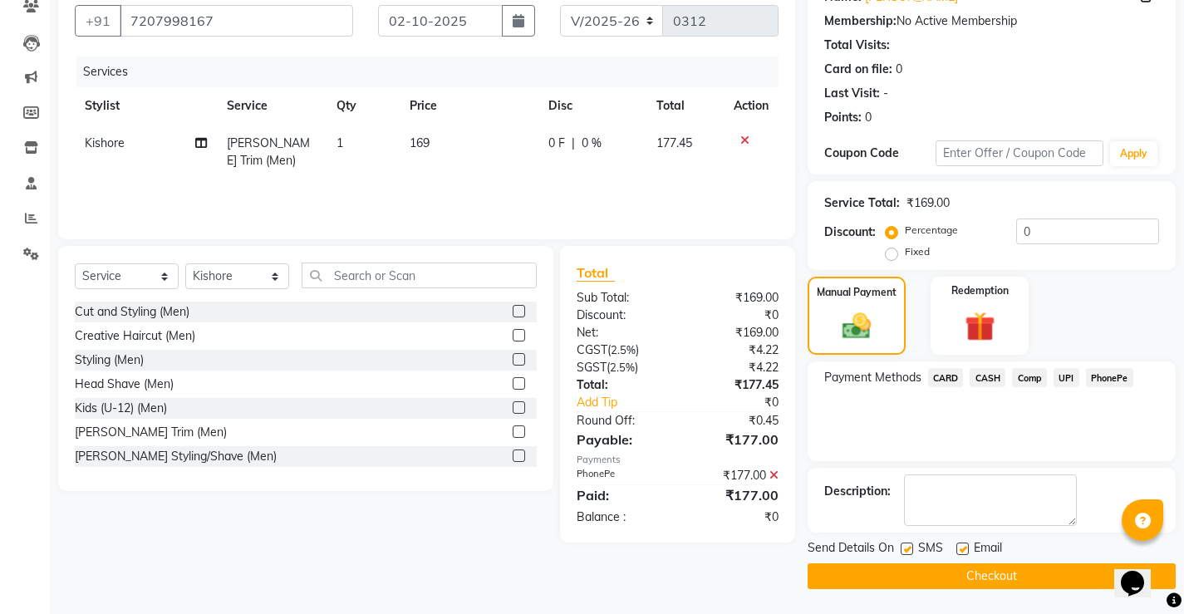
click at [938, 569] on button "Checkout" at bounding box center [992, 577] width 368 height 26
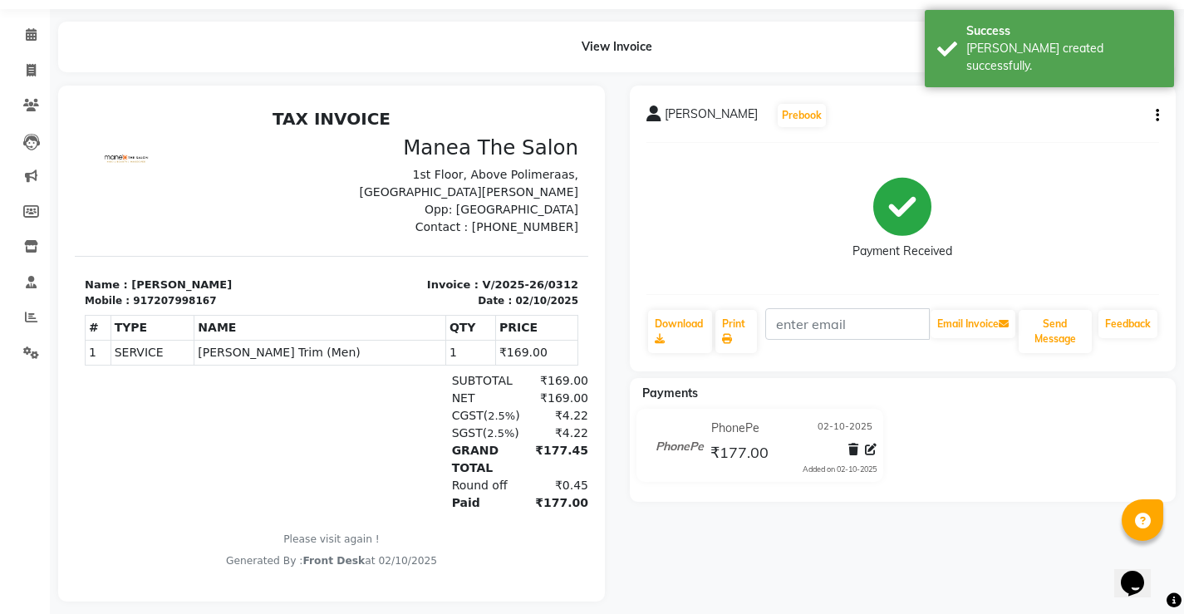
scroll to position [76, 0]
